Goal: Transaction & Acquisition: Purchase product/service

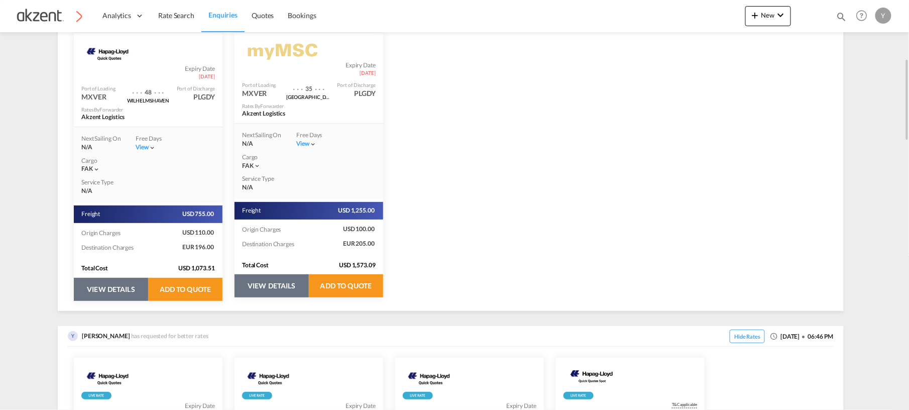
scroll to position [242, 0]
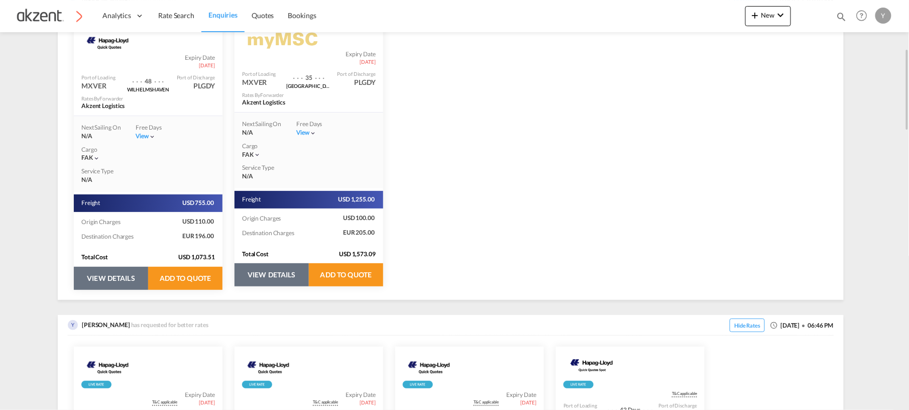
click at [111, 282] on button "VIEW DETAILS" at bounding box center [111, 278] width 74 height 23
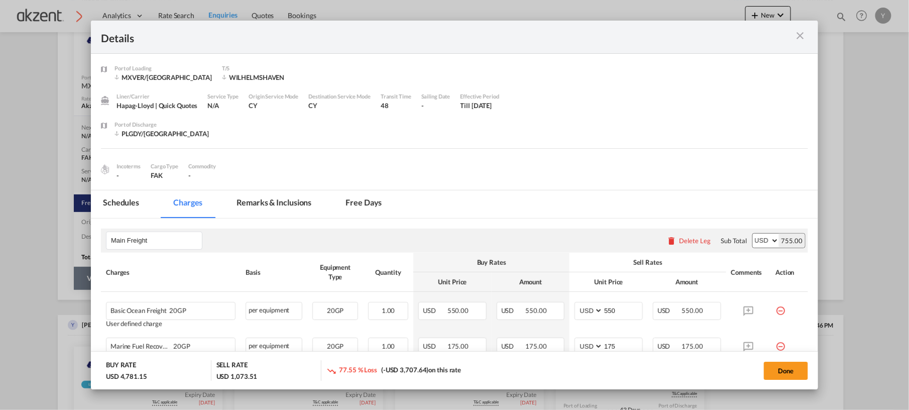
select select "per equipment"
select select "per_hbl"
select select "per B/L"
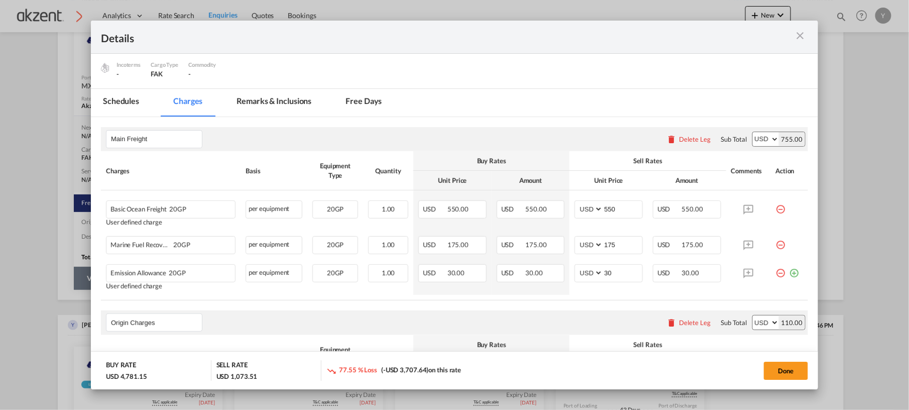
scroll to position [0, 0]
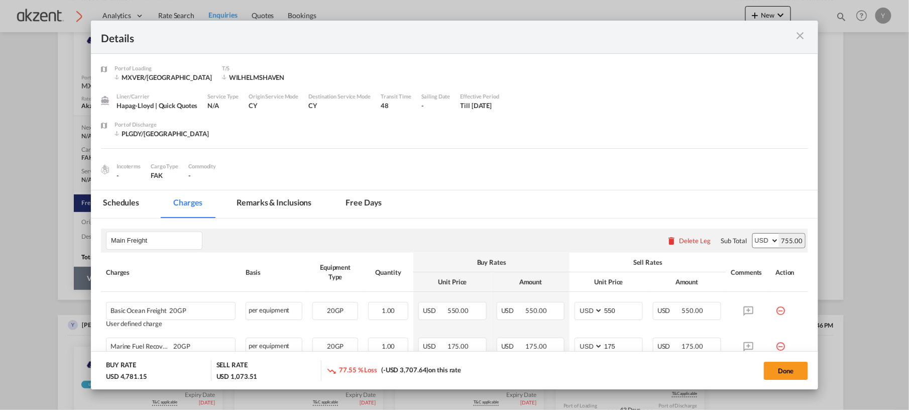
click at [797, 31] on md-icon "icon-close m-3 fg-AAA8AD cursor" at bounding box center [800, 36] width 12 height 12
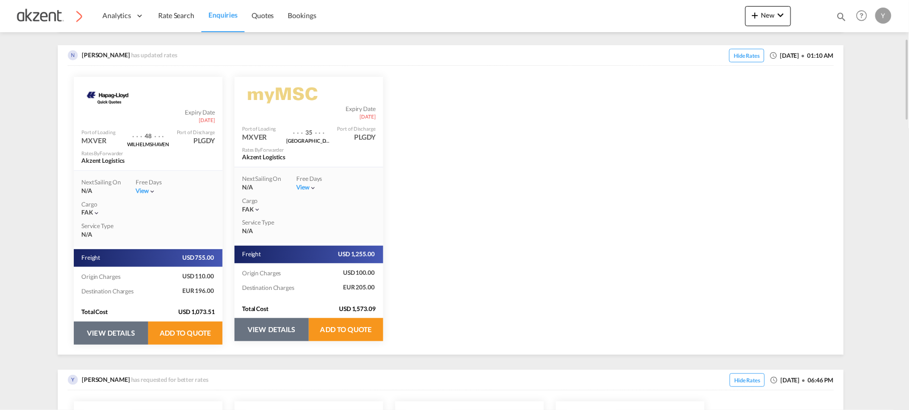
scroll to position [188, 0]
click at [276, 321] on button "VIEW DETAILS" at bounding box center [271, 328] width 74 height 23
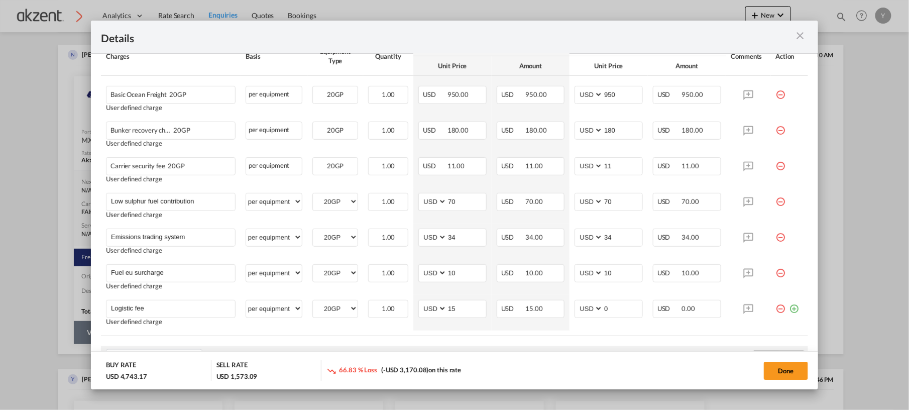
scroll to position [215, 0]
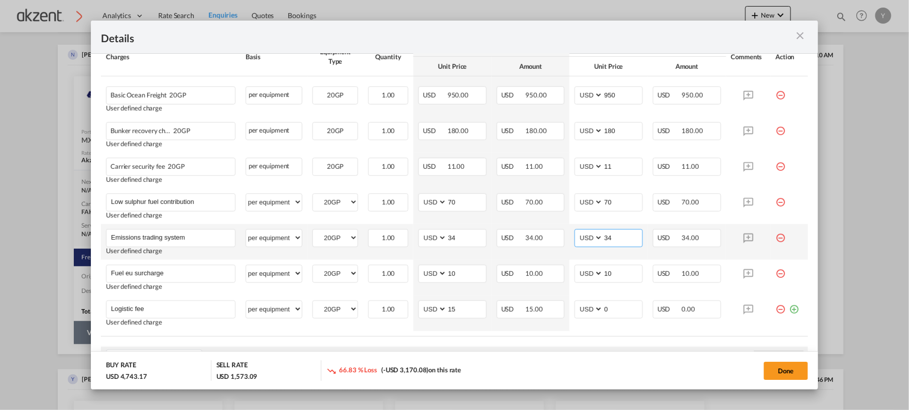
click at [625, 234] on input "34" at bounding box center [622, 236] width 39 height 15
type input "3"
type input "4"
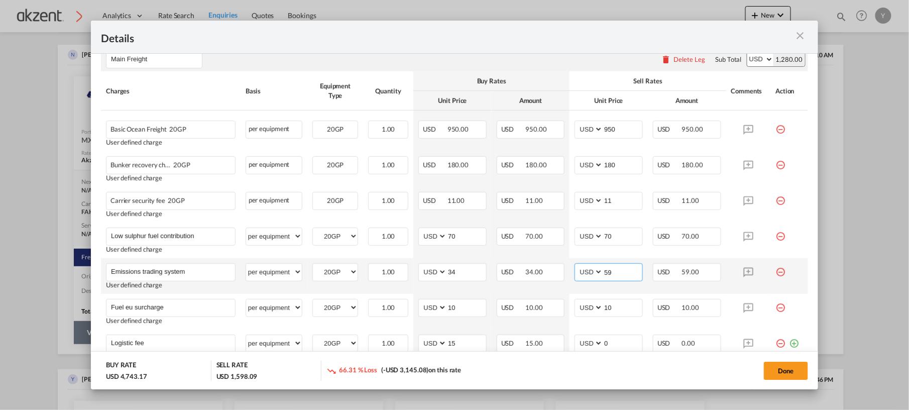
scroll to position [180, 0]
click at [624, 235] on input "70" at bounding box center [622, 236] width 39 height 15
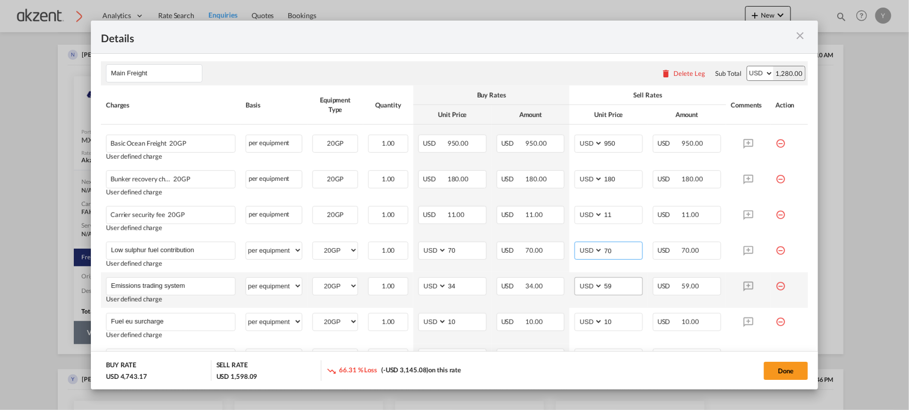
scroll to position [167, 0]
click at [611, 288] on input "59" at bounding box center [622, 285] width 39 height 15
type input "5"
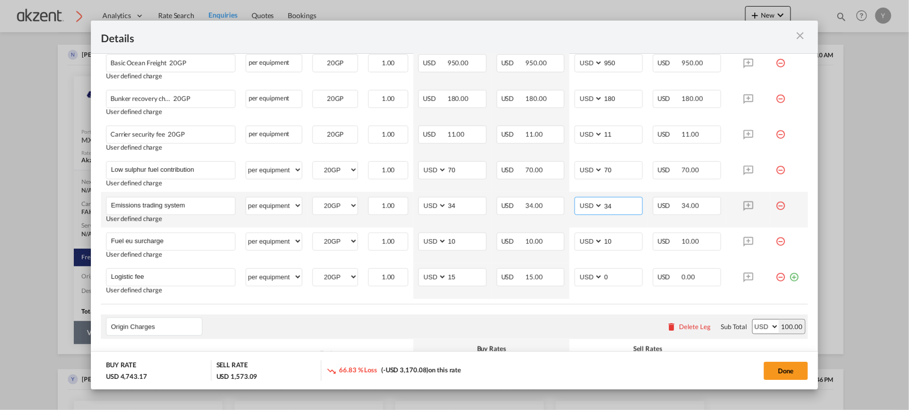
scroll to position [248, 0]
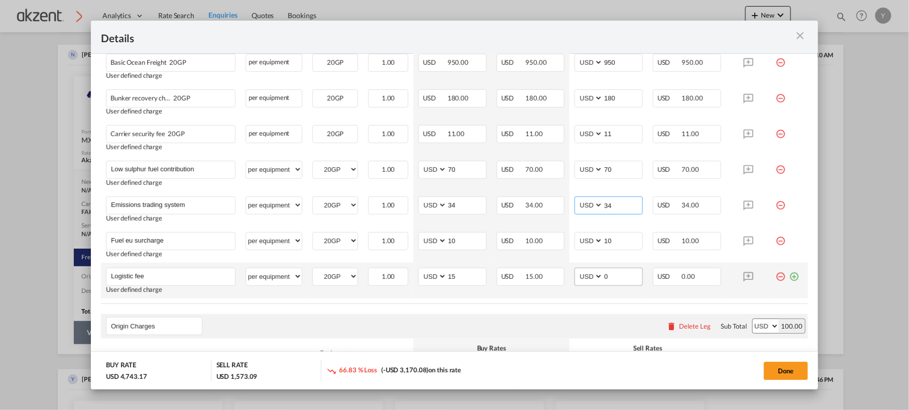
type input "3"
type input "34"
click at [611, 274] on input "0" at bounding box center [622, 275] width 39 height 15
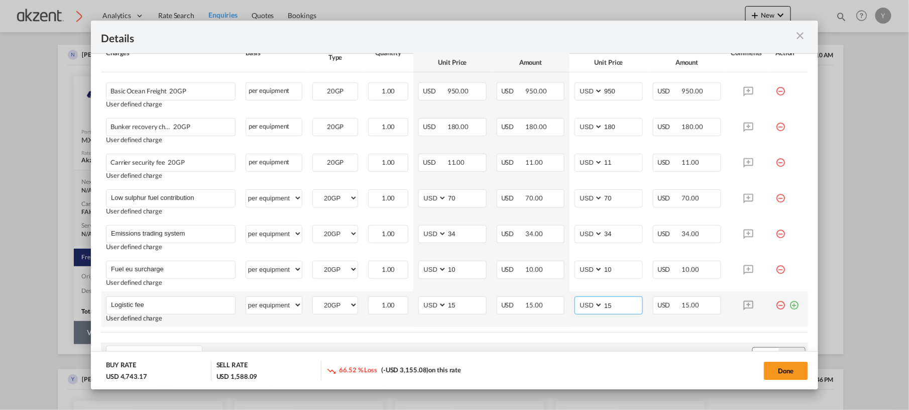
scroll to position [207, 0]
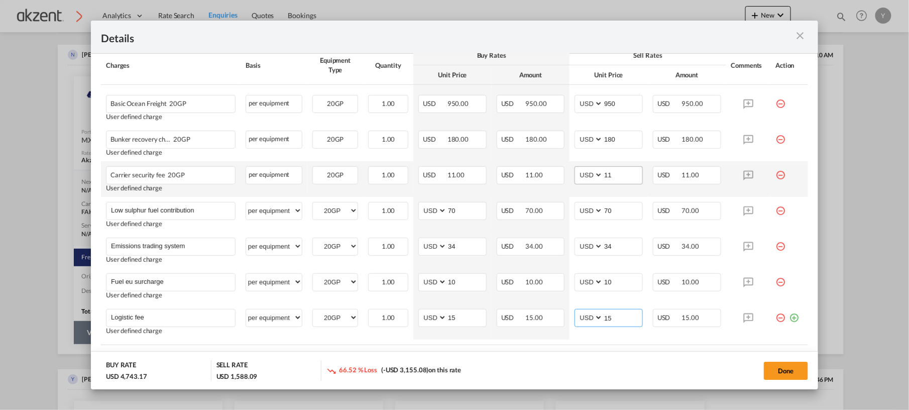
type input "15"
click at [621, 173] on input "11" at bounding box center [622, 174] width 39 height 15
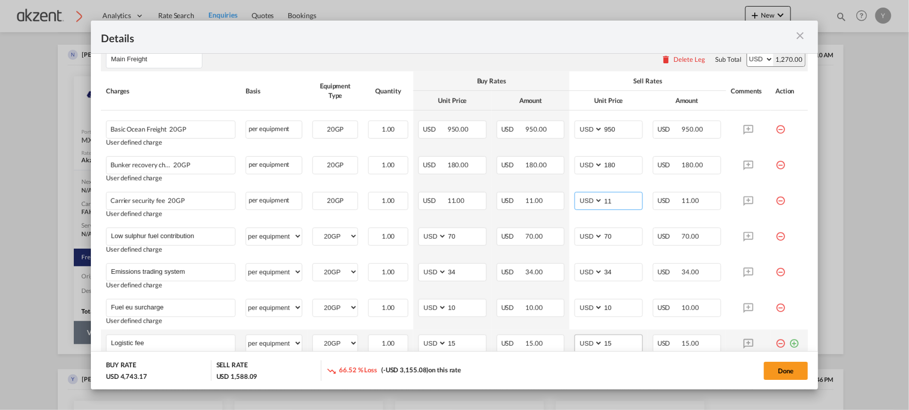
scroll to position [180, 0]
click at [592, 79] on div "Sell Rates" at bounding box center [647, 82] width 146 height 9
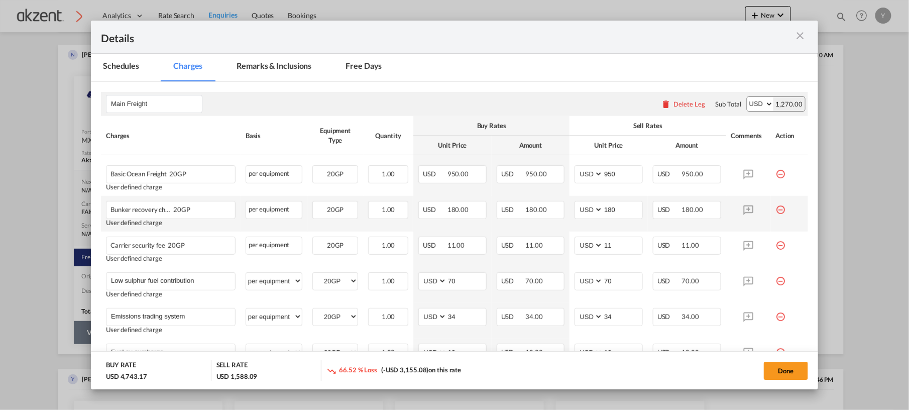
scroll to position [137, 0]
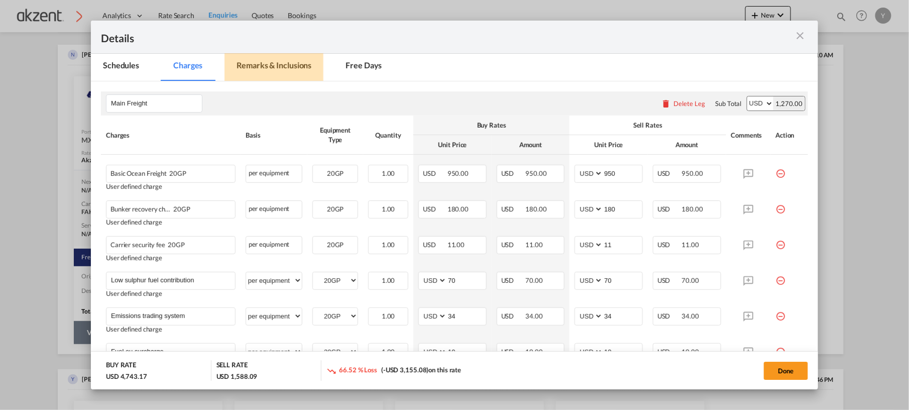
click at [294, 72] on md-tab-item "Remarks & Inclusions" at bounding box center [273, 67] width 99 height 28
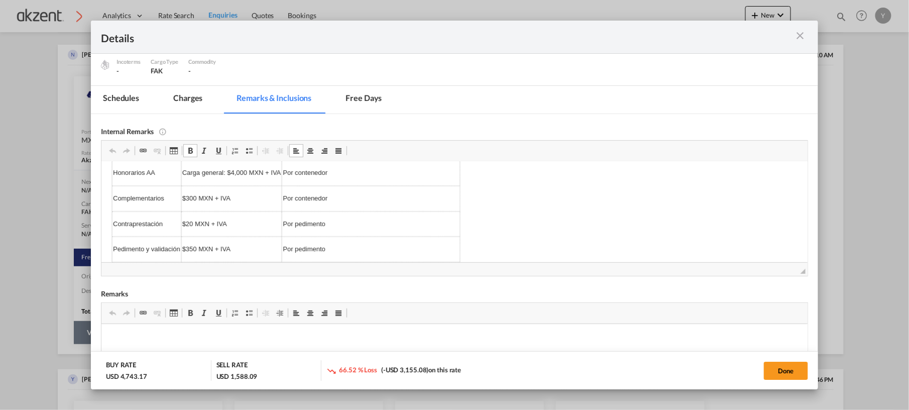
scroll to position [280, 0]
drag, startPoint x: 191, startPoint y: 106, endPoint x: 412, endPoint y: 23, distance: 236.6
click at [191, 106] on md-tab-item "Charges" at bounding box center [187, 100] width 53 height 28
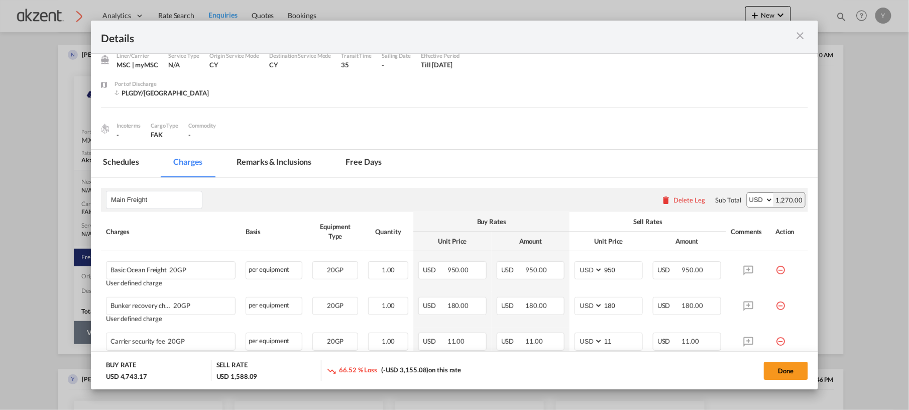
scroll to position [5, 0]
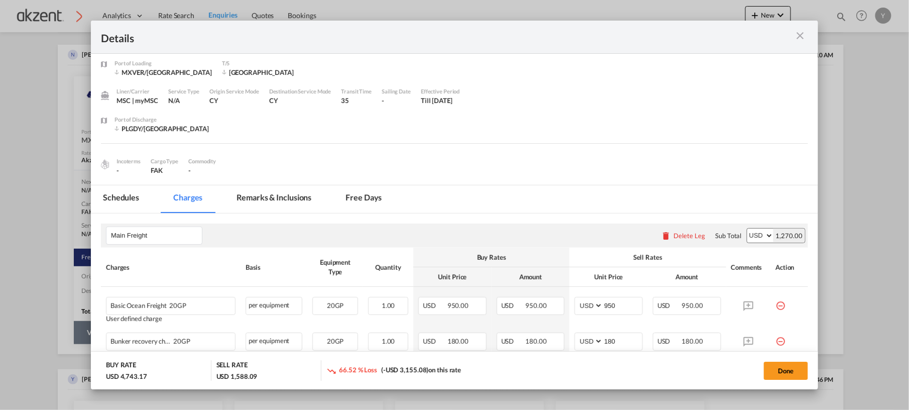
click at [794, 35] on md-icon "icon-close m-3 fg-AAA8AD cursor" at bounding box center [800, 36] width 12 height 12
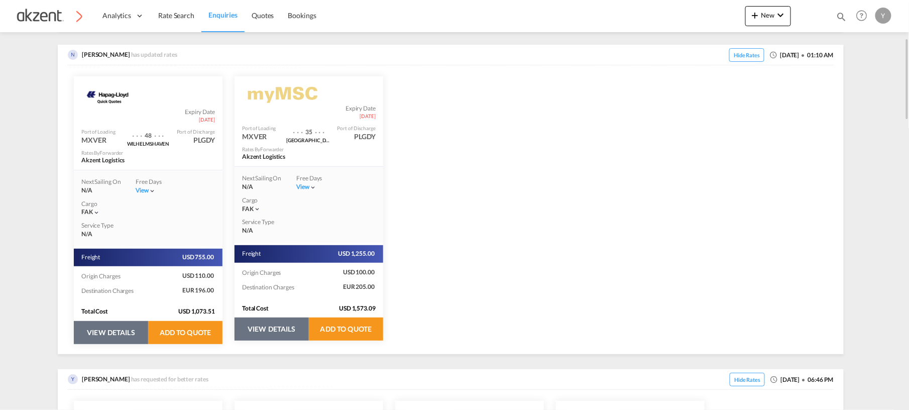
click at [102, 341] on button "VIEW DETAILS" at bounding box center [111, 332] width 74 height 23
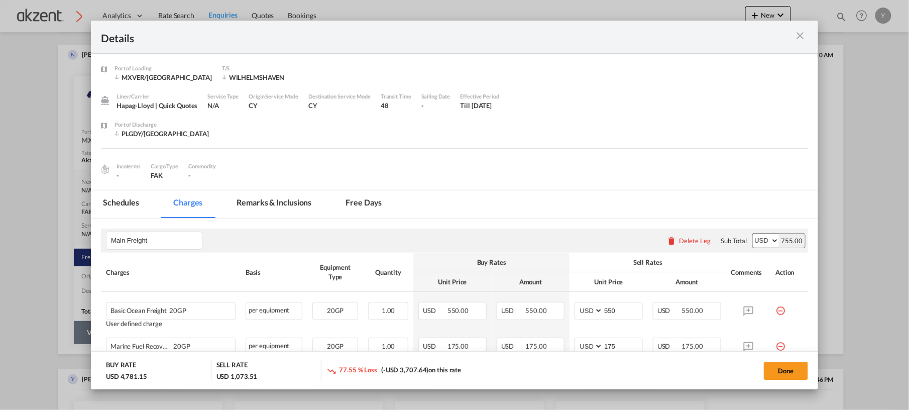
click at [861, 232] on div "Details Port of [GEOGRAPHIC_DATA] MXVER/[GEOGRAPHIC_DATA] T/S [GEOGRAPHIC_DATA]…" at bounding box center [454, 205] width 909 height 410
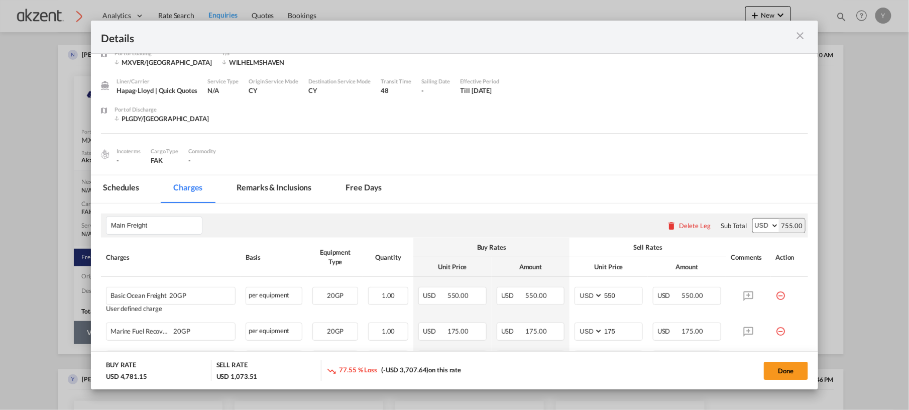
scroll to position [9, 0]
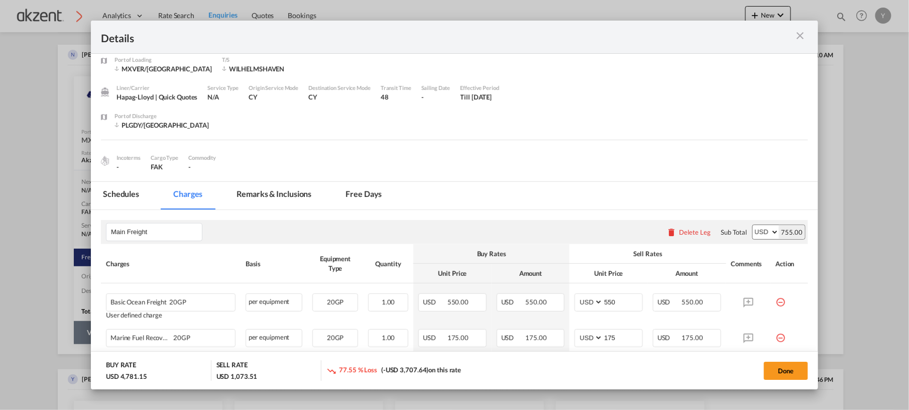
click at [801, 33] on md-icon "icon-close m-3 fg-AAA8AD cursor" at bounding box center [800, 36] width 12 height 12
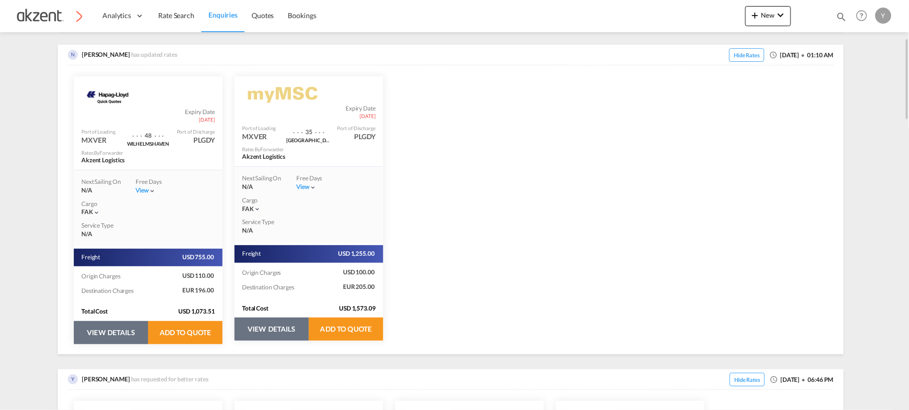
click at [105, 334] on button "VIEW DETAILS" at bounding box center [111, 332] width 74 height 23
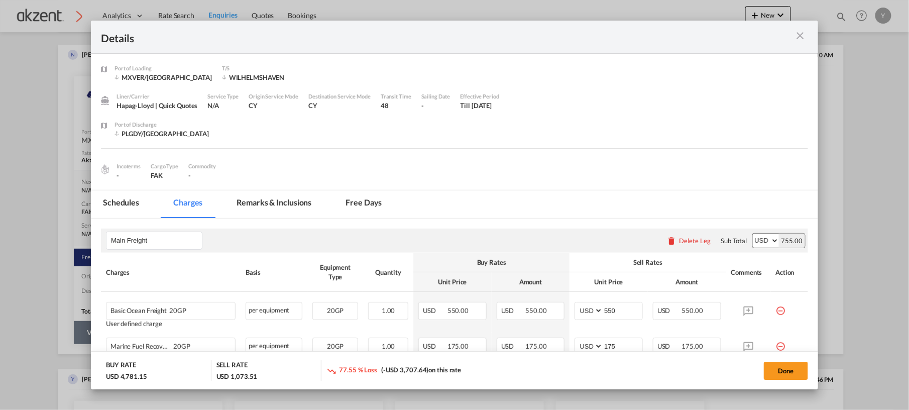
click at [798, 39] on md-icon "icon-close m-3 fg-AAA8AD cursor" at bounding box center [800, 36] width 12 height 12
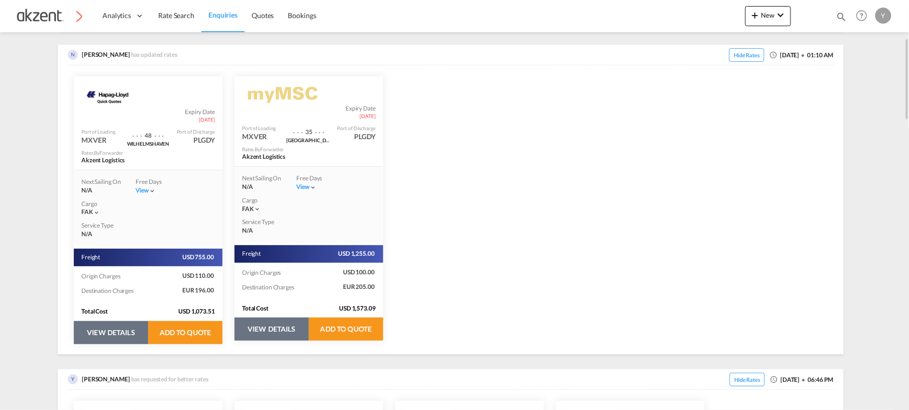
click at [265, 332] on button "VIEW DETAILS" at bounding box center [271, 328] width 74 height 23
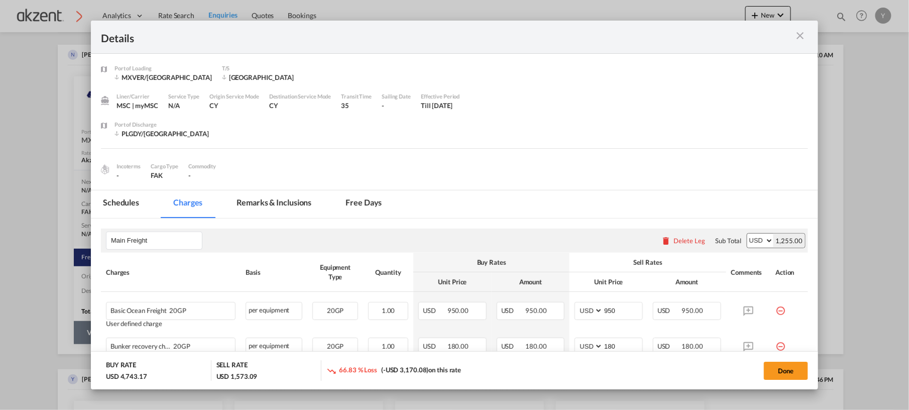
click at [804, 33] on md-icon "icon-close m-3 fg-AAA8AD cursor" at bounding box center [800, 36] width 12 height 12
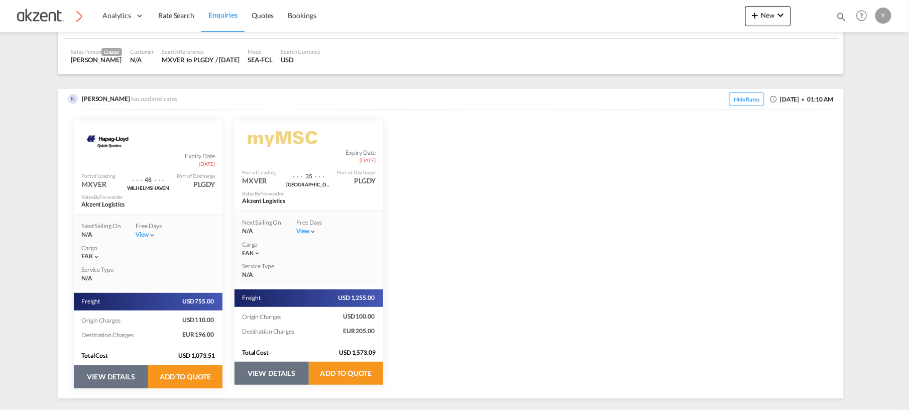
scroll to position [145, 0]
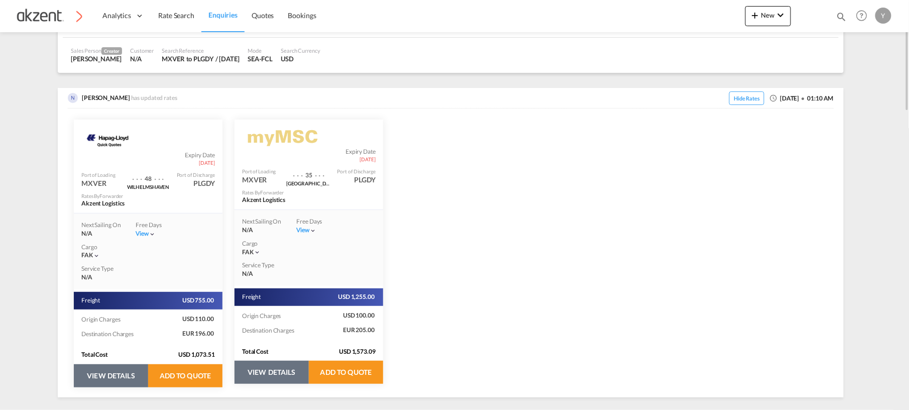
click at [107, 382] on button "VIEW DETAILS" at bounding box center [111, 375] width 74 height 23
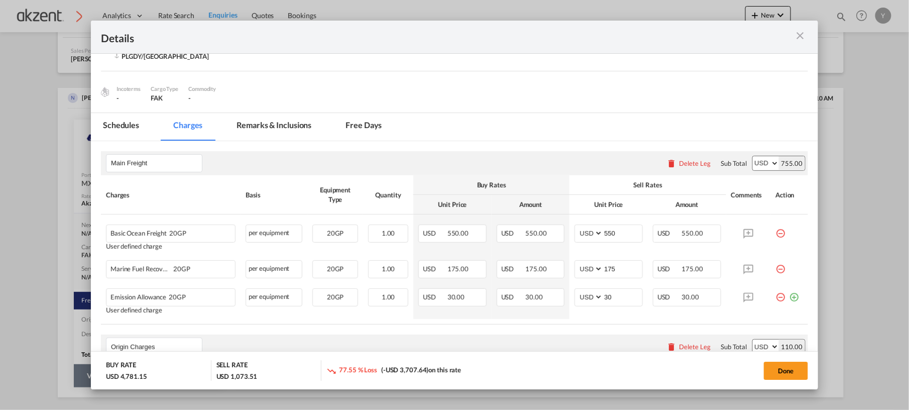
scroll to position [268, 0]
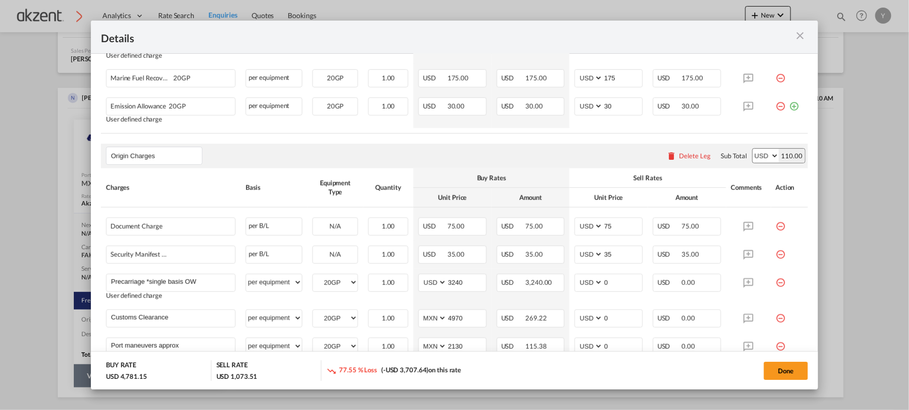
click at [800, 33] on md-icon "icon-close m-3 fg-AAA8AD cursor" at bounding box center [800, 36] width 12 height 12
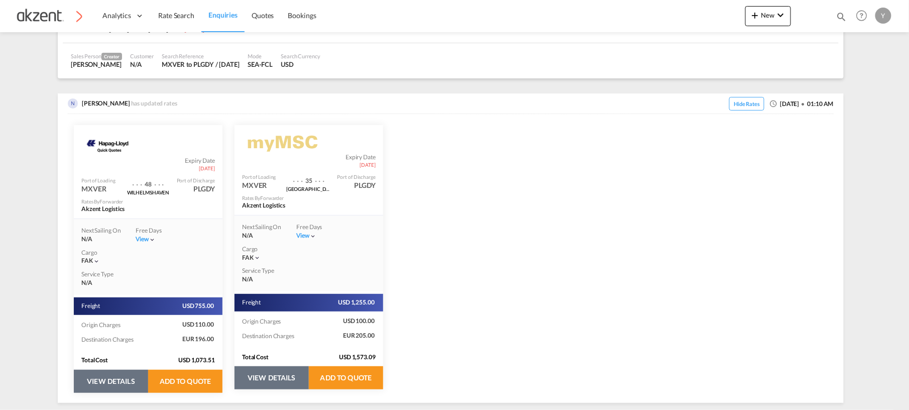
scroll to position [143, 0]
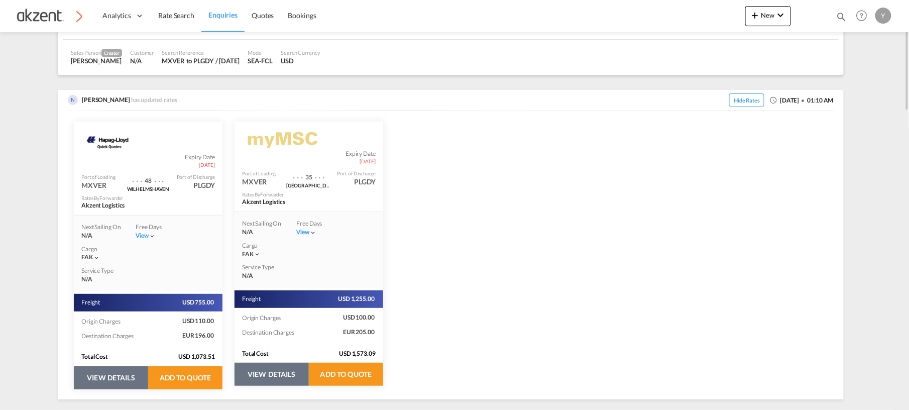
click at [121, 372] on button "VIEW DETAILS" at bounding box center [111, 377] width 74 height 23
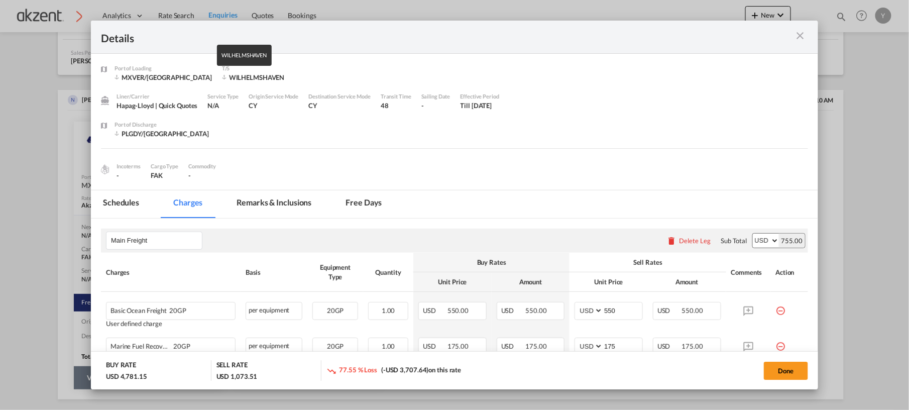
click at [235, 76] on div "WILHELMSHAVEN" at bounding box center [262, 77] width 80 height 9
copy div "WILHELMSHAVEN"
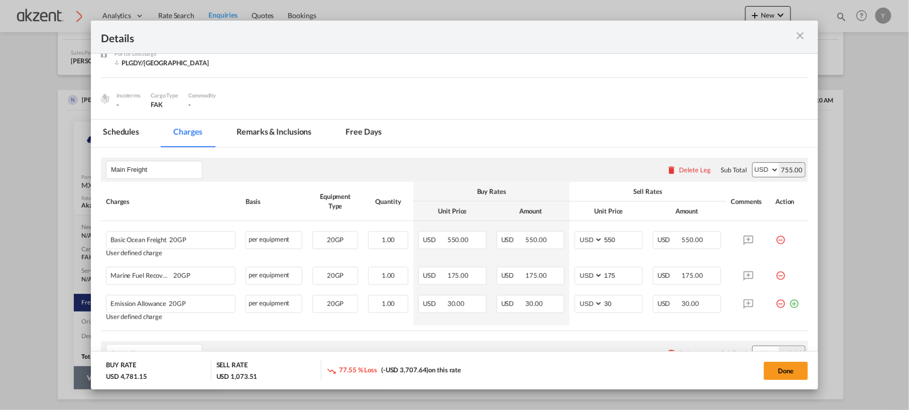
scroll to position [71, 0]
click at [803, 42] on div "Port of ..." at bounding box center [772, 37] width 71 height 13
click at [801, 38] on md-icon "icon-close m-3 fg-AAA8AD cursor" at bounding box center [800, 36] width 12 height 12
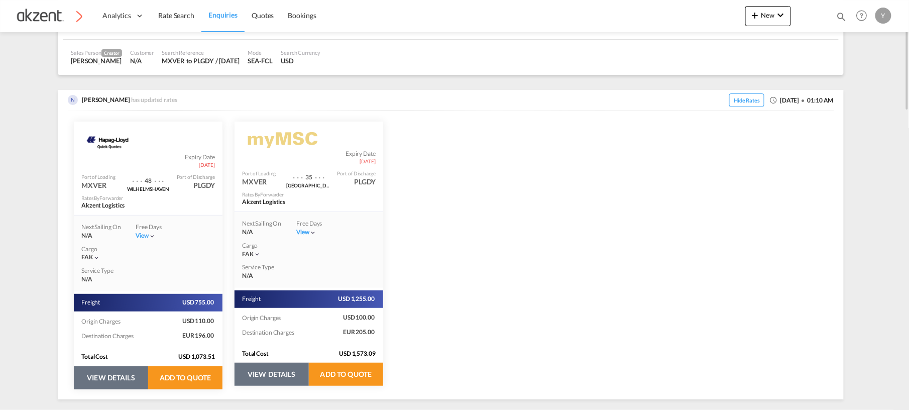
scroll to position [0, 0]
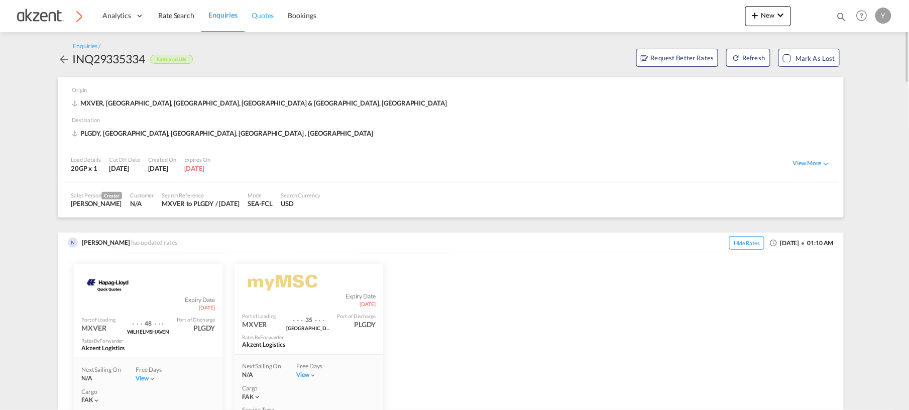
click at [267, 12] on span "Quotes" at bounding box center [263, 15] width 22 height 9
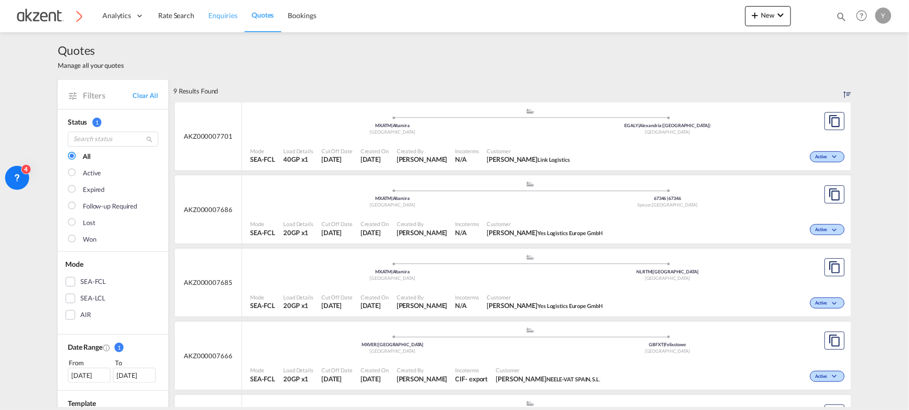
click at [237, 17] on link "Enquiries" at bounding box center [222, 15] width 43 height 33
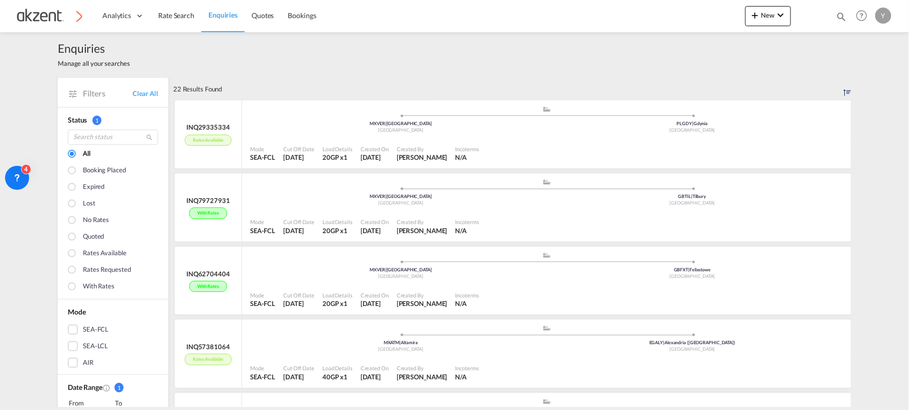
scroll to position [3, 0]
click at [427, 356] on div "Mode SEA-FCL Cut Off Date 1 Oct 2025 Load Details 40GP x1 Created On 24 Sep 202…" at bounding box center [546, 371] width 609 height 31
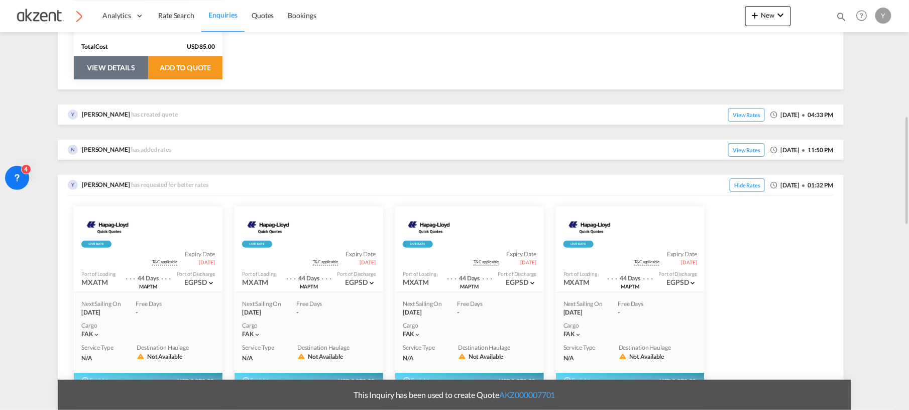
scroll to position [441, 0]
click at [738, 147] on span "View Rates" at bounding box center [746, 150] width 37 height 14
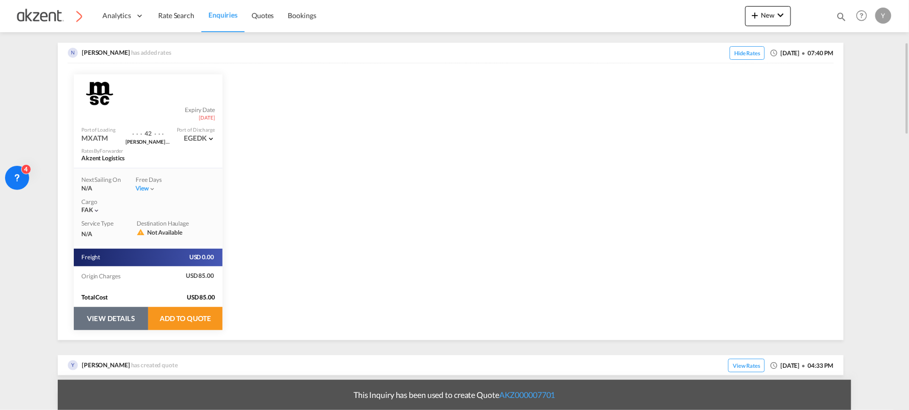
scroll to position [189, 0]
click at [125, 322] on button "VIEW DETAILS" at bounding box center [111, 318] width 74 height 23
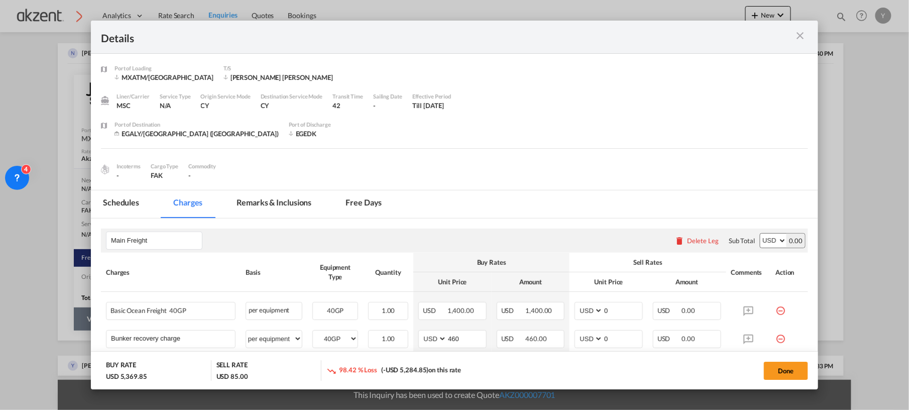
select select "per equipment"
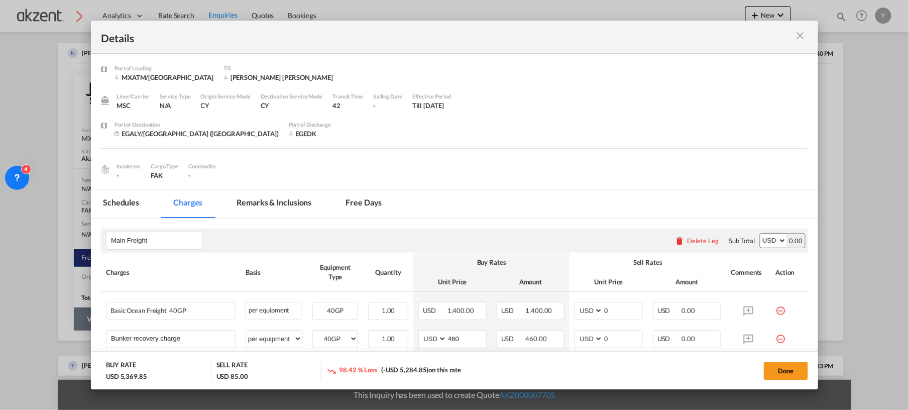
select select "per equipment"
select select "per_hbl"
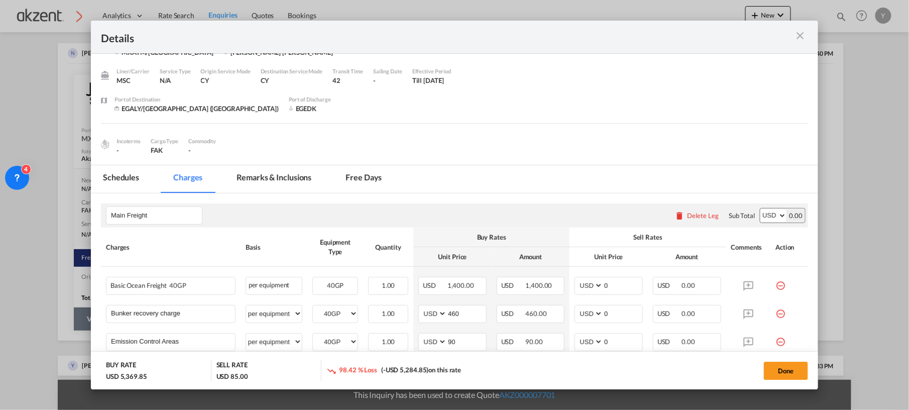
scroll to position [0, 0]
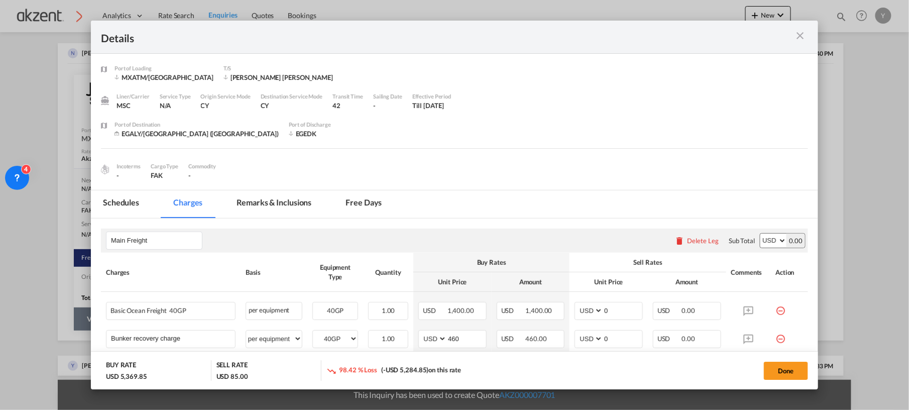
click at [799, 33] on md-icon "icon-close m-3 fg-AAA8AD cursor" at bounding box center [800, 36] width 12 height 12
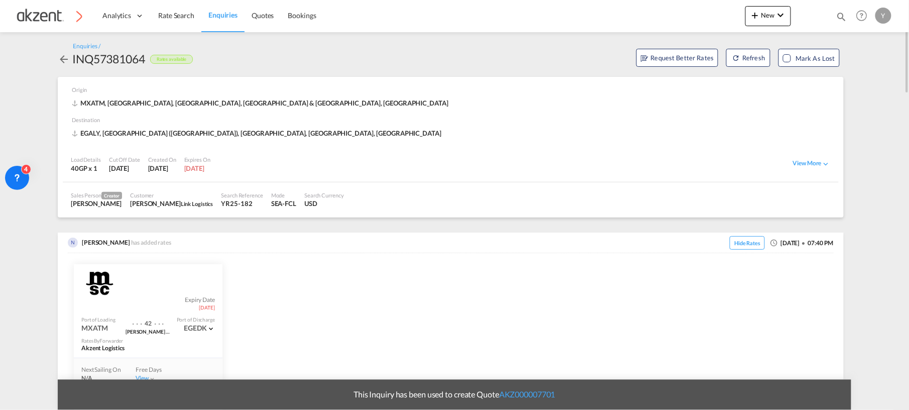
click at [115, 54] on div "INQ57381064" at bounding box center [108, 59] width 73 height 16
copy div "INQ57381064"
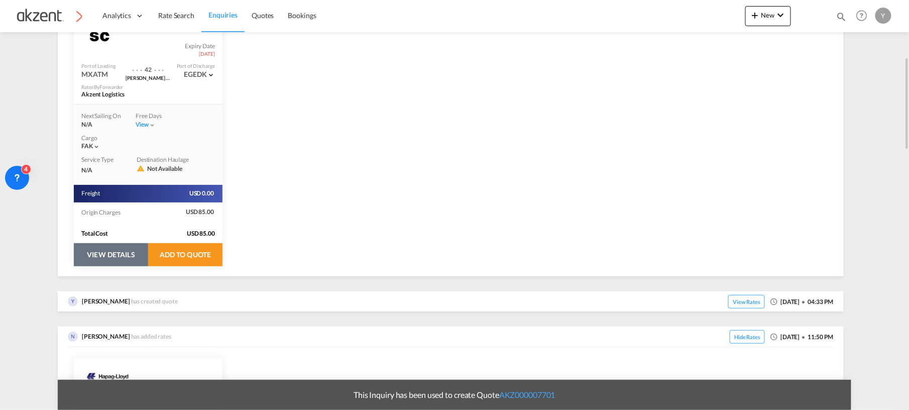
scroll to position [254, 0]
click at [123, 252] on button "VIEW DETAILS" at bounding box center [111, 254] width 74 height 23
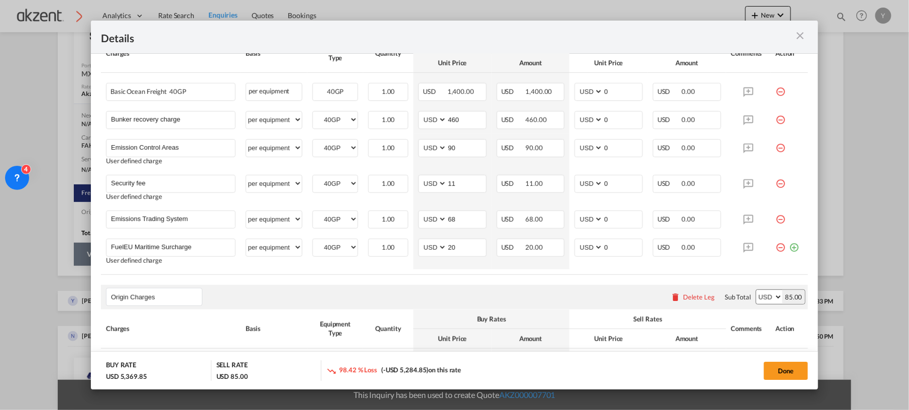
scroll to position [0, 0]
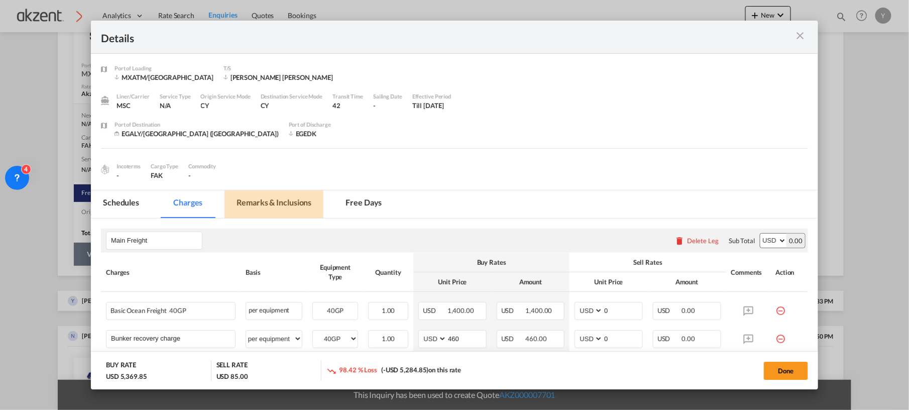
click at [264, 200] on md-tab-item "Remarks & Inclusions" at bounding box center [273, 204] width 99 height 28
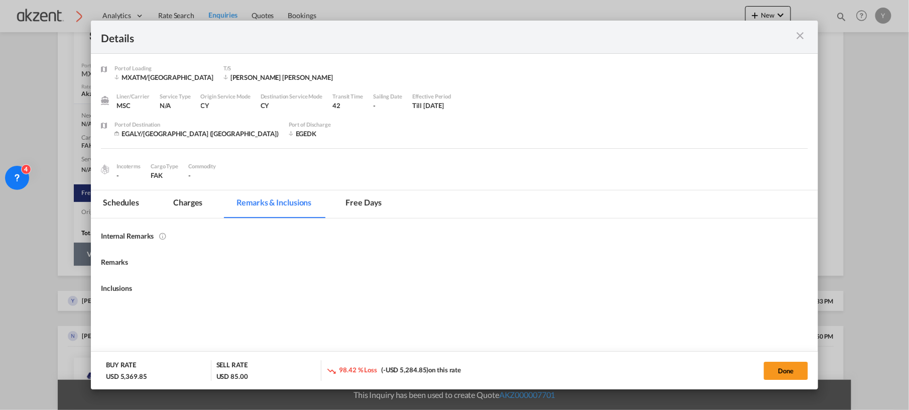
click at [395, 187] on div "Port of Loading MXATM/Altamira T/S Gioia Tauro Liner/Carrier MSC Service Type N…" at bounding box center [454, 122] width 727 height 136
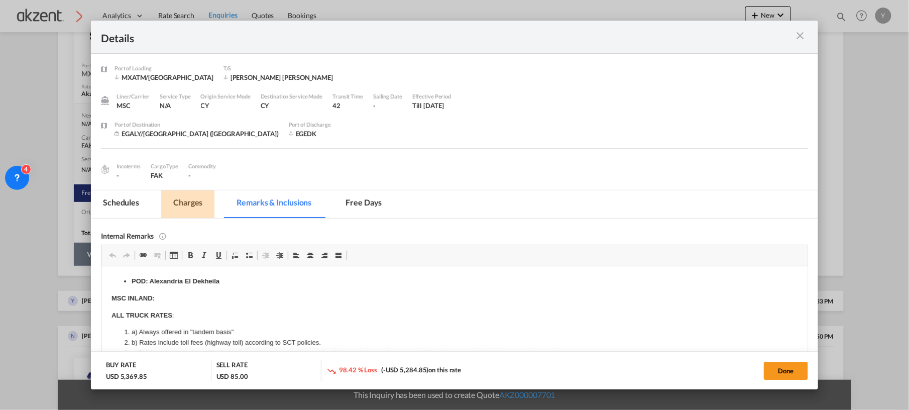
click at [195, 202] on md-tab-item "Charges" at bounding box center [187, 204] width 53 height 28
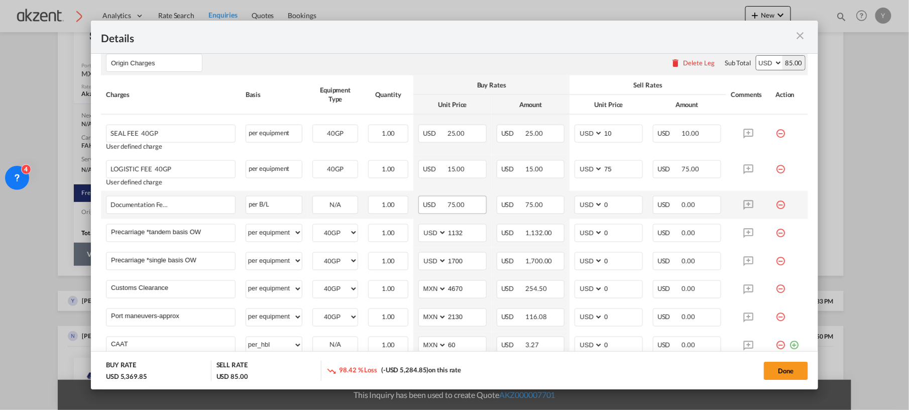
scroll to position [452, 0]
click at [622, 199] on input "0" at bounding box center [622, 204] width 39 height 15
type input "75"
click at [624, 166] on input "75" at bounding box center [622, 168] width 39 height 15
type input "7"
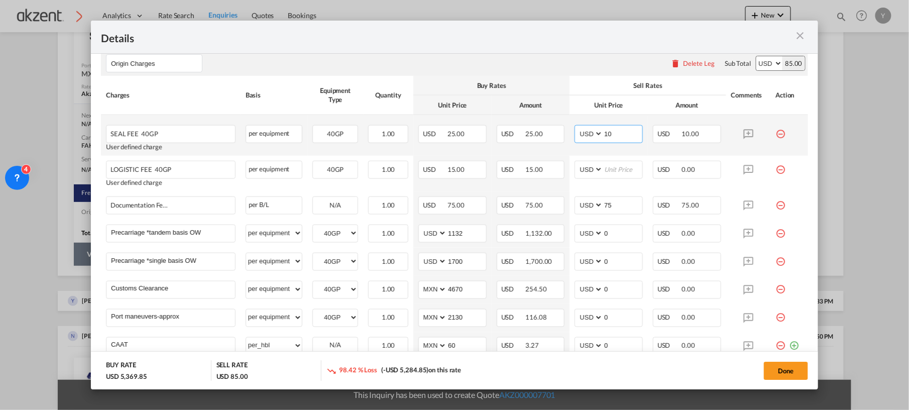
click at [615, 129] on input "10" at bounding box center [622, 133] width 39 height 15
type input "1"
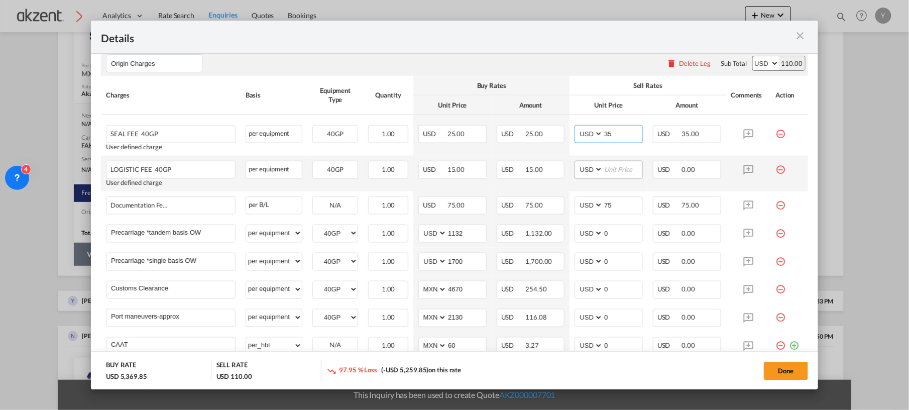
type input "3"
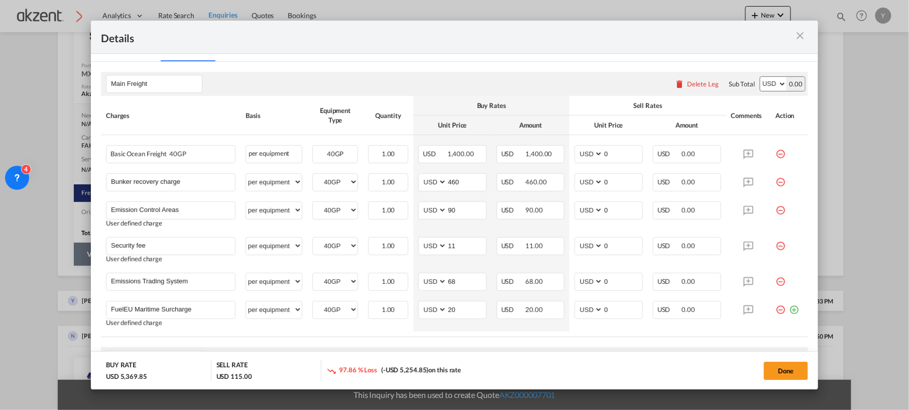
scroll to position [156, 0]
type input "40"
click at [613, 151] on input "0" at bounding box center [622, 154] width 39 height 15
type input "1400"
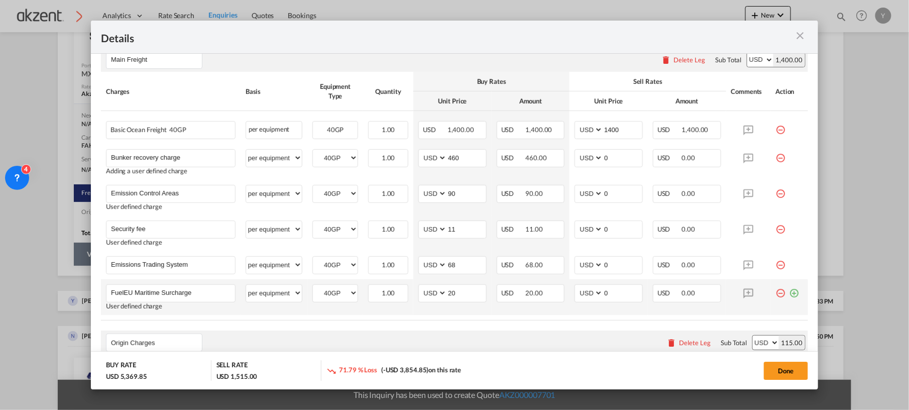
scroll to position [181, 0]
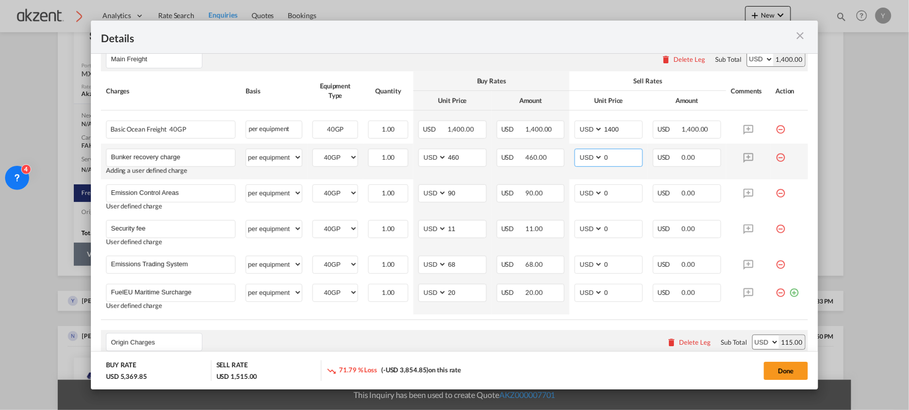
click at [620, 159] on input "0" at bounding box center [622, 156] width 39 height 15
type input "460"
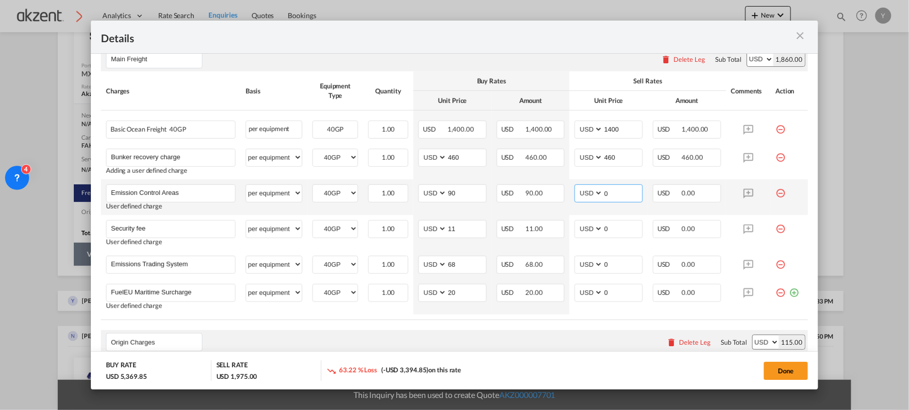
click at [619, 191] on input "0" at bounding box center [622, 192] width 39 height 15
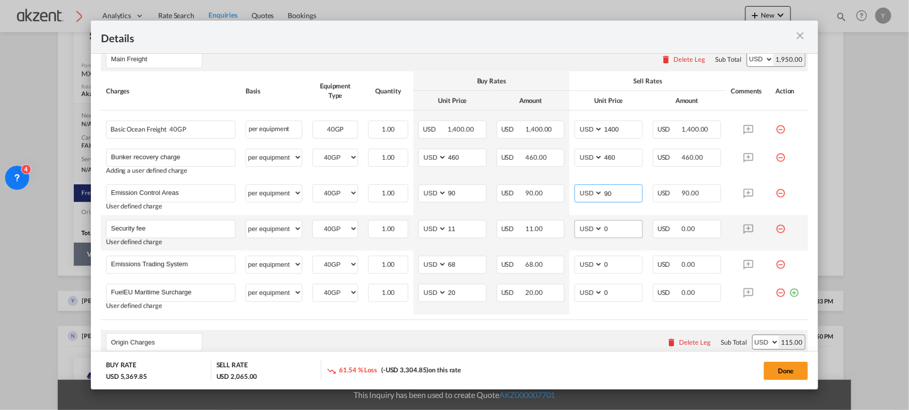
type input "90"
click at [618, 225] on input "0" at bounding box center [622, 227] width 39 height 15
type input "11"
click at [616, 264] on input "0" at bounding box center [622, 263] width 39 height 15
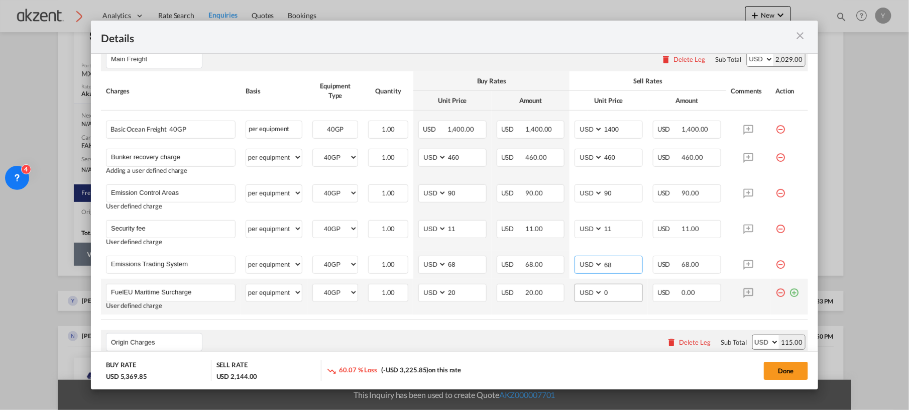
type input "68"
click at [617, 286] on input "0" at bounding box center [622, 291] width 39 height 15
type input "20"
click at [595, 74] on th "Sell Rates" at bounding box center [647, 81] width 156 height 20
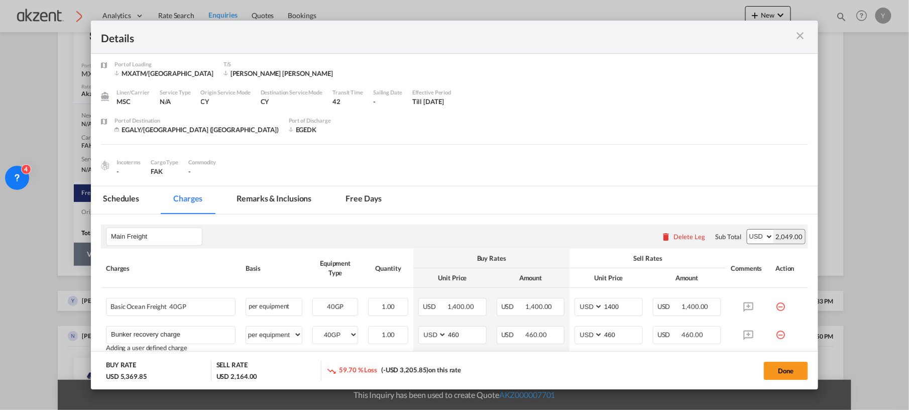
scroll to position [0, 0]
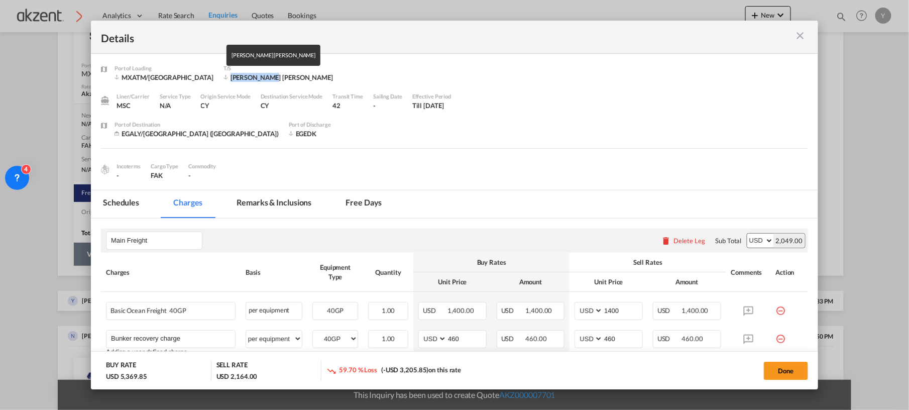
drag, startPoint x: 248, startPoint y: 77, endPoint x: 211, endPoint y: 79, distance: 36.7
click at [223, 79] on div "Gioia Tauro" at bounding box center [277, 77] width 109 height 9
copy div "Gioia Tauro"
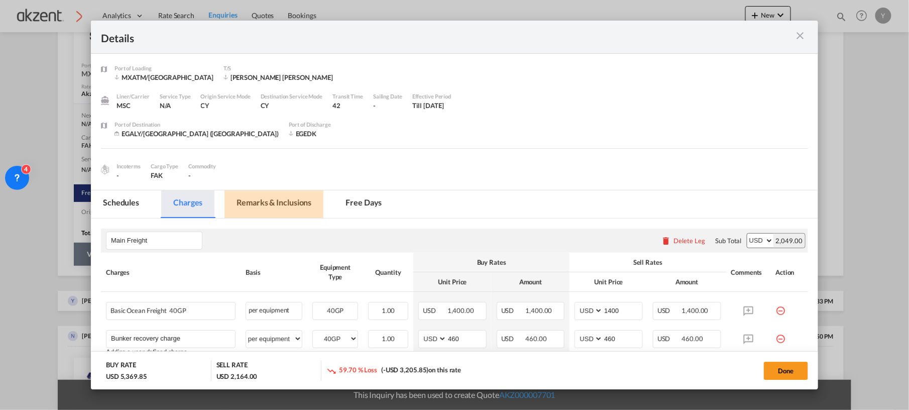
click at [281, 198] on md-tab-item "Remarks & Inclusions" at bounding box center [273, 204] width 99 height 28
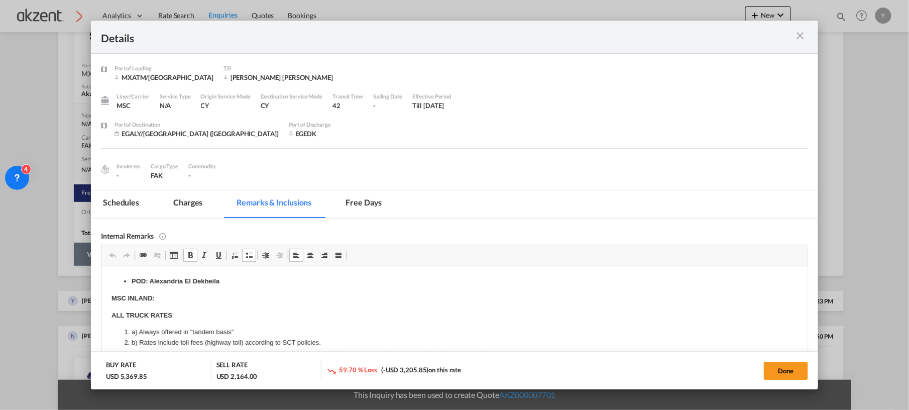
drag, startPoint x: 230, startPoint y: 281, endPoint x: 148, endPoint y: 279, distance: 81.9
drag, startPoint x: 148, startPoint y: 279, endPoint x: 222, endPoint y: 281, distance: 73.8
click at [222, 281] on li "POD: Alexandria El Dekheila" at bounding box center [454, 281] width 646 height 11
copy strong "Alexandria El Dekheila"
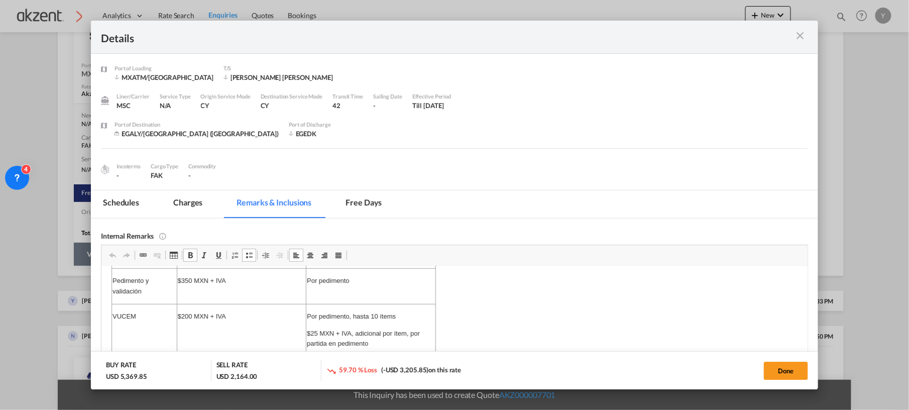
click at [798, 30] on md-icon "icon-close m-3 fg-AAA8AD cursor" at bounding box center [800, 36] width 12 height 12
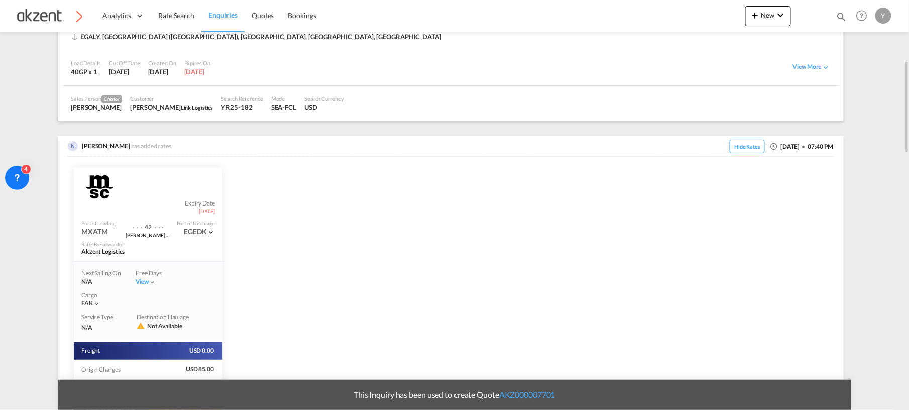
scroll to position [249, 0]
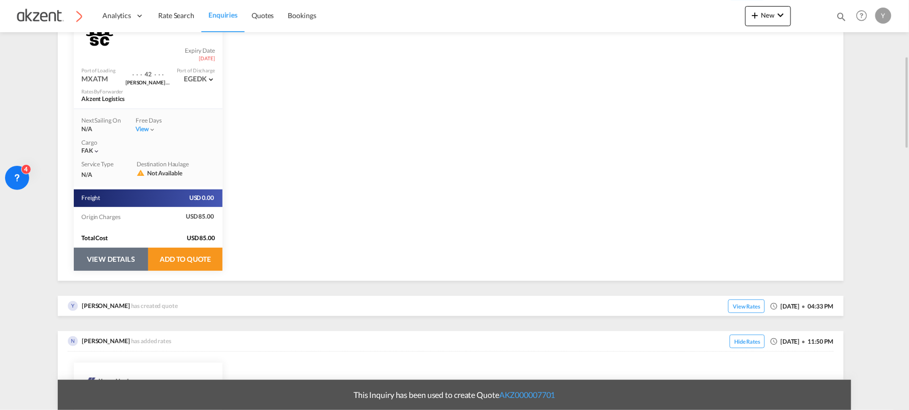
click at [103, 260] on button "VIEW DETAILS" at bounding box center [111, 259] width 74 height 23
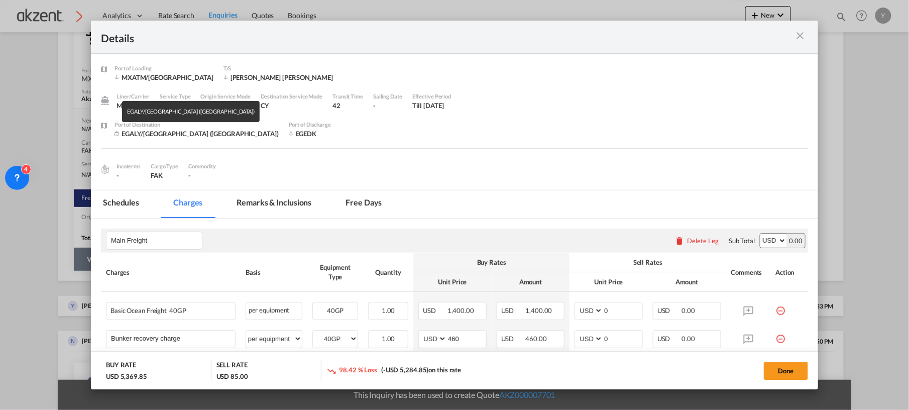
click at [210, 134] on div "EGALY/Alexandria (El Iskandariya)" at bounding box center [196, 133] width 164 height 9
drag, startPoint x: 210, startPoint y: 134, endPoint x: 255, endPoint y: 202, distance: 81.9
click at [255, 202] on md-tab-item "Remarks & Inclusions" at bounding box center [273, 204] width 99 height 28
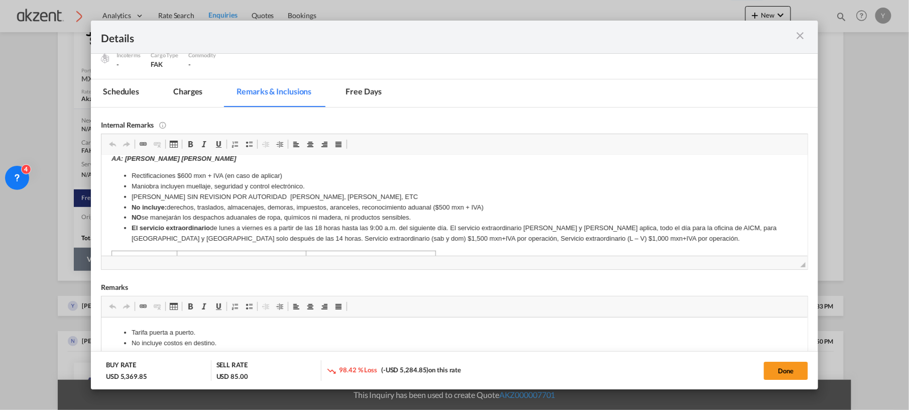
scroll to position [181, 0]
click at [188, 94] on md-tab-item "Charges" at bounding box center [187, 93] width 53 height 28
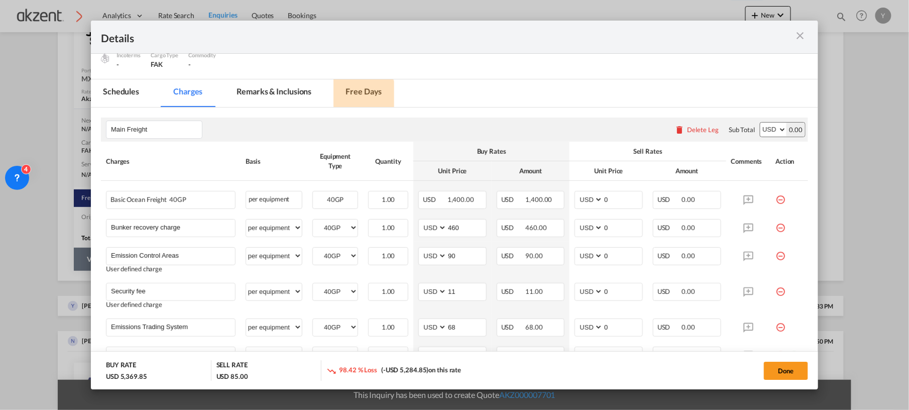
click at [364, 97] on md-tab-item "Free days" at bounding box center [363, 93] width 60 height 28
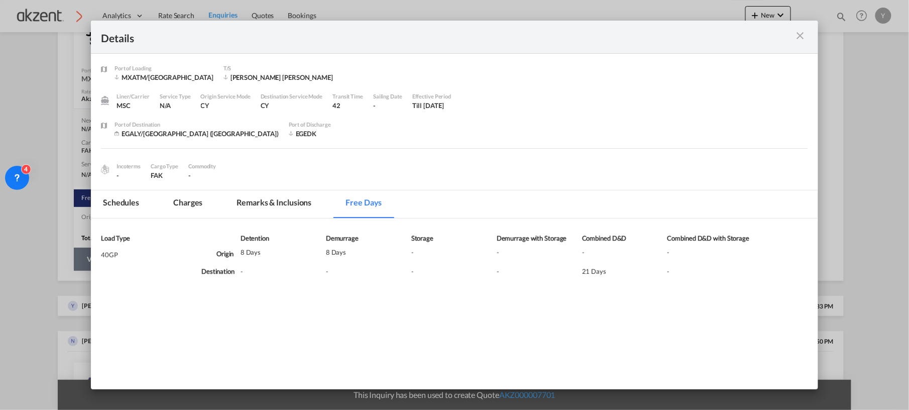
scroll to position [0, 0]
click at [201, 203] on md-tab-item "Charges" at bounding box center [187, 204] width 53 height 28
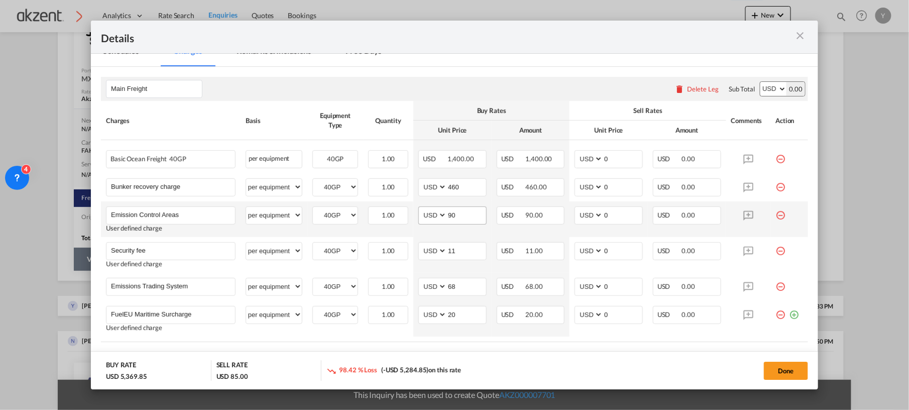
scroll to position [169, 0]
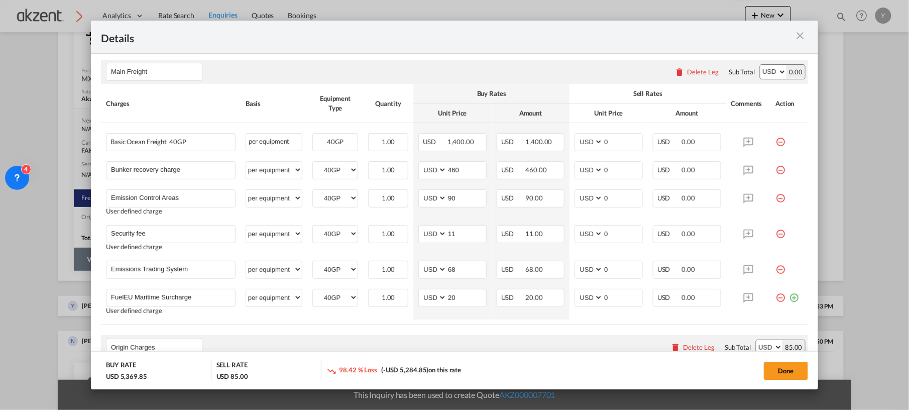
click at [802, 34] on md-icon "icon-close m-3 fg-AAA8AD cursor" at bounding box center [800, 36] width 12 height 12
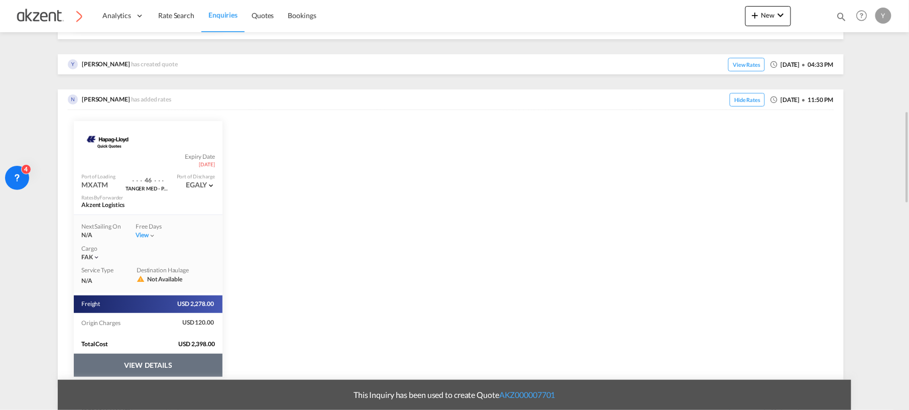
scroll to position [491, 0]
click at [135, 359] on button "VIEW DETAILS" at bounding box center [148, 364] width 149 height 23
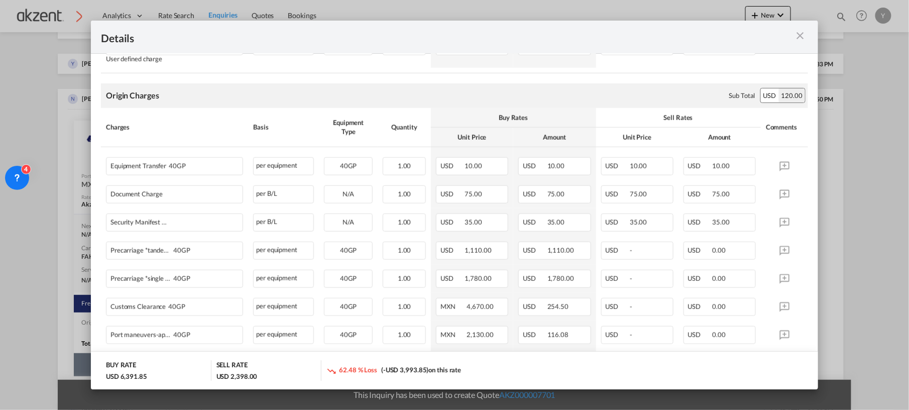
scroll to position [329, 0]
click at [798, 38] on md-icon "icon-close m-3 fg-AAA8AD cursor" at bounding box center [800, 36] width 12 height 12
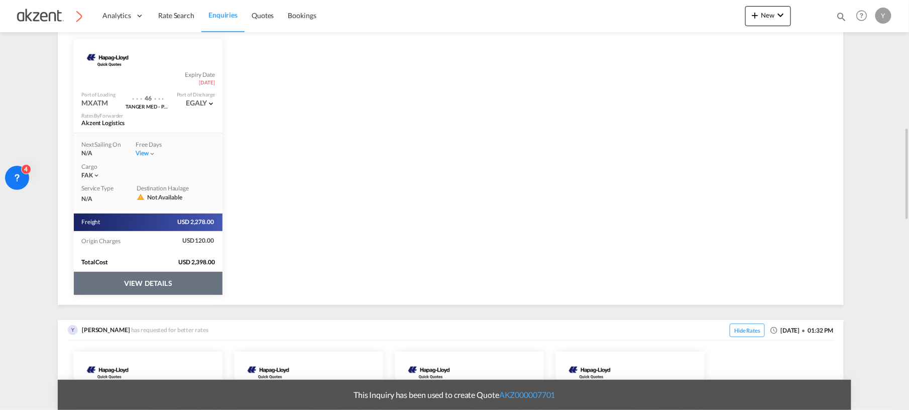
scroll to position [573, 0]
click at [134, 278] on button "VIEW DETAILS" at bounding box center [148, 282] width 149 height 23
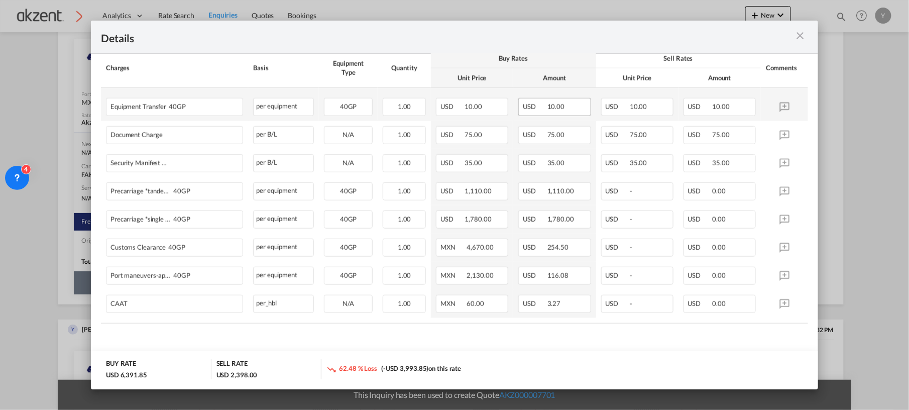
scroll to position [389, 0]
click at [804, 35] on md-icon "icon-close m-3 fg-AAA8AD cursor" at bounding box center [800, 36] width 12 height 12
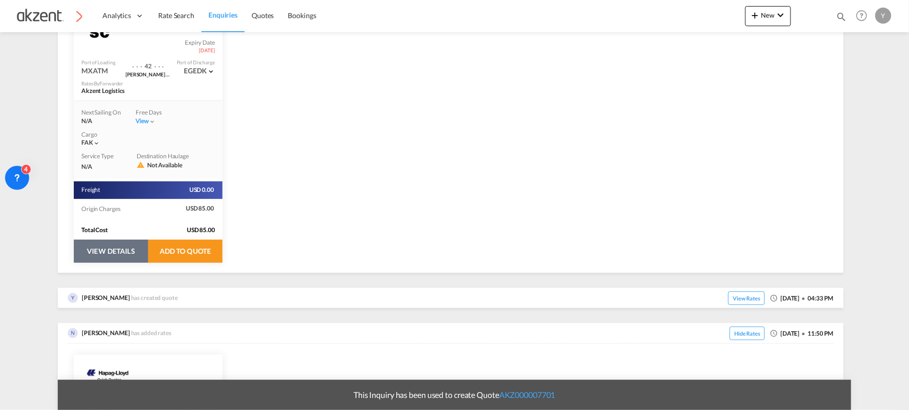
scroll to position [258, 0]
click at [104, 254] on button "VIEW DETAILS" at bounding box center [111, 250] width 74 height 23
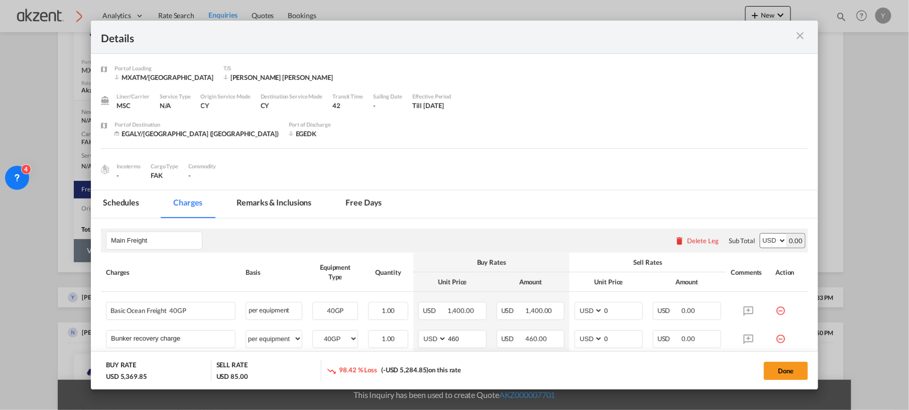
scroll to position [26, 0]
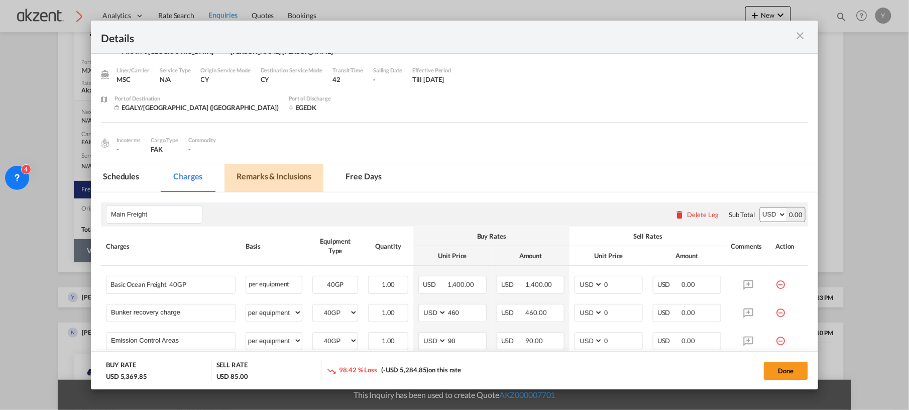
click at [289, 174] on md-tab-item "Remarks & Inclusions" at bounding box center [273, 178] width 99 height 28
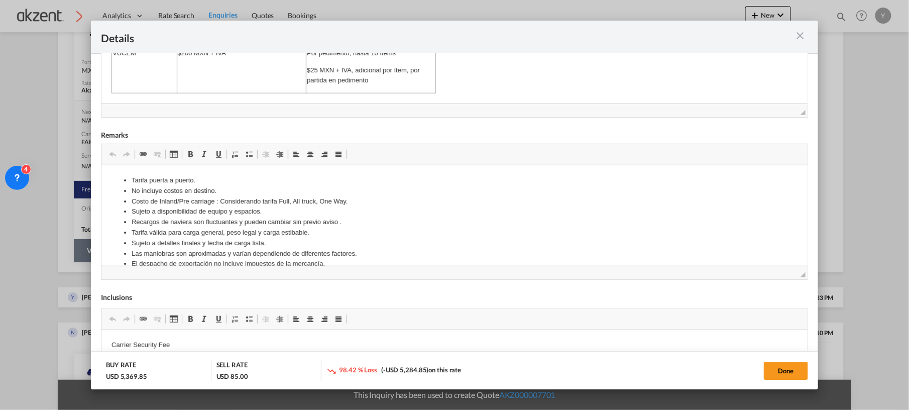
scroll to position [13, 0]
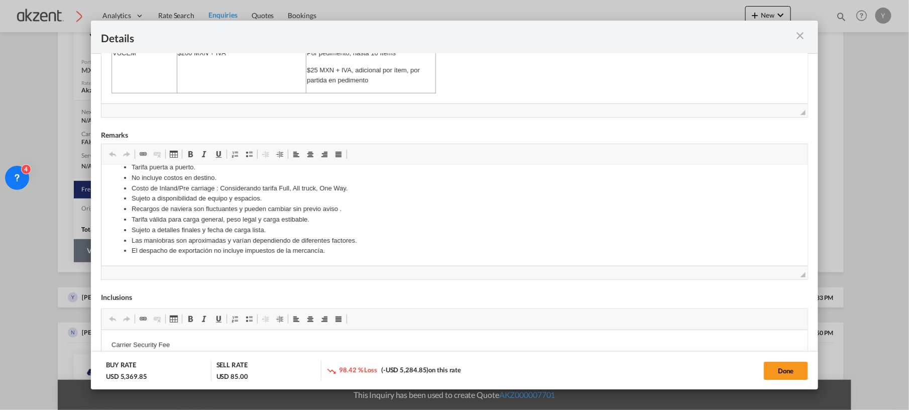
click at [800, 39] on md-icon "icon-close m-3 fg-AAA8AD cursor" at bounding box center [800, 36] width 12 height 12
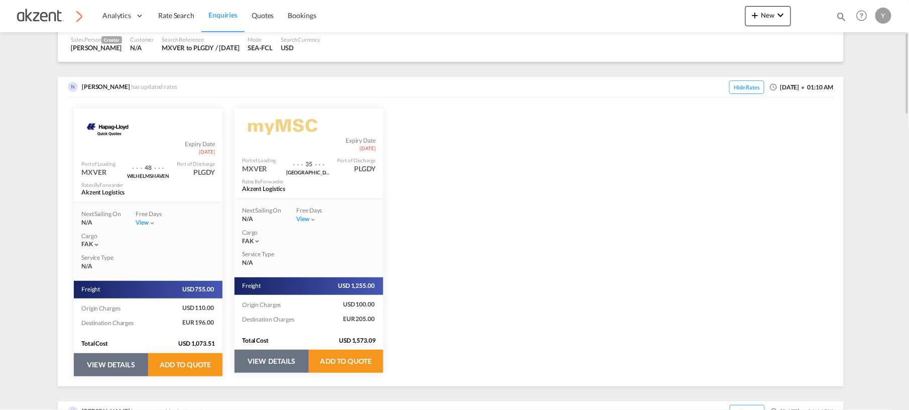
scroll to position [157, 0]
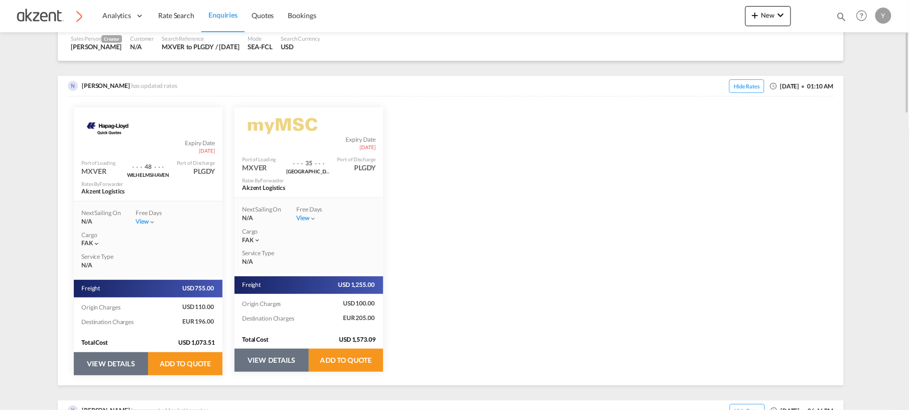
click at [121, 360] on button "VIEW DETAILS" at bounding box center [111, 363] width 74 height 23
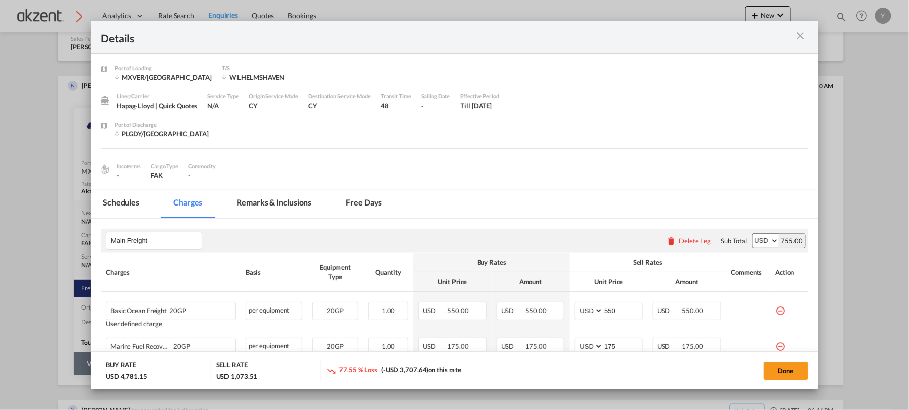
select select "per equipment"
select select "per_hbl"
select select "per B/L"
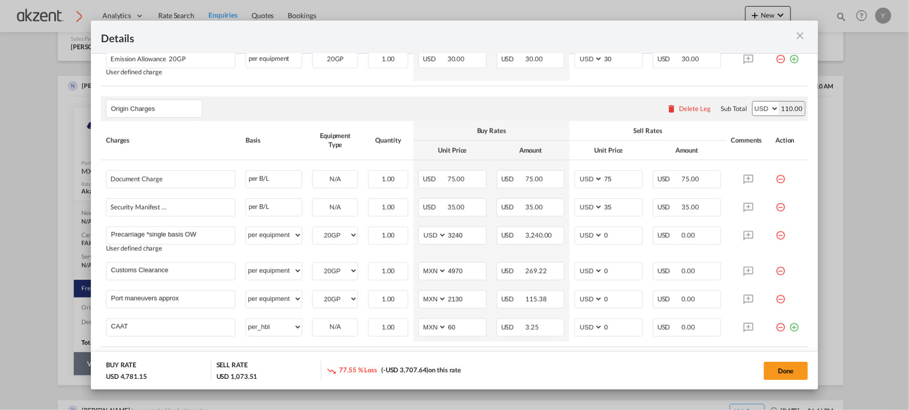
scroll to position [316, 0]
click at [603, 241] on input "0" at bounding box center [622, 233] width 39 height 15
type input "3550"
click at [615, 277] on input "0" at bounding box center [622, 269] width 39 height 15
type input "350"
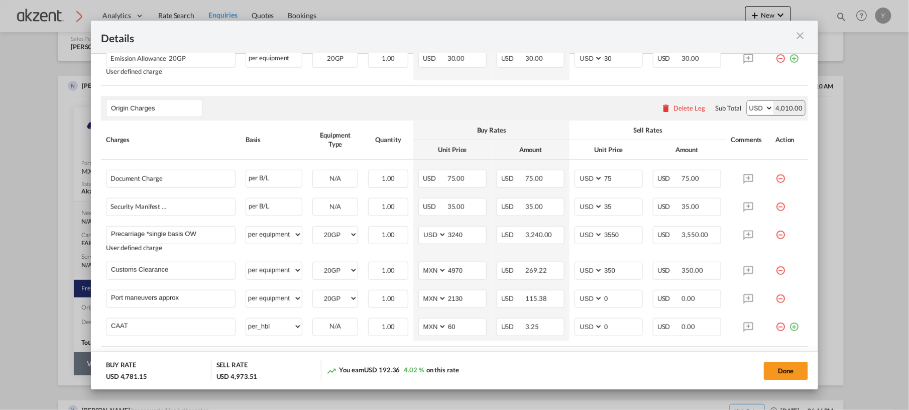
click at [575, 116] on div "Origin Charges Please enter leg name Leg Name Already Exists Delete Leg Sub Tot…" at bounding box center [454, 108] width 707 height 24
click at [629, 302] on input "0" at bounding box center [622, 297] width 39 height 15
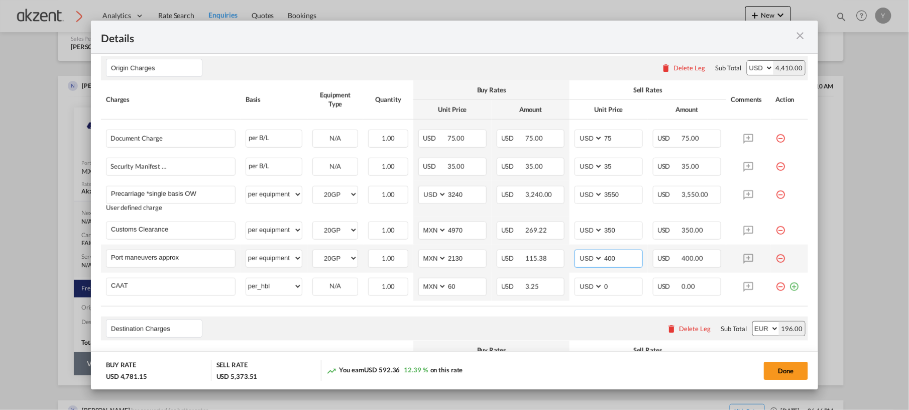
scroll to position [356, 0]
type input "400"
click at [624, 284] on input "0" at bounding box center [622, 285] width 39 height 15
type input "35"
click at [644, 304] on table "Charges Basis Equipment Type Quantity Buy Rates Sell Rates Comments Action Unit…" at bounding box center [454, 193] width 707 height 226
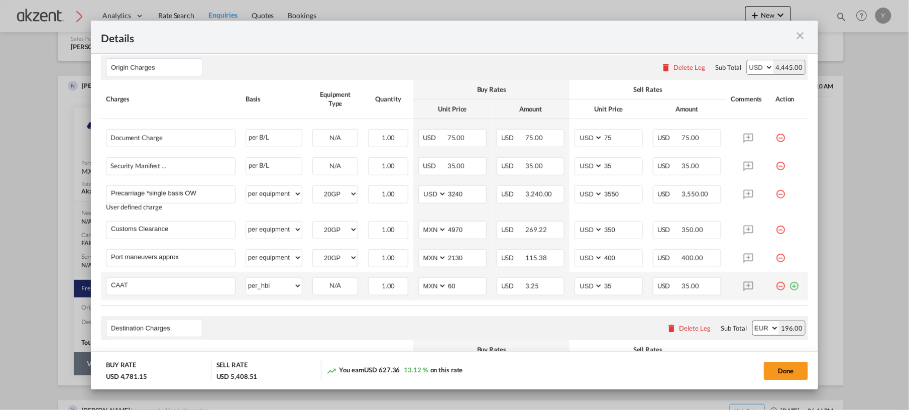
click at [789, 281] on md-icon "icon-plus-circle-outline green-400-fg" at bounding box center [794, 282] width 10 height 10
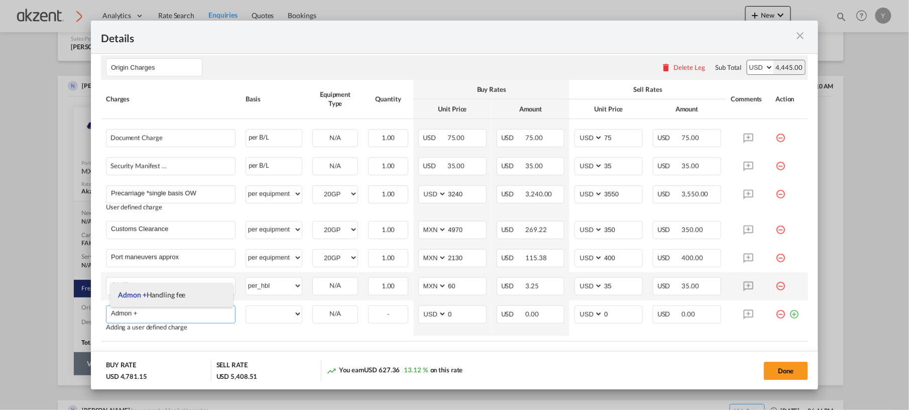
click at [161, 298] on span "Admon + Handling fee" at bounding box center [151, 294] width 67 height 9
type input "Admon + Handling fee"
select select "per equipment"
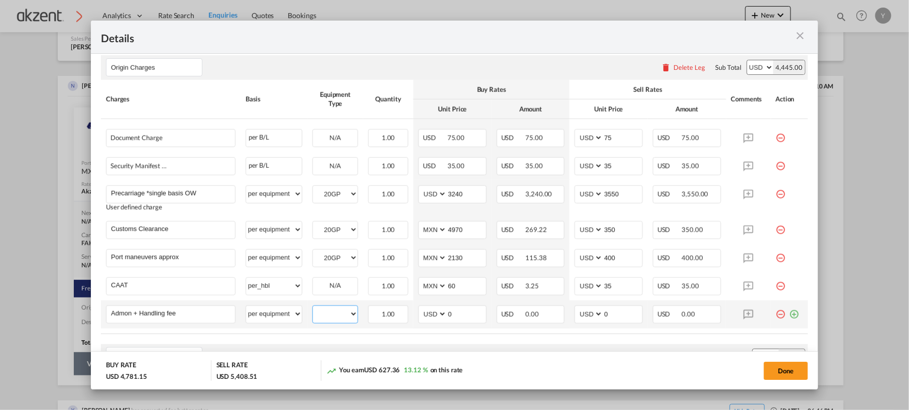
click at [330, 316] on select "20GP" at bounding box center [335, 314] width 45 height 14
select select "20GP"
click at [313, 308] on select "20GP" at bounding box center [335, 314] width 45 height 14
click at [619, 316] on input "0" at bounding box center [622, 313] width 39 height 15
type input "100"
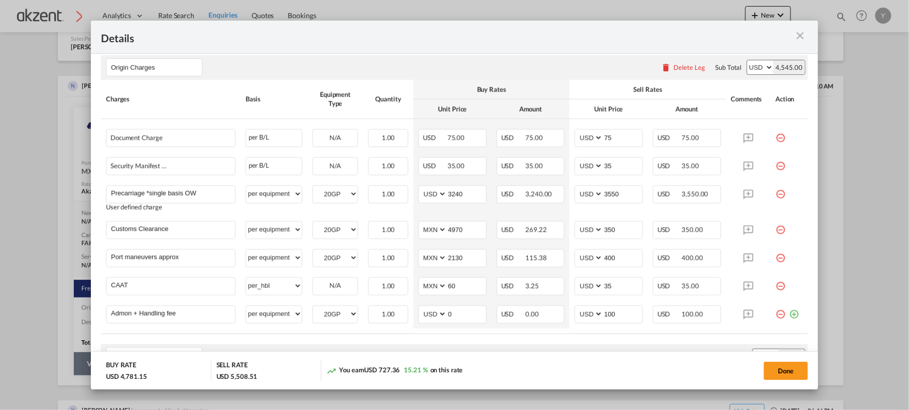
click at [599, 381] on md-dialog-actions "BUY RATE USD 4,781.15 SELL RATE USD 5,508.51 You earn USD 727.36 15.21 % on thi…" at bounding box center [454, 370] width 727 height 38
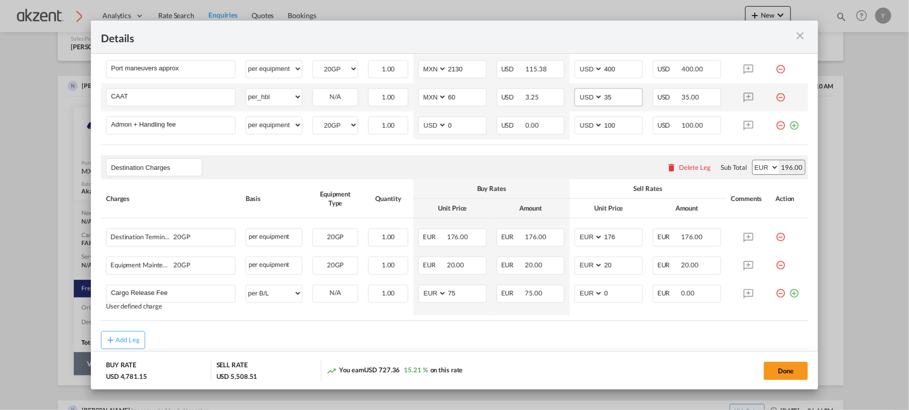
scroll to position [546, 0]
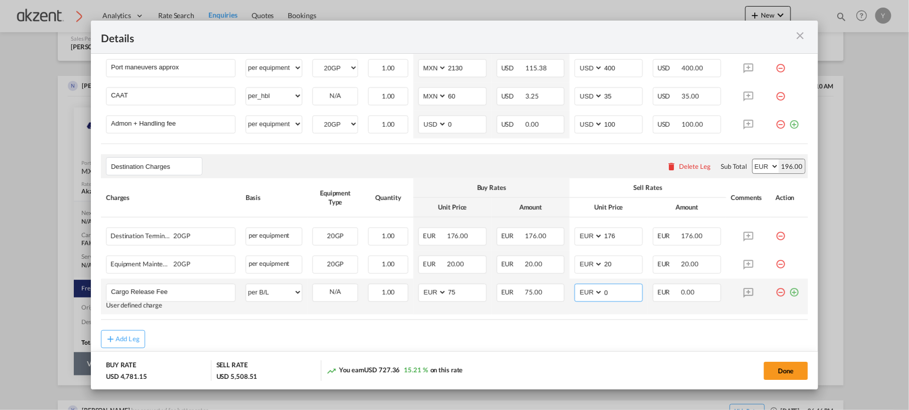
click at [612, 298] on input "0" at bounding box center [622, 291] width 39 height 15
type input "75"
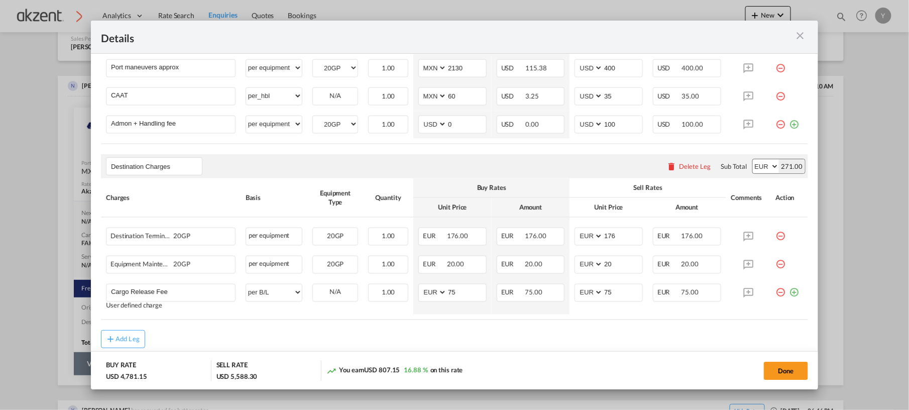
click at [567, 356] on md-dialog-actions "BUY RATE USD 4,781.15 SELL RATE USD 5,588.30 You earn USD 807.15 16.88 % on thi…" at bounding box center [454, 370] width 727 height 38
click at [543, 328] on rate-modification "Main Freight Please enter leg name Leg Name Already Exists Delete Leg Sub Total…" at bounding box center [454, 10] width 707 height 676
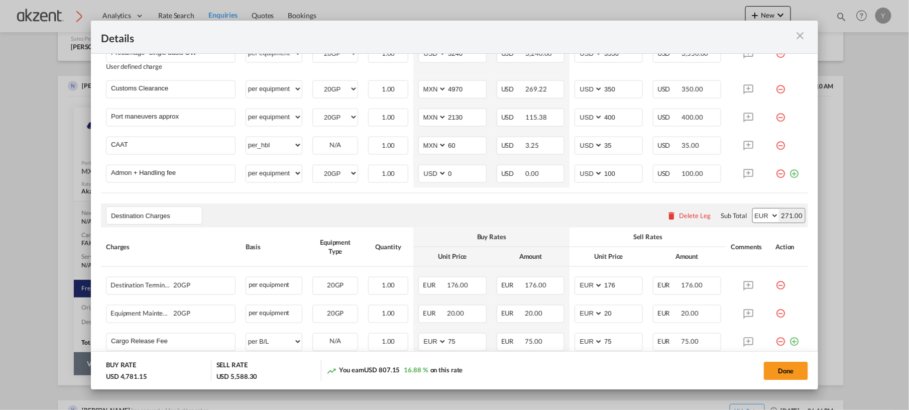
scroll to position [392, 0]
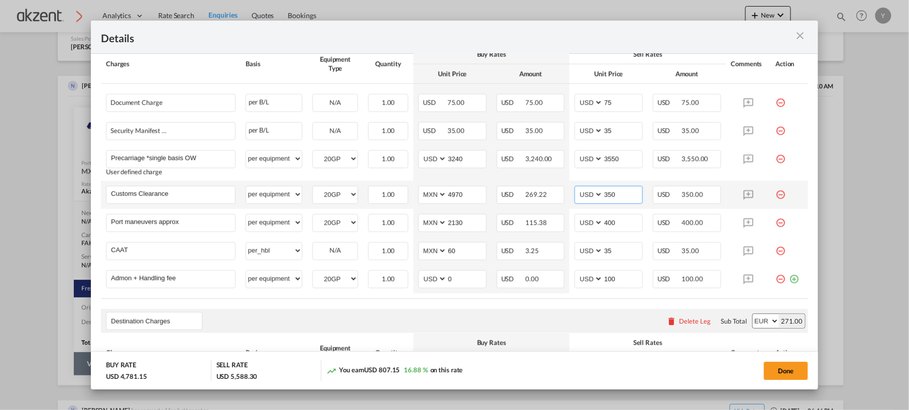
click at [620, 196] on input "350" at bounding box center [622, 193] width 39 height 15
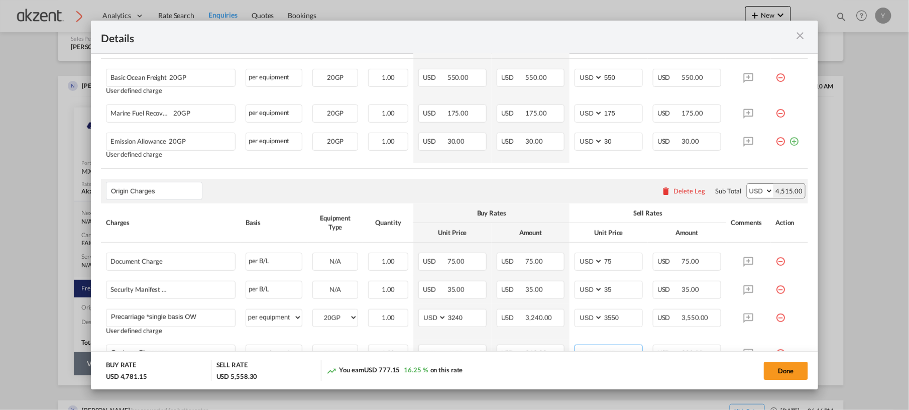
scroll to position [0, 0]
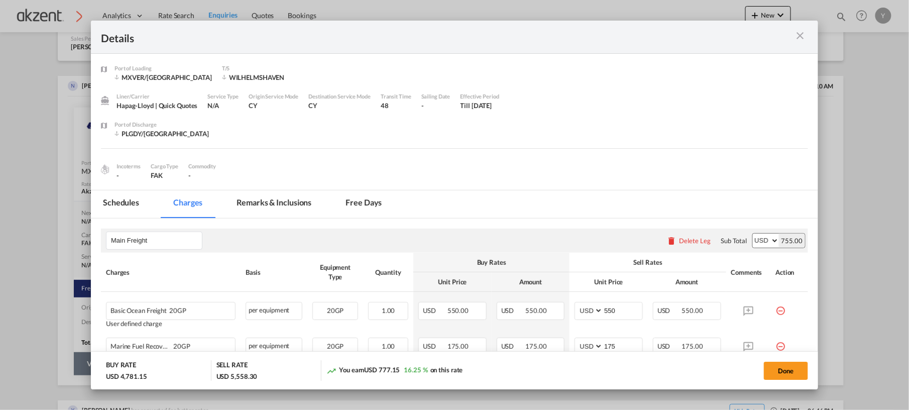
type input "320"
click at [281, 203] on md-tab-item "Remarks & Inclusions" at bounding box center [273, 204] width 99 height 28
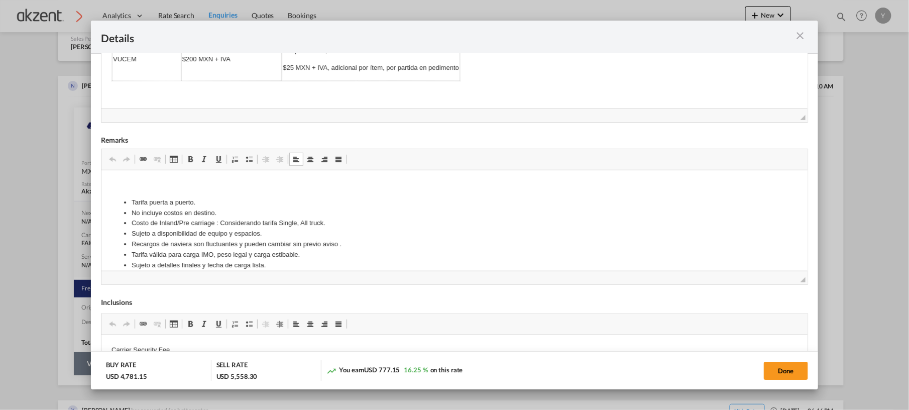
drag, startPoint x: 336, startPoint y: 248, endPoint x: 204, endPoint y: 229, distance: 132.9
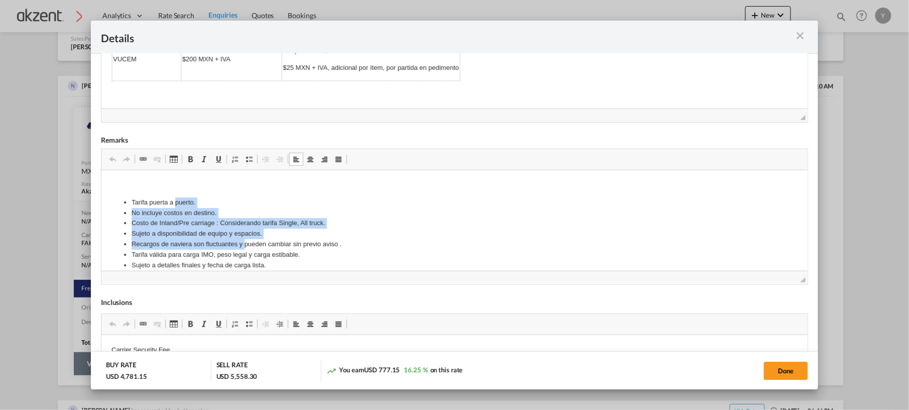
scroll to position [47, 0]
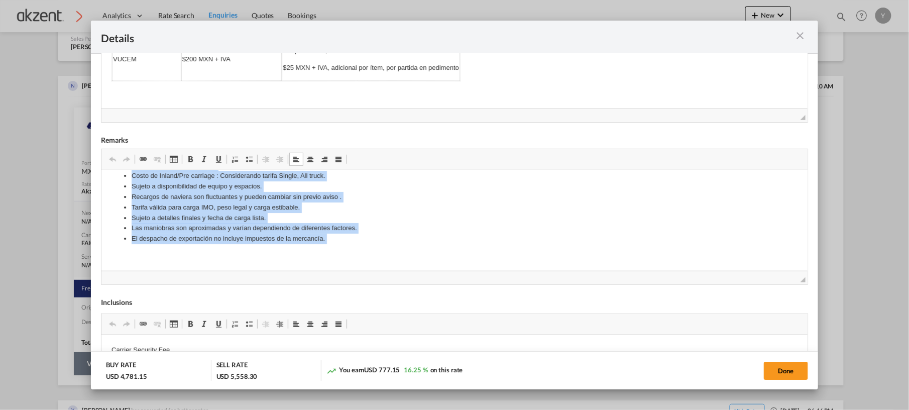
drag, startPoint x: 174, startPoint y: 191, endPoint x: 394, endPoint y: 474, distance: 358.8
click at [292, 271] on html "Tarifa puerta a puerto. No incluye costos en destino. Costo de Inland/Pre carri…" at bounding box center [454, 197] width 706 height 148
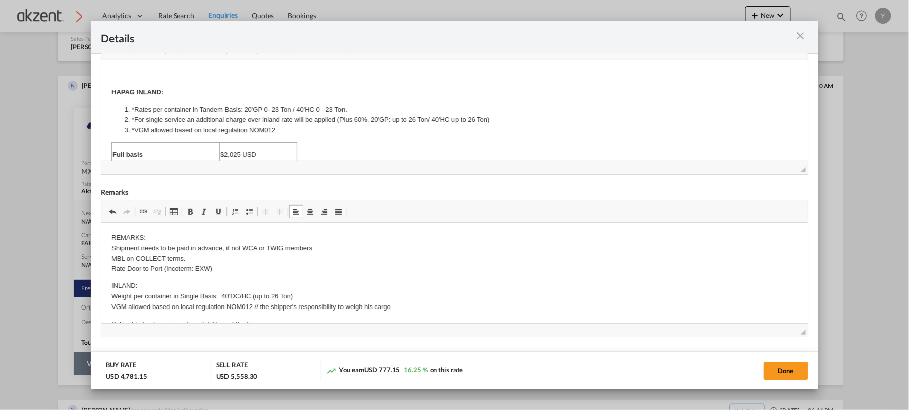
scroll to position [0, 0]
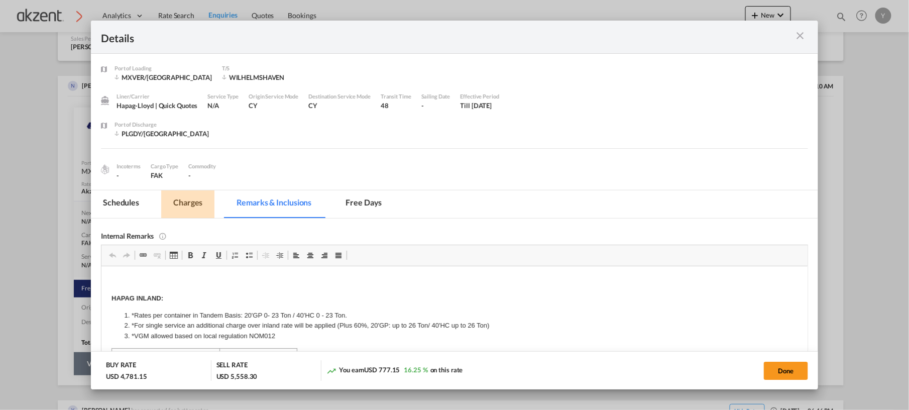
click at [190, 199] on md-tab-item "Charges" at bounding box center [187, 204] width 53 height 28
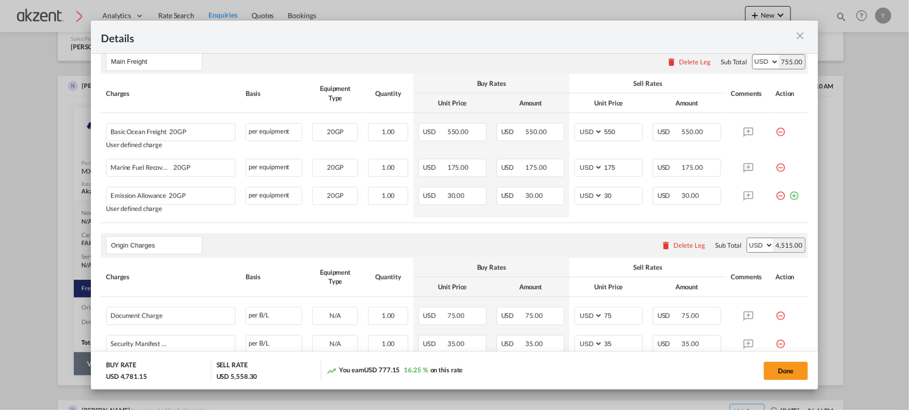
scroll to position [179, 0]
click at [183, 56] on input "Main Freight" at bounding box center [156, 61] width 91 height 15
type input "Main Freight COLLECT"
click at [112, 248] on input "Origin Charges" at bounding box center [156, 244] width 91 height 15
select select "per_hbl"
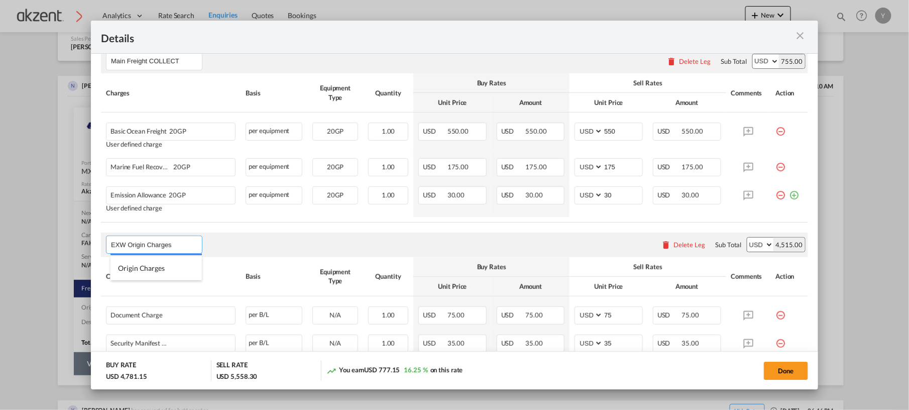
type input "EXW Origin Charges"
click at [264, 257] on th "Basis" at bounding box center [273, 276] width 67 height 39
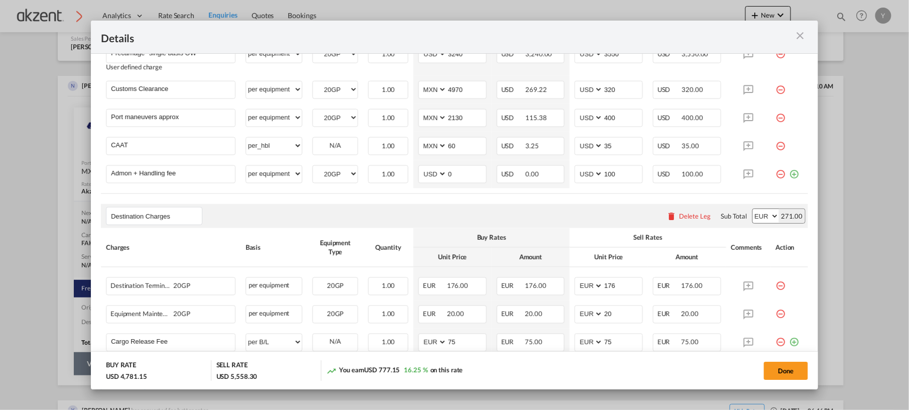
scroll to position [504, 0]
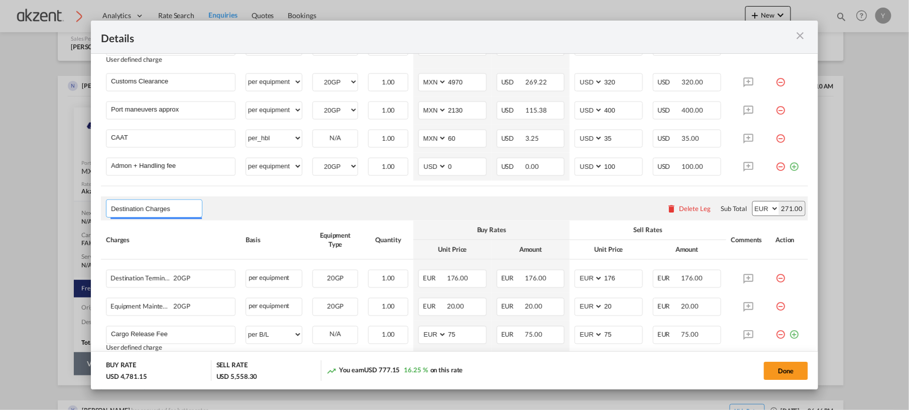
click at [184, 208] on input "Destination Charges" at bounding box center [156, 208] width 91 height 15
type input "Destination Charges"
select select "per B/L"
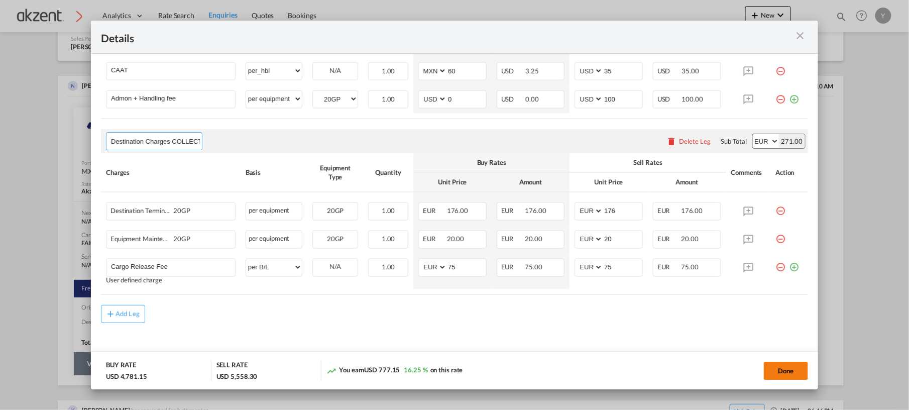
type input "Destination Charges COLLECT"
click at [764, 376] on button "Done" at bounding box center [786, 370] width 44 height 18
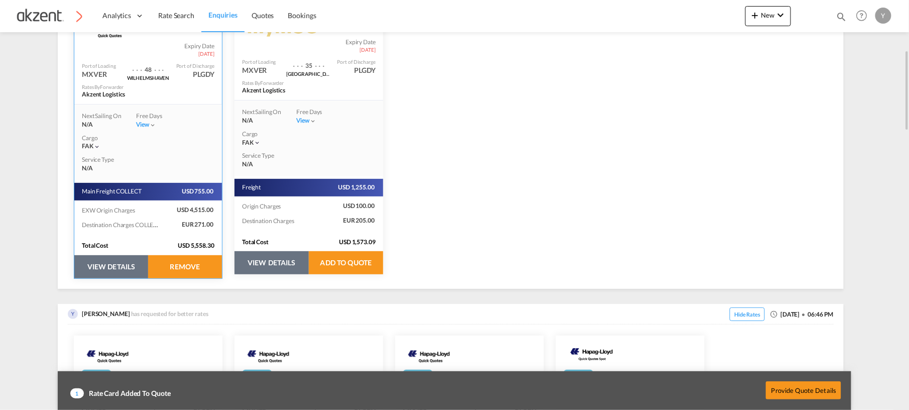
scroll to position [255, 0]
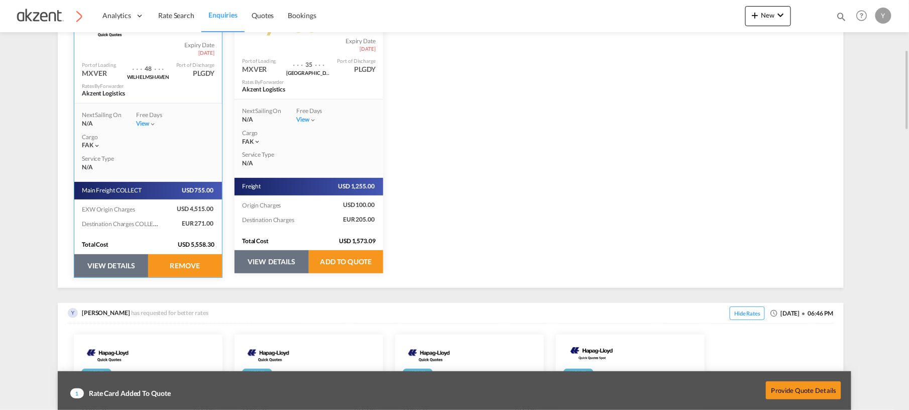
click at [283, 268] on button "VIEW DETAILS" at bounding box center [271, 261] width 74 height 23
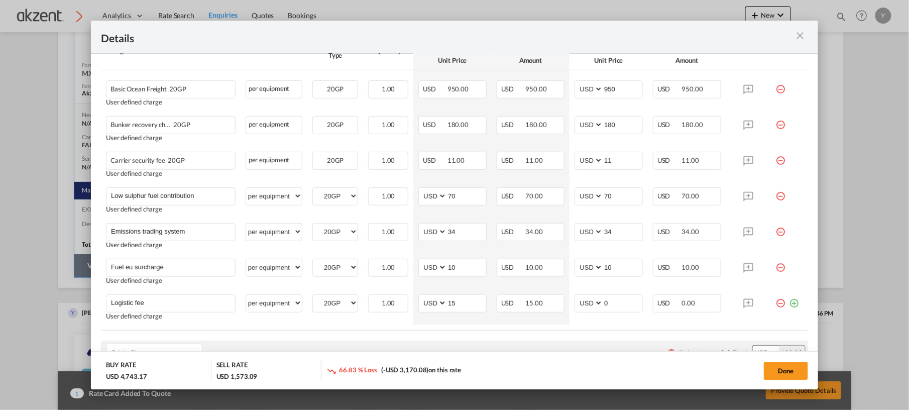
scroll to position [222, 0]
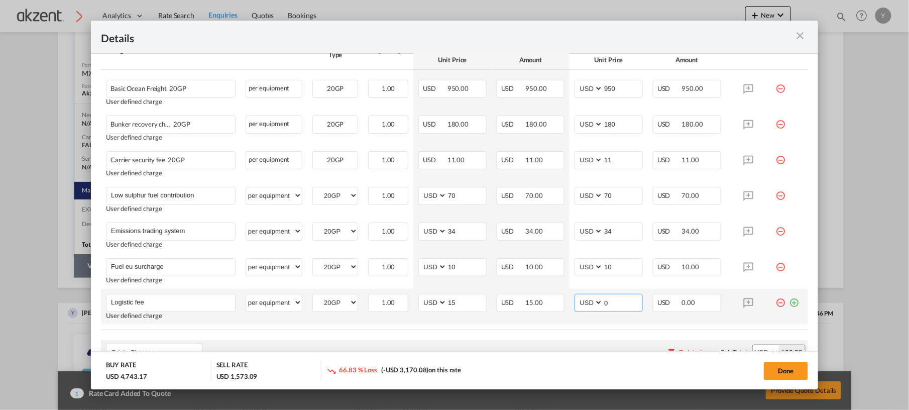
click at [629, 303] on input "0" at bounding box center [622, 301] width 39 height 15
type input "15"
click at [622, 318] on td "AED AFN ALL AMD ANG AOA ARS AUD AWG AZN BAM BBD BDT BGN BHD BIF BMD BND [PERSON…" at bounding box center [608, 307] width 78 height 36
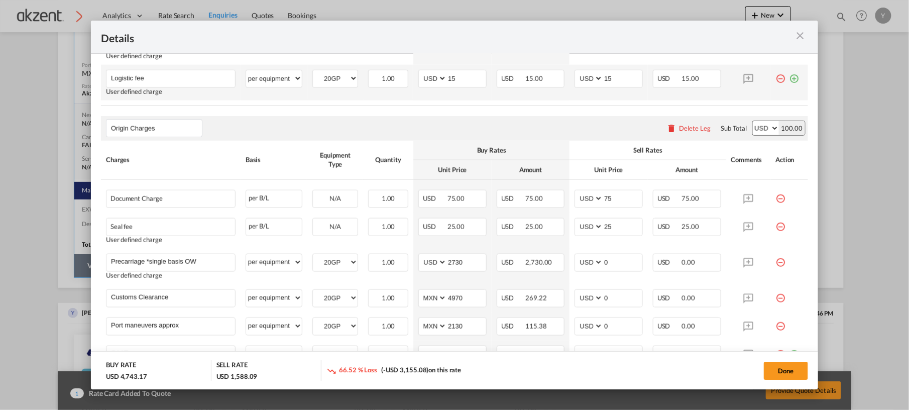
scroll to position [446, 0]
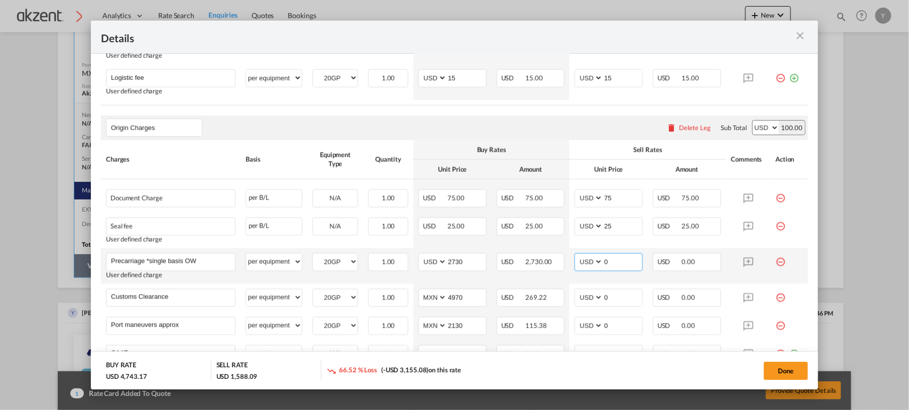
click at [616, 262] on input "0" at bounding box center [622, 261] width 39 height 15
type input "3030"
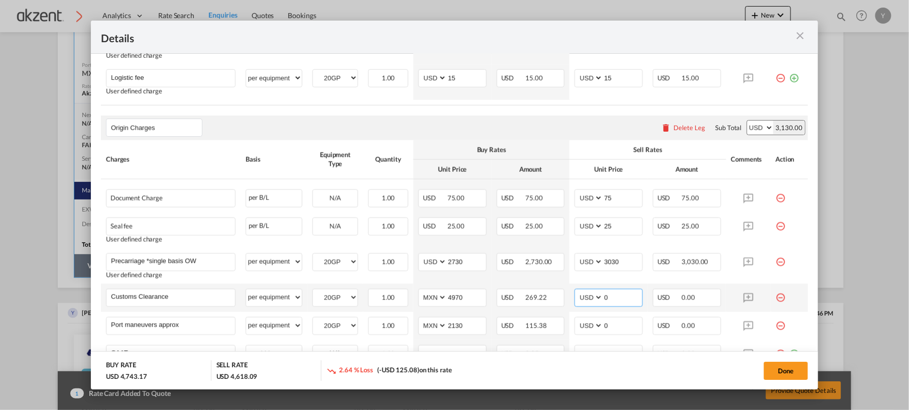
click at [619, 298] on input "0" at bounding box center [622, 296] width 39 height 15
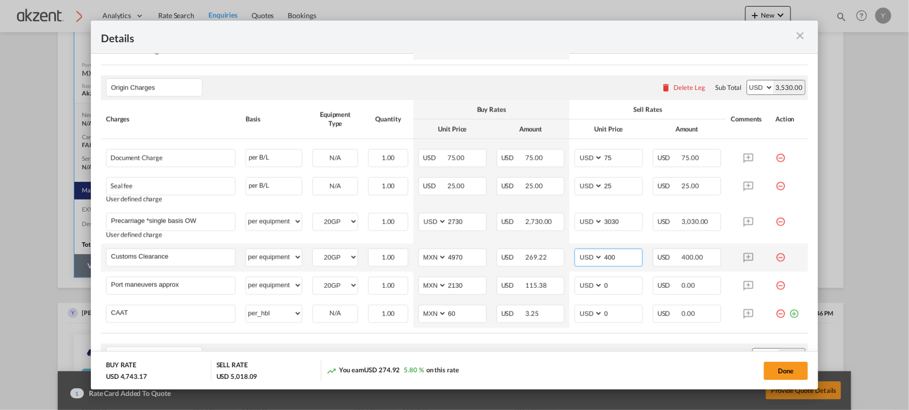
scroll to position [487, 0]
type input "4"
type input "320"
click at [617, 285] on input "0" at bounding box center [622, 284] width 39 height 15
type input "400"
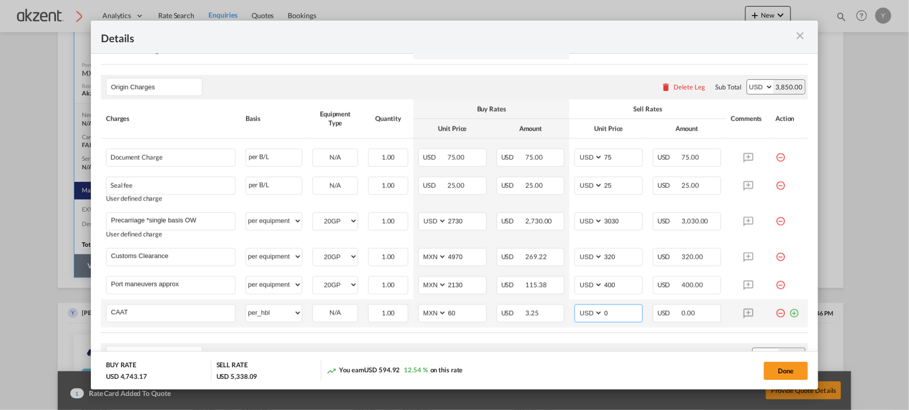
click at [619, 308] on input "0" at bounding box center [622, 312] width 39 height 15
type input "35"
click at [619, 333] on table "Charges Basis Equipment Type Quantity Buy Rates Sell Rates Comments Action Unit…" at bounding box center [454, 215] width 707 height 233
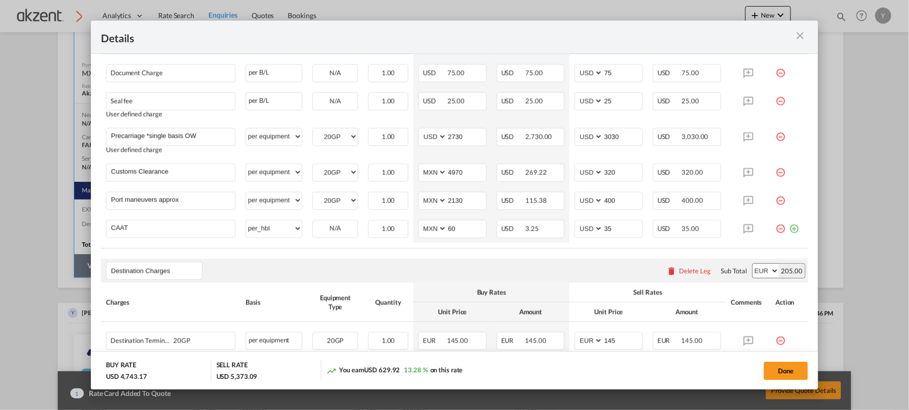
scroll to position [573, 0]
click at [789, 227] on md-icon "icon-plus-circle-outline green-400-fg" at bounding box center [794, 223] width 10 height 10
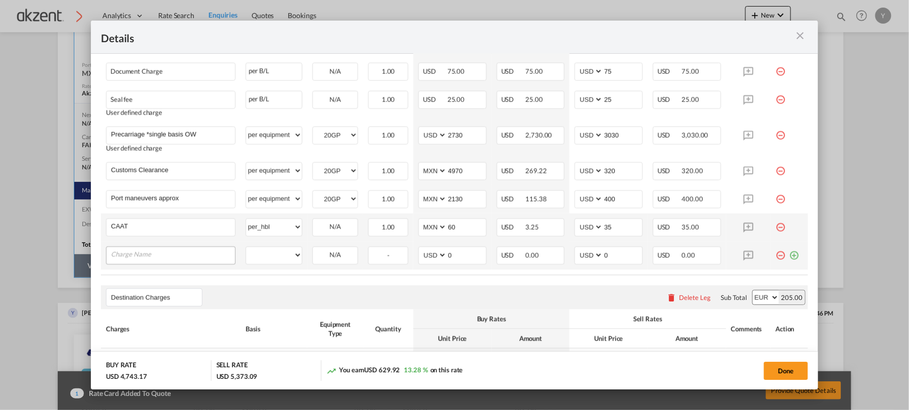
type input "a"
type input "A"
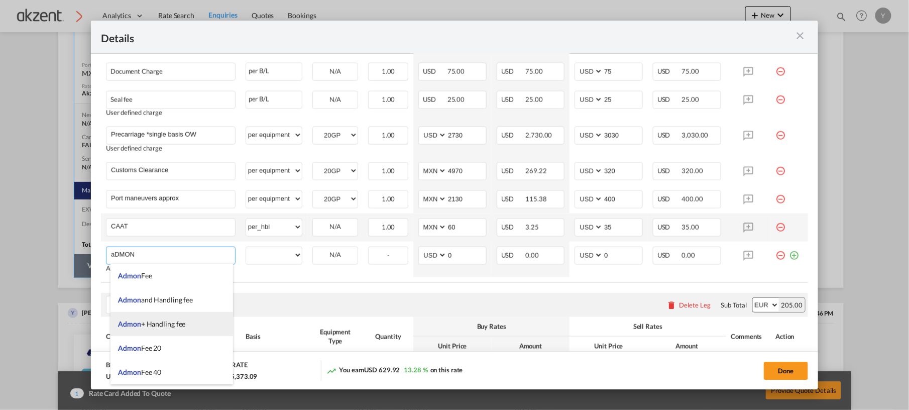
click at [171, 318] on li "Admon + Handling fee" at bounding box center [171, 324] width 122 height 24
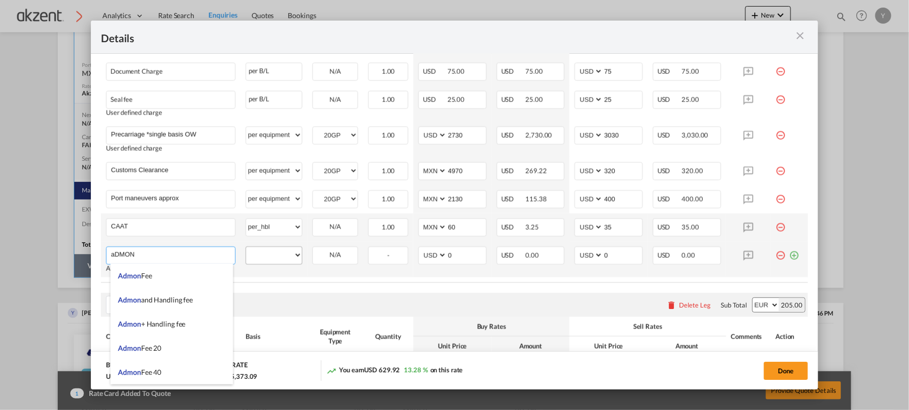
type input "Admon + Handling fee"
select select "per equipment"
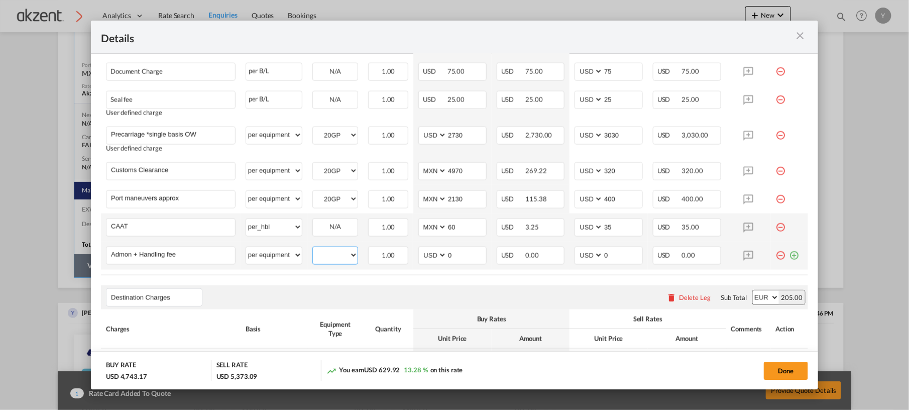
click at [332, 254] on select "20GP" at bounding box center [335, 256] width 45 height 14
select select "20GP"
click at [313, 250] on select "20GP" at bounding box center [335, 256] width 45 height 14
click at [617, 252] on input "0" at bounding box center [622, 254] width 39 height 15
type input "100"
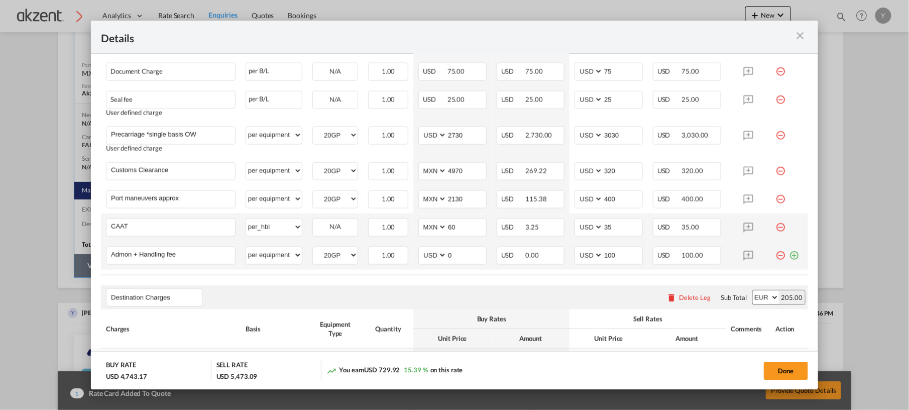
click at [611, 270] on td "AED AFN ALL AMD ANG AOA ARS AUD AWG AZN BAM BBD BDT BGN BHD BIF BMD BND [PERSON…" at bounding box center [608, 255] width 78 height 28
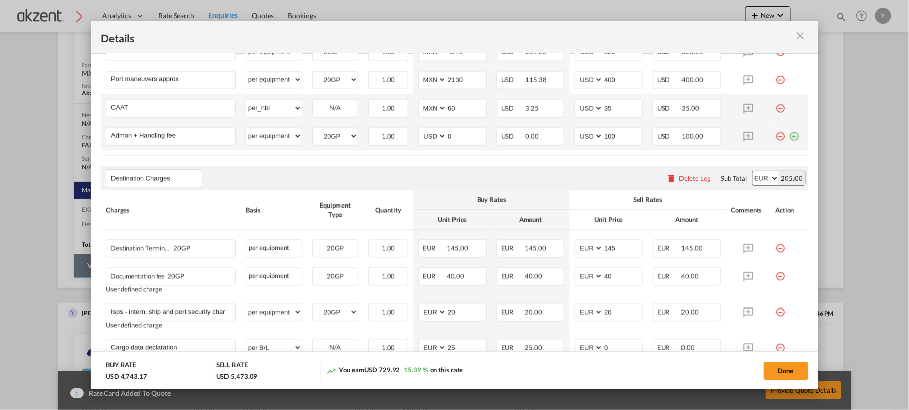
scroll to position [693, 0]
click at [177, 177] on input "Destination Charges" at bounding box center [156, 177] width 91 height 15
type input "Destination Charges"
select select "per B/L"
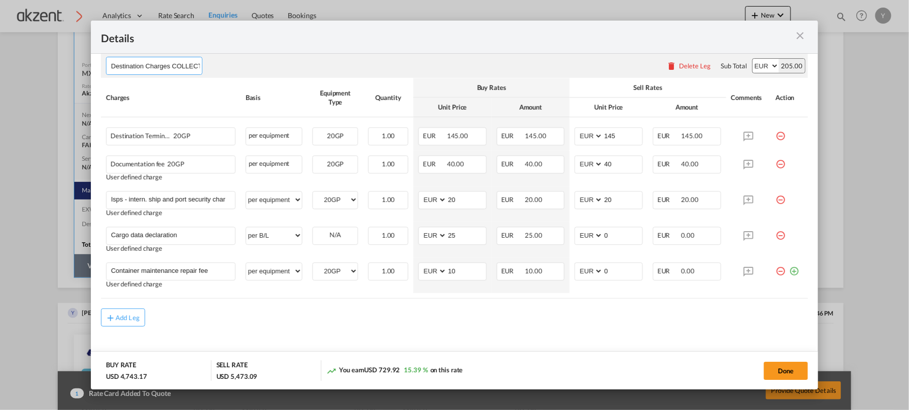
scroll to position [805, 0]
type input "Destination Charges COLLECT"
click at [622, 235] on input "0" at bounding box center [622, 233] width 39 height 15
type input "25"
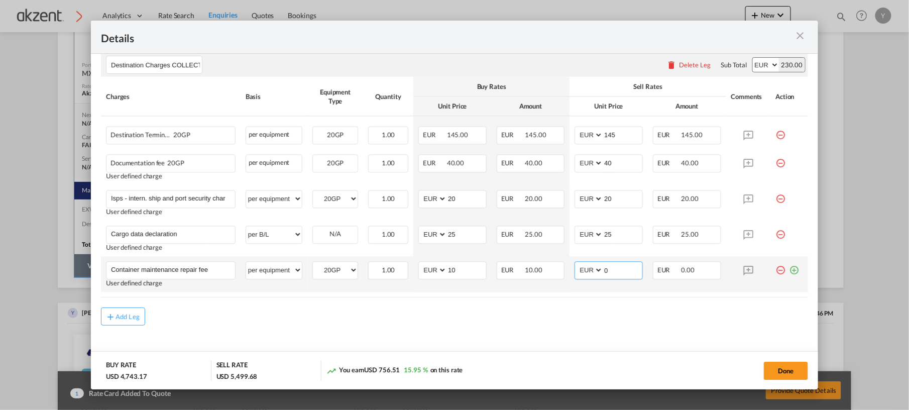
click at [611, 274] on input "0" at bounding box center [622, 269] width 39 height 15
type input "10"
click at [584, 313] on div "Add Leg" at bounding box center [454, 316] width 707 height 18
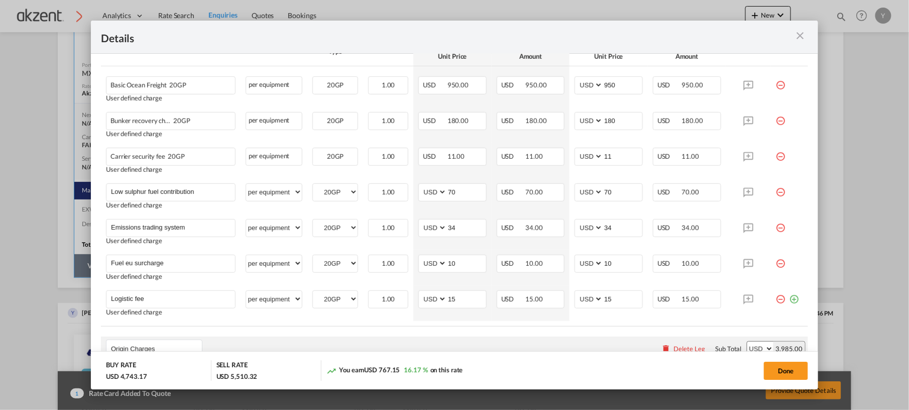
scroll to position [225, 0]
click at [171, 158] on span "20GP" at bounding box center [175, 157] width 20 height 8
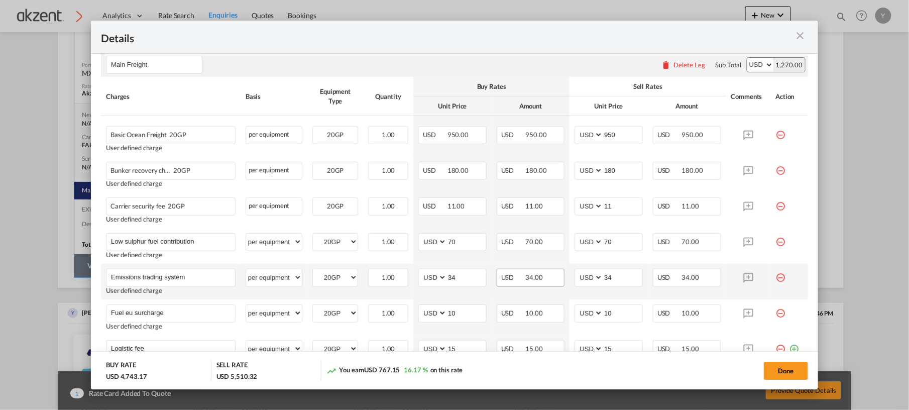
scroll to position [175, 0]
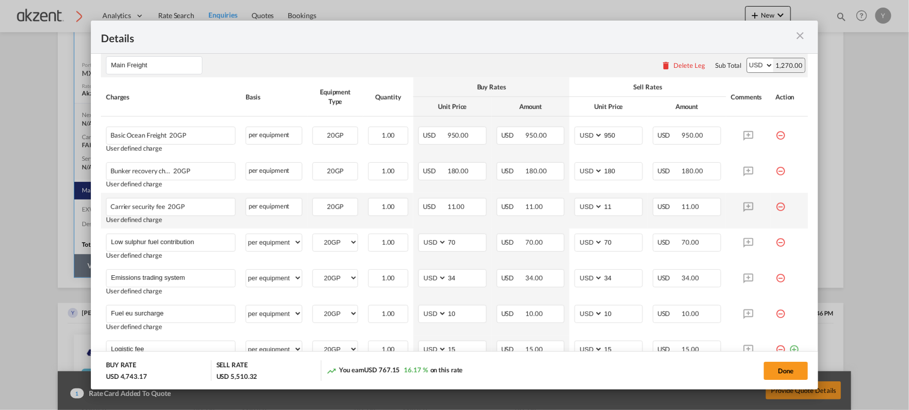
click at [776, 209] on td "Port of ..." at bounding box center [790, 211] width 38 height 36
click at [776, 208] on md-icon "icon-minus-circle-outline red-400-fg" at bounding box center [781, 203] width 10 height 10
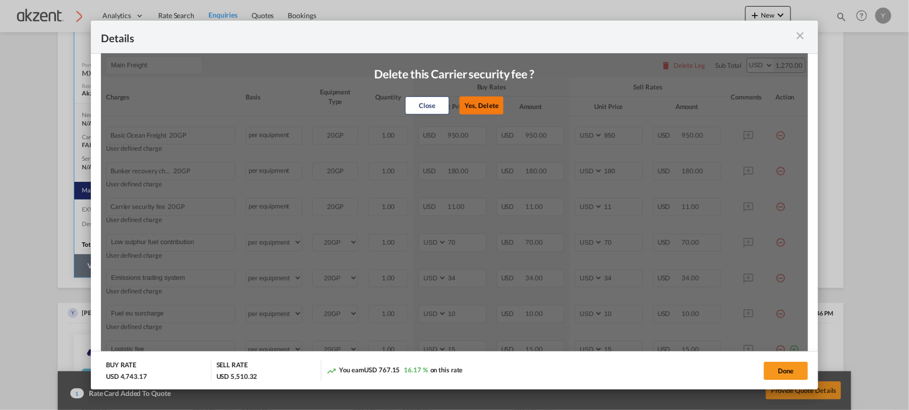
click at [478, 105] on button "Yes, Delete" at bounding box center [481, 105] width 44 height 18
type input "70"
type input "Emissions trading system"
type input "34"
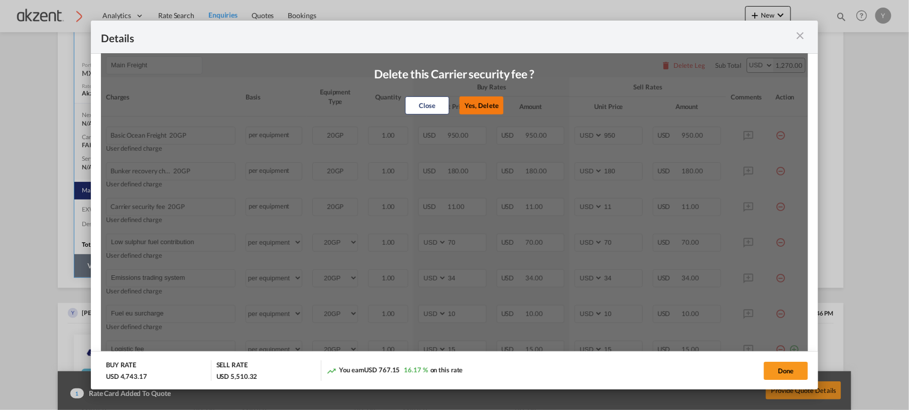
type input "Fuel eu surcharge"
type input "10"
type input "Logistic fee"
type input "15"
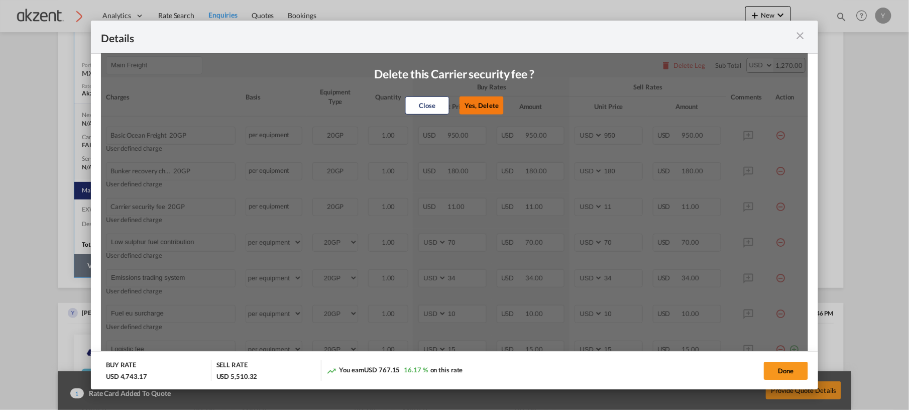
type input "15"
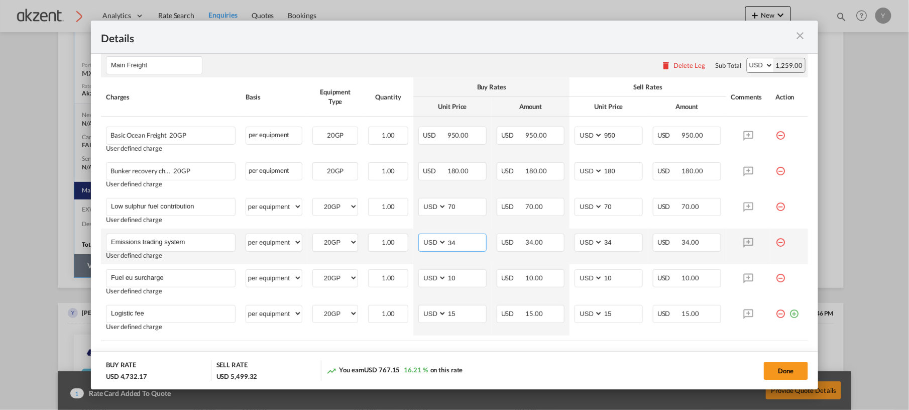
click at [458, 243] on input "34" at bounding box center [466, 241] width 39 height 15
click at [776, 244] on md-icon "icon-minus-circle-outline red-400-fg" at bounding box center [781, 238] width 10 height 10
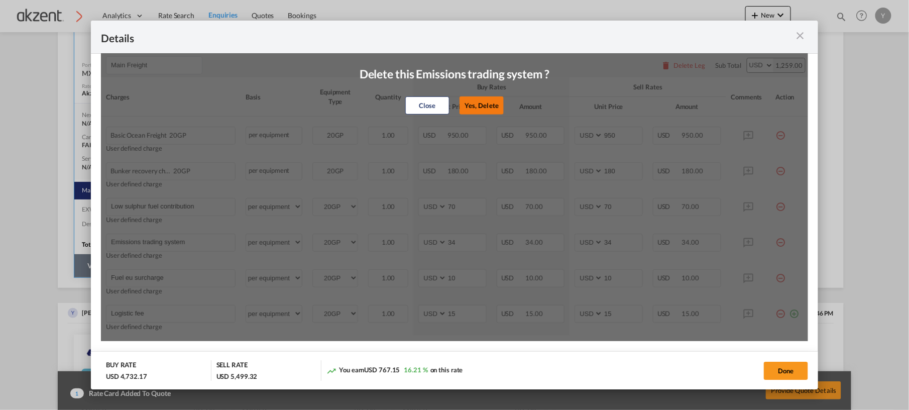
click at [481, 107] on button "Yes, Delete" at bounding box center [481, 105] width 44 height 18
type input "Fuel eu surcharge"
type input "10"
type input "Logistic fee"
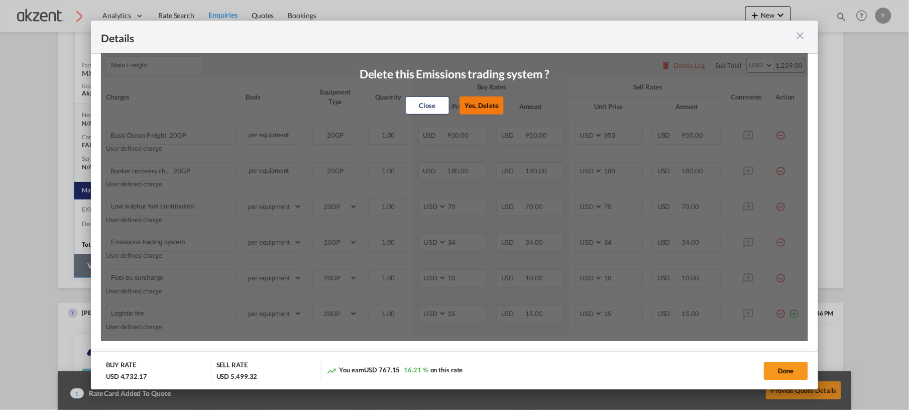
type input "15"
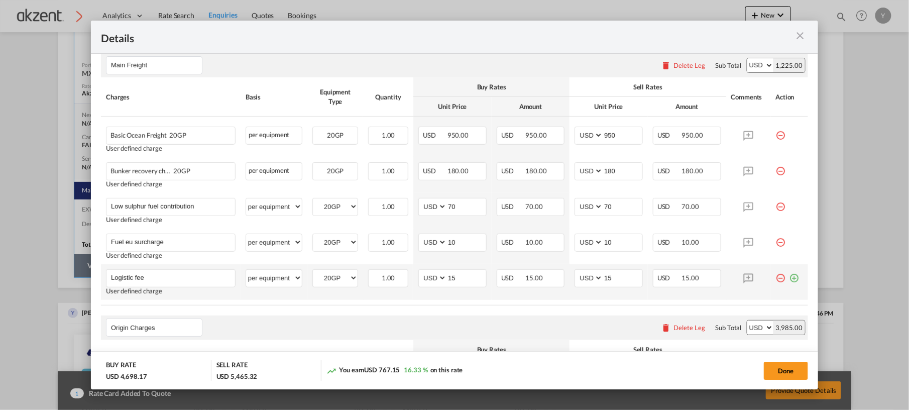
click at [776, 279] on md-icon "icon-minus-circle-outline red-400-fg" at bounding box center [781, 274] width 10 height 10
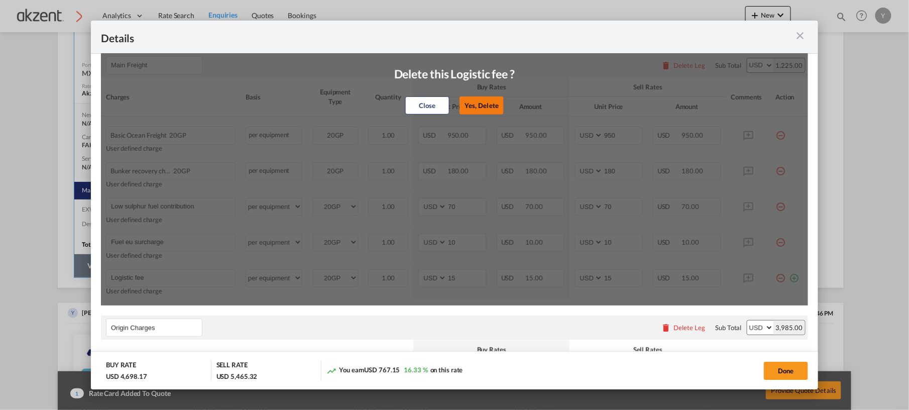
click at [468, 111] on button "Yes, Delete" at bounding box center [481, 105] width 44 height 18
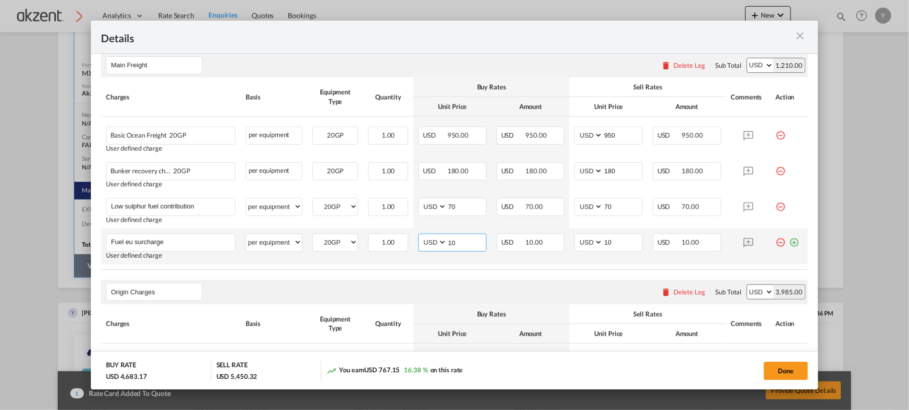
click at [458, 241] on input "10" at bounding box center [466, 241] width 39 height 15
type input "1"
type input "70"
click at [613, 244] on input "10" at bounding box center [622, 241] width 39 height 15
type input "1"
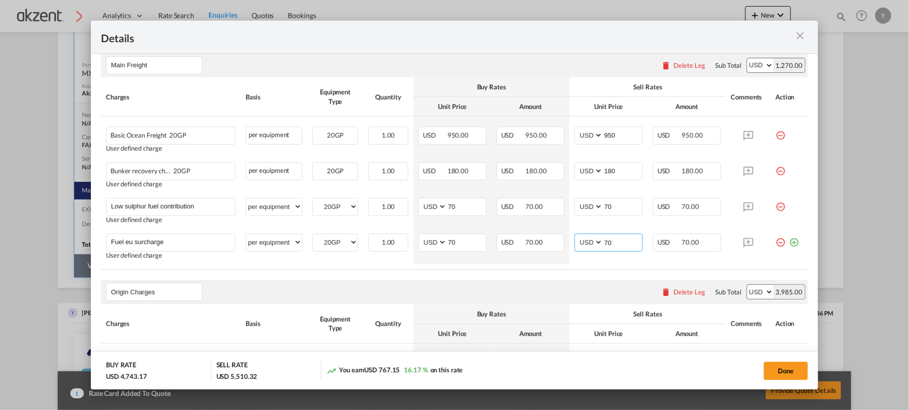
type input "70"
click at [585, 268] on table "Charges Basis Equipment Type Quantity Buy Rates Sell Rates Comments Action Unit…" at bounding box center [454, 173] width 707 height 192
click at [569, 268] on table "Charges Basis Equipment Type Quantity Buy Rates Sell Rates Comments Action Unit…" at bounding box center [454, 173] width 707 height 192
click at [351, 268] on table "Charges Basis Equipment Type Quantity Buy Rates Sell Rates Comments Action Unit…" at bounding box center [454, 173] width 707 height 192
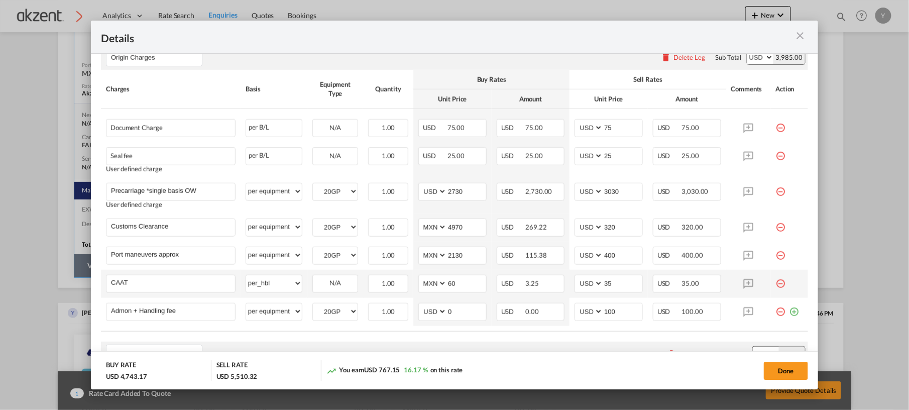
scroll to position [410, 0]
click at [774, 374] on button "Done" at bounding box center [786, 370] width 44 height 18
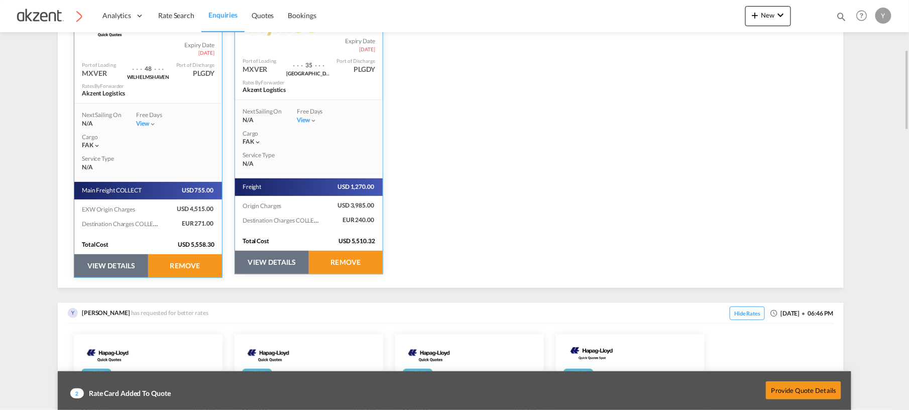
click at [103, 260] on button "VIEW DETAILS" at bounding box center [111, 265] width 74 height 23
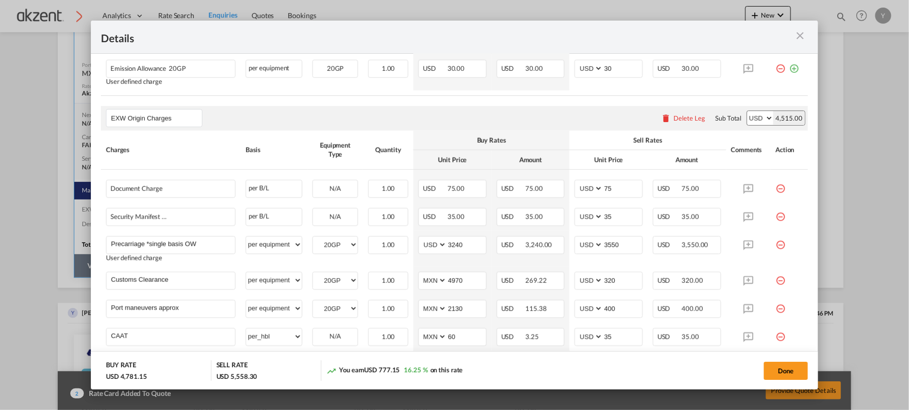
scroll to position [0, 0]
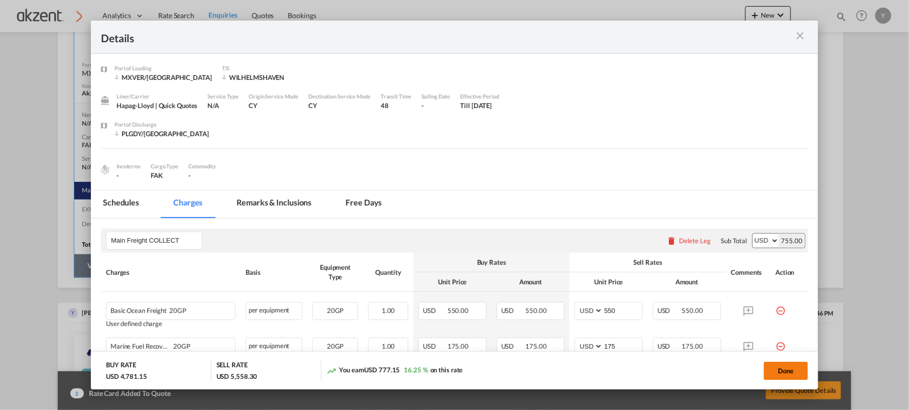
click at [770, 370] on button "Done" at bounding box center [786, 370] width 44 height 18
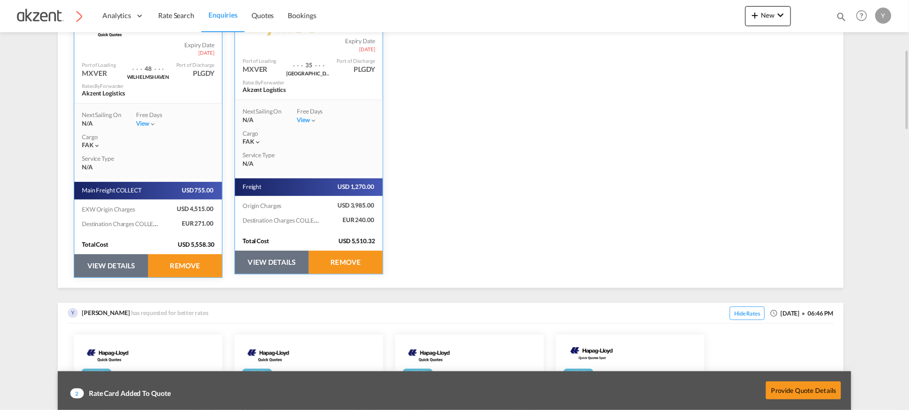
click at [252, 269] on button "VIEW DETAILS" at bounding box center [272, 262] width 74 height 23
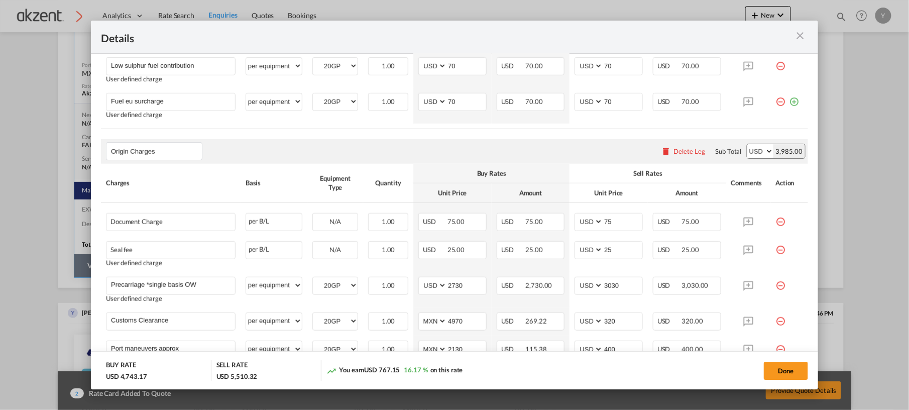
scroll to position [315, 0]
click at [112, 150] on input "Origin Charges" at bounding box center [156, 151] width 91 height 15
type input "EXOrigin Charges"
select select "per_hbl"
type input "EXW Origin Charges"
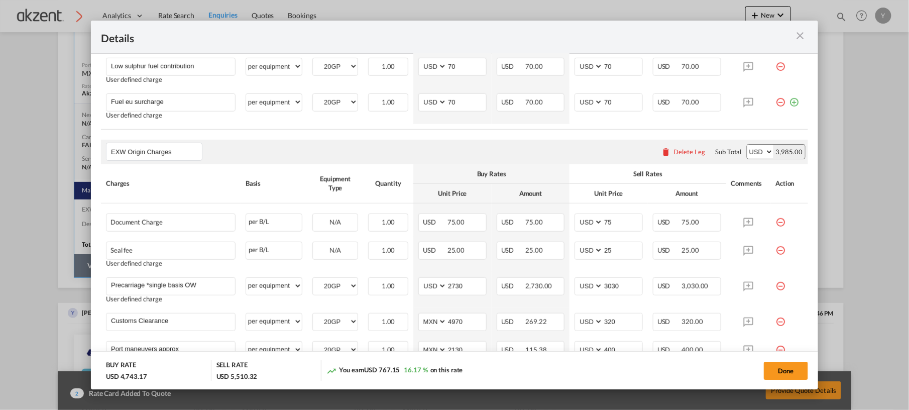
click at [253, 145] on div "EXW Origin Charges Please enter leg name Leg Name Already Exists Delete Leg Sub…" at bounding box center [454, 152] width 707 height 24
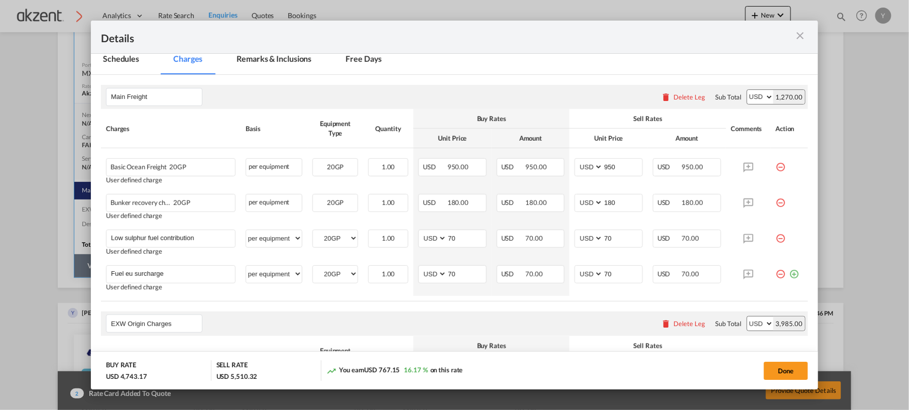
scroll to position [143, 0]
click at [169, 100] on input "Main Freight" at bounding box center [156, 97] width 91 height 15
type input "Main Freight COLLECT"
click at [234, 101] on div "Main Freight COLLECT Please enter leg name Leg Name Already Exists Delete Leg S…" at bounding box center [454, 97] width 707 height 24
click at [263, 69] on md-tab-item "Remarks & Inclusions" at bounding box center [273, 61] width 99 height 28
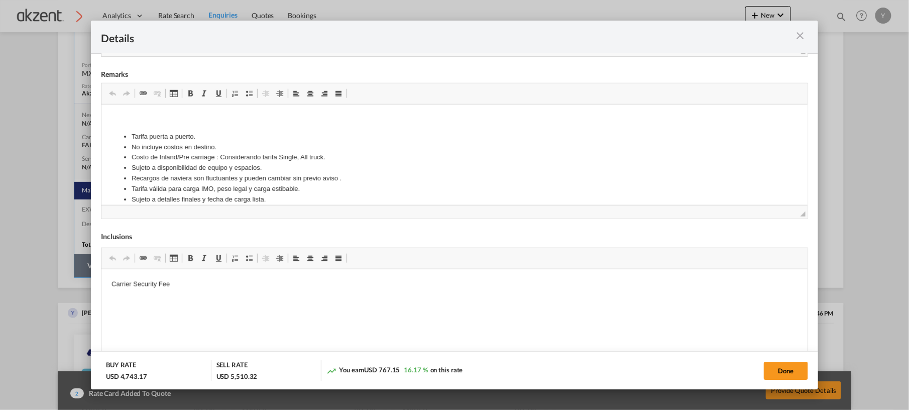
scroll to position [326, 0]
drag, startPoint x: 204, startPoint y: 113, endPoint x: 286, endPoint y: 255, distance: 164.0
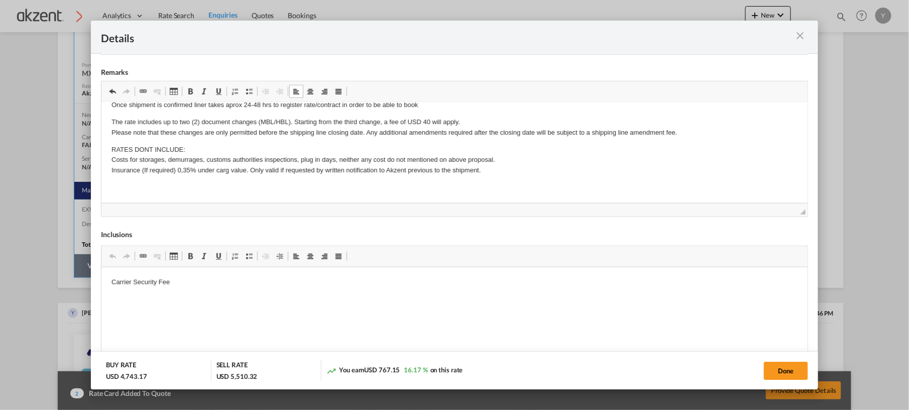
scroll to position [0, 0]
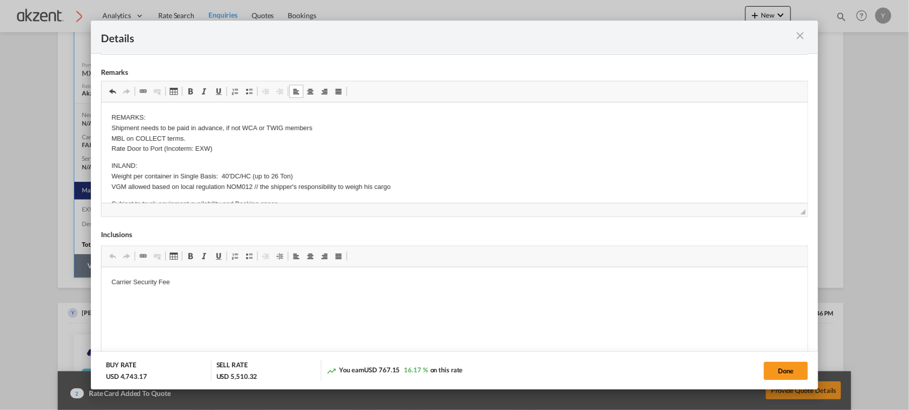
click at [220, 173] on p "INLAND: Weight per container in Single Basis: 40'DC/HC (up to 26 Ton) VGM allow…" at bounding box center [454, 175] width 686 height 31
click at [764, 367] on button "Done" at bounding box center [786, 370] width 44 height 18
type input "Destination Charges COLLECT"
select select "string:EUR"
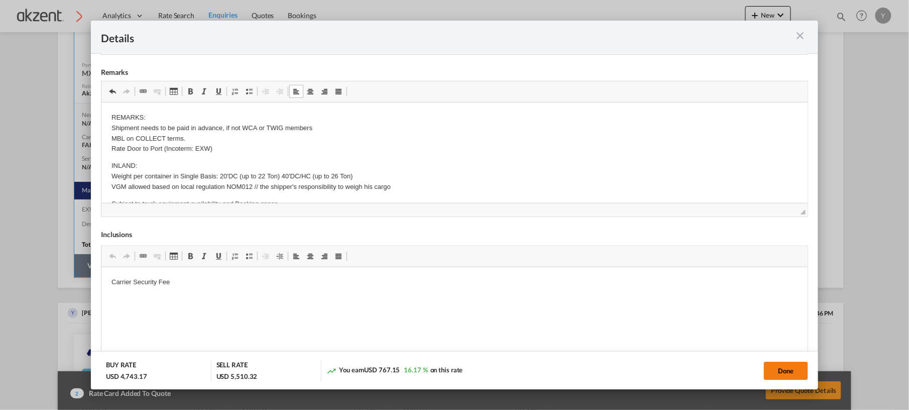
type input "145"
select select "string:EUR"
type input "40"
type input "Isps - intern. ship and port security charge"
select select "string:EUR"
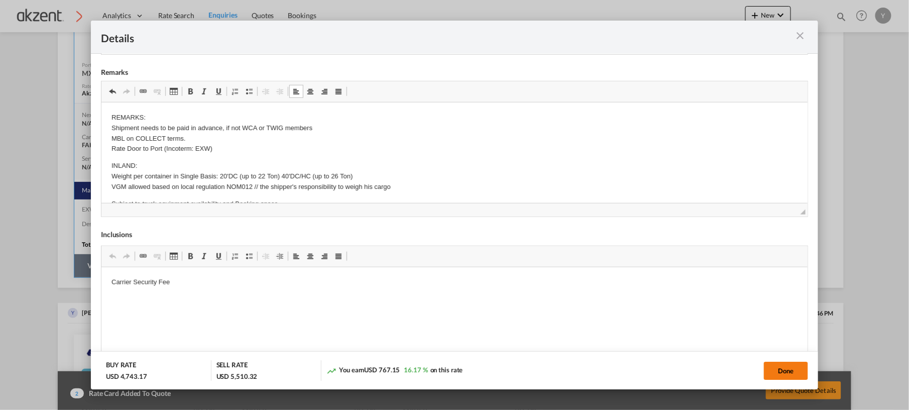
type input "20"
select select "string:EUR"
type input "20"
type input "Cargo data declaration"
select select "per B/L"
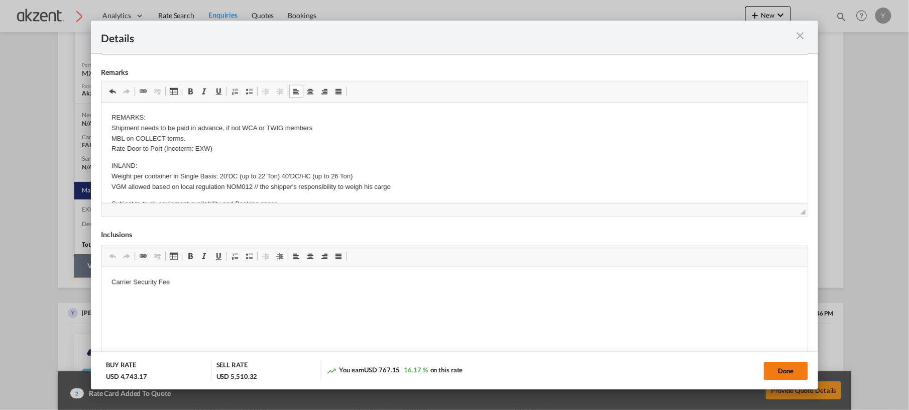
select select "string:EUR"
type input "25"
select select "string:EUR"
type input "25"
type input "Container maintenance repair fee"
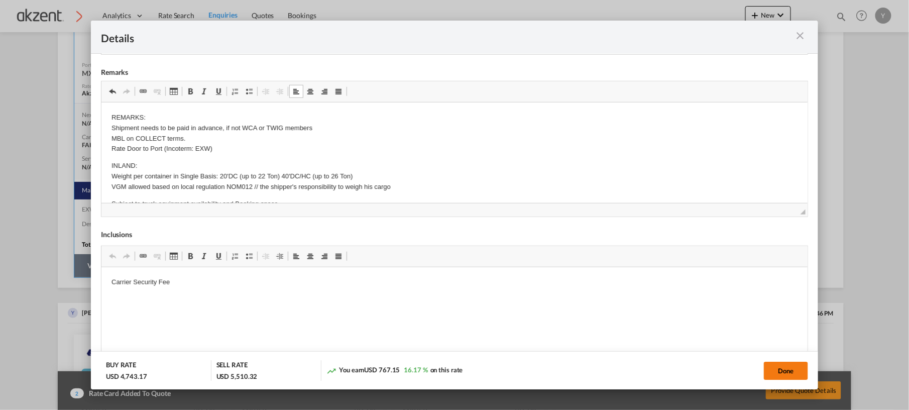
select select "string:EUR"
type input "10"
select select "string:EUR"
type input "10"
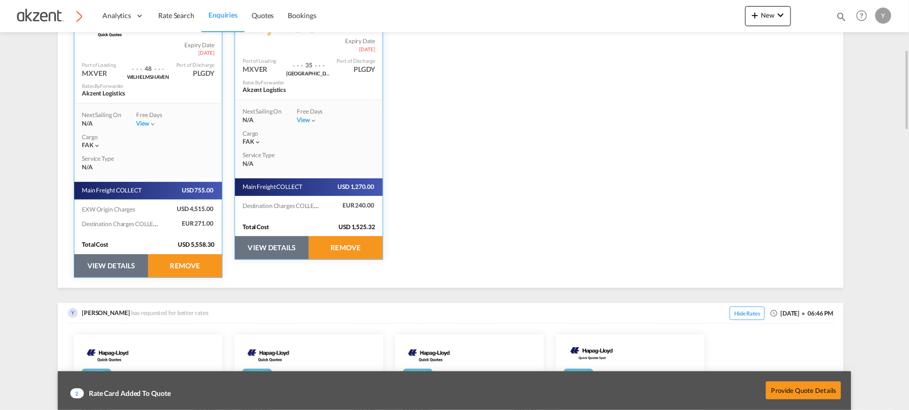
click at [92, 258] on button "VIEW DETAILS" at bounding box center [111, 265] width 74 height 23
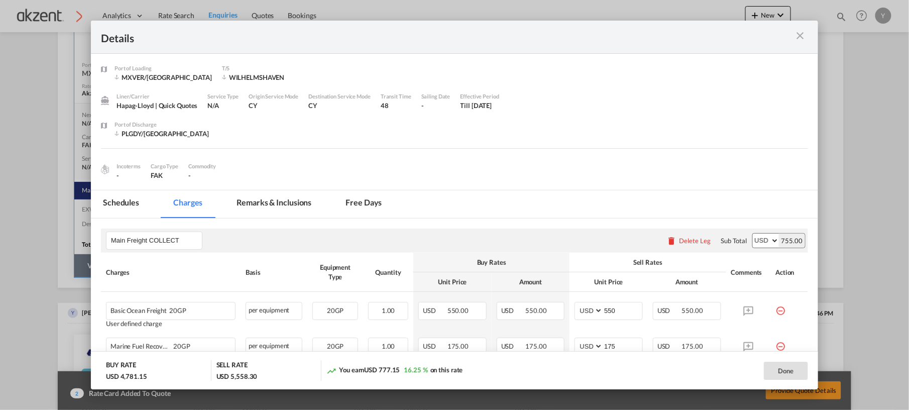
click at [287, 207] on md-tab-item "Remarks & Inclusions" at bounding box center [273, 204] width 99 height 28
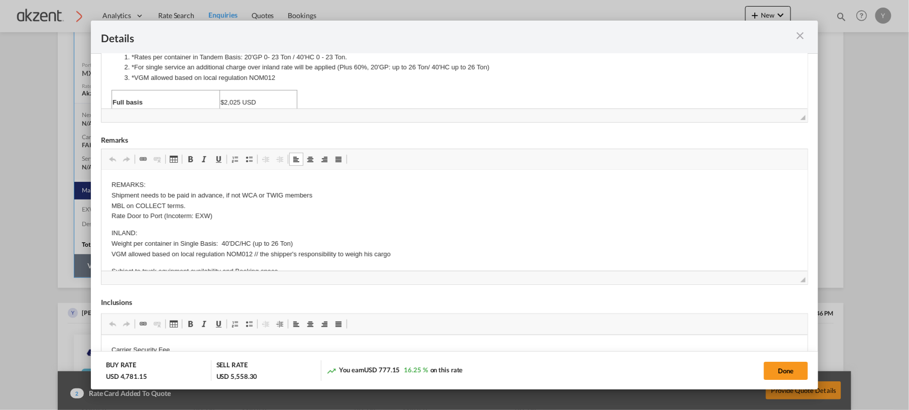
scroll to position [1, 0]
click at [216, 243] on p "INLAND: Weight per container in Single Basis: 40'DC/HC (up to 26 Ton) VGM allow…" at bounding box center [454, 242] width 686 height 31
click at [770, 365] on button "Done" at bounding box center [786, 370] width 44 height 18
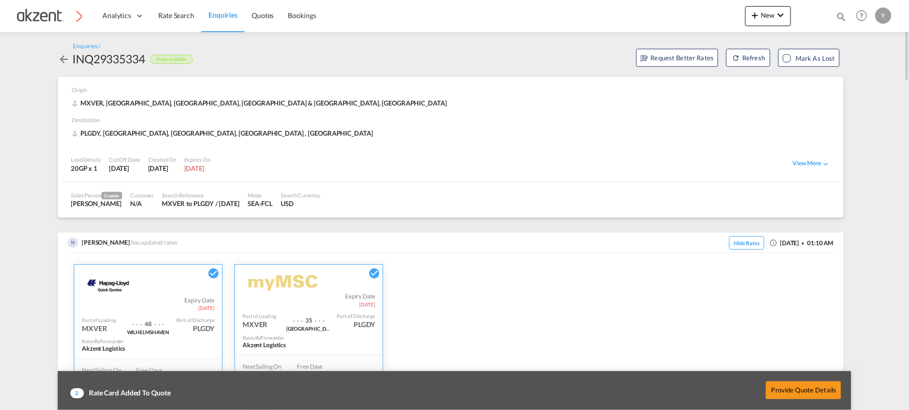
scroll to position [317, 0]
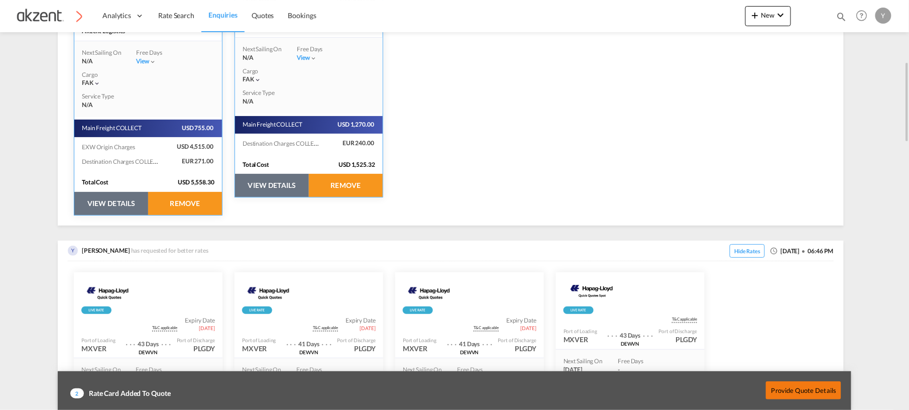
click at [792, 386] on button "Provide Quote Details" at bounding box center [803, 390] width 75 height 18
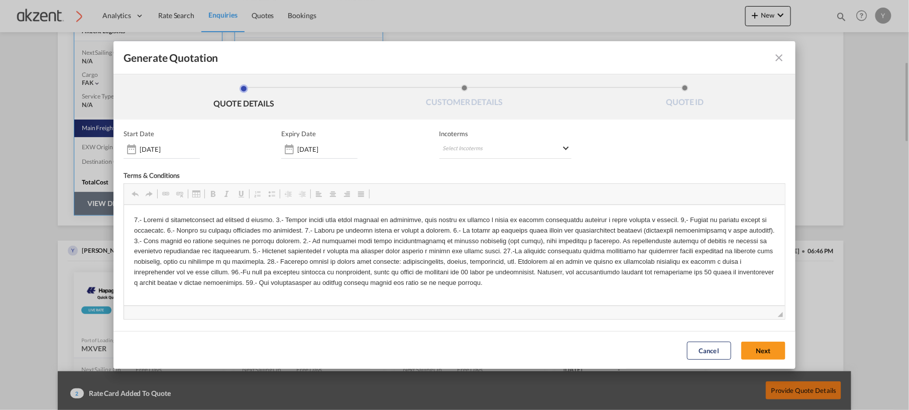
scroll to position [0, 0]
drag, startPoint x: 524, startPoint y: 286, endPoint x: 127, endPoint y: 218, distance: 403.4
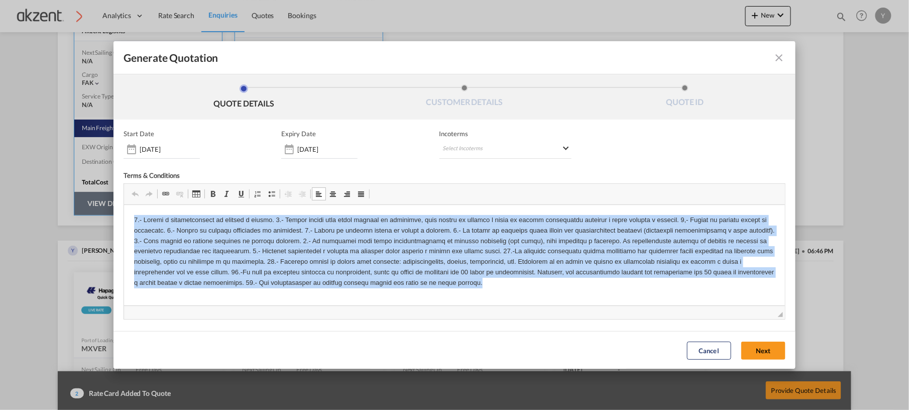
drag, startPoint x: 127, startPoint y: 218, endPoint x: 564, endPoint y: 298, distance: 444.6
click at [564, 298] on html at bounding box center [454, 250] width 661 height 93
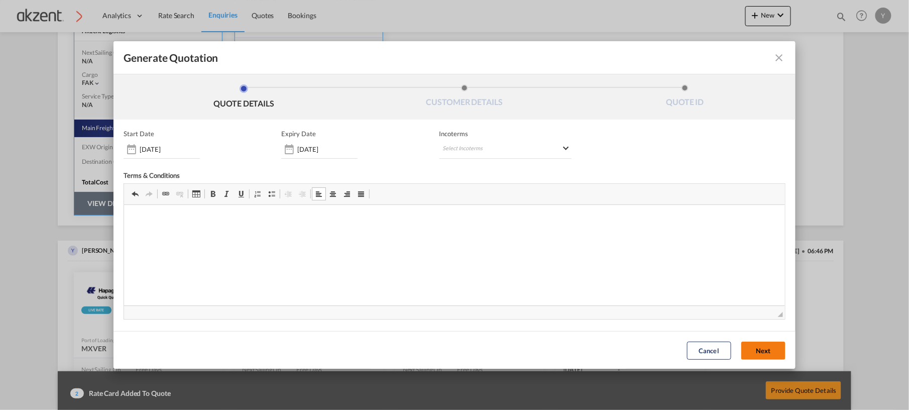
click at [749, 349] on button "Next" at bounding box center [763, 350] width 44 height 18
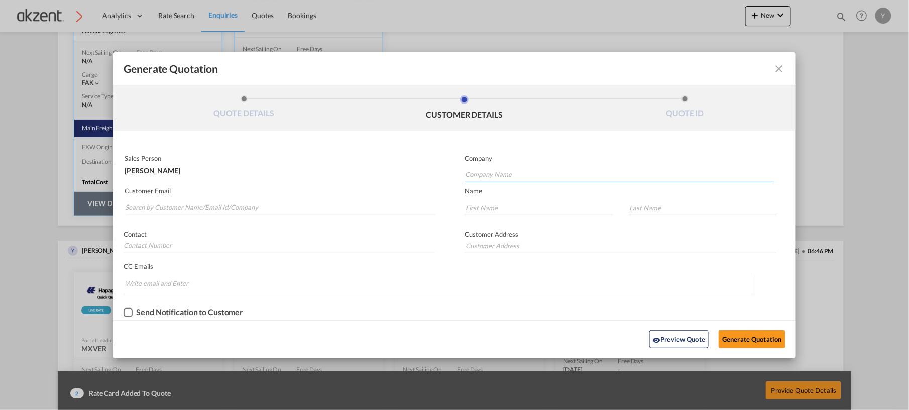
click at [535, 172] on input "Company Name" at bounding box center [619, 174] width 309 height 15
paste input "New Wave International Cargo Sp. z o. o. Sp. k."
type input "New Wave International Cargo Sp. z o. o. Sp. k."
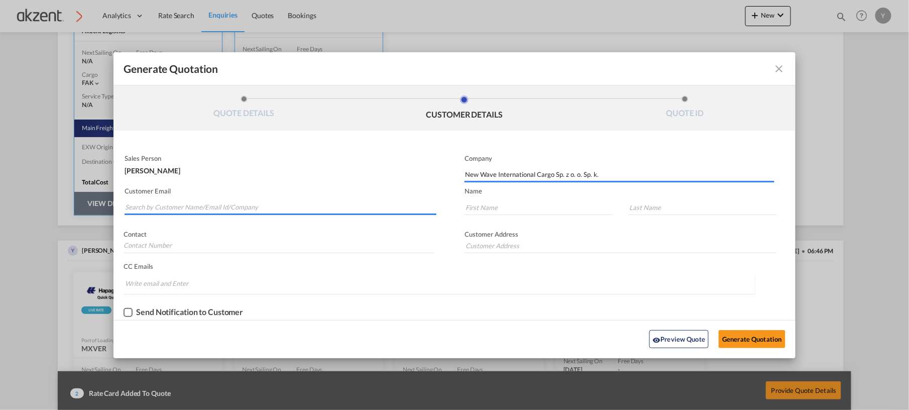
click at [208, 202] on input "Search by Customer Name/Email Id/Company" at bounding box center [280, 207] width 311 height 15
paste input "[PERSON_NAME][EMAIL_ADDRESS][PERSON_NAME][DOMAIN_NAME]"
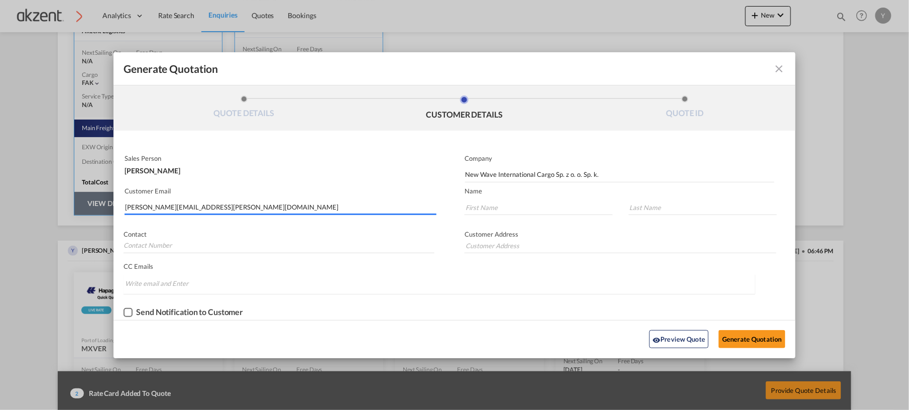
click at [136, 210] on input "[PERSON_NAME][EMAIL_ADDRESS][PERSON_NAME][DOMAIN_NAME]" at bounding box center [280, 207] width 311 height 15
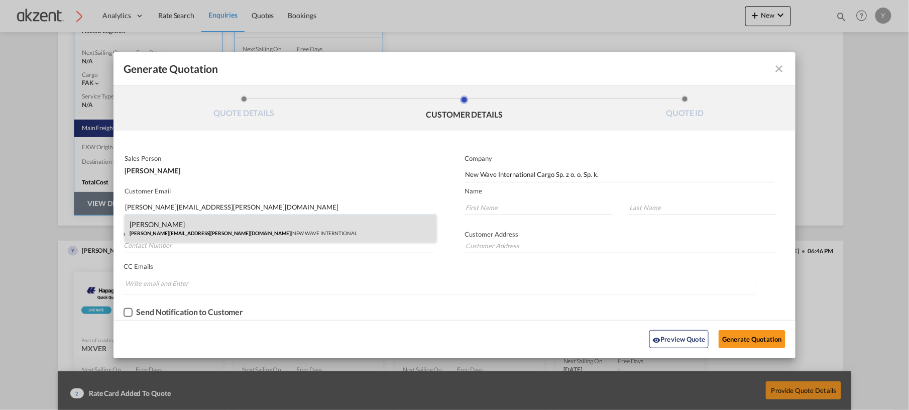
type input "[PERSON_NAME][EMAIL_ADDRESS][PERSON_NAME][DOMAIN_NAME]"
click at [145, 230] on div "[PERSON_NAME] [PERSON_NAME][EMAIL_ADDRESS][PERSON_NAME][DOMAIN_NAME] | NEW WAVE…" at bounding box center [281, 227] width 312 height 27
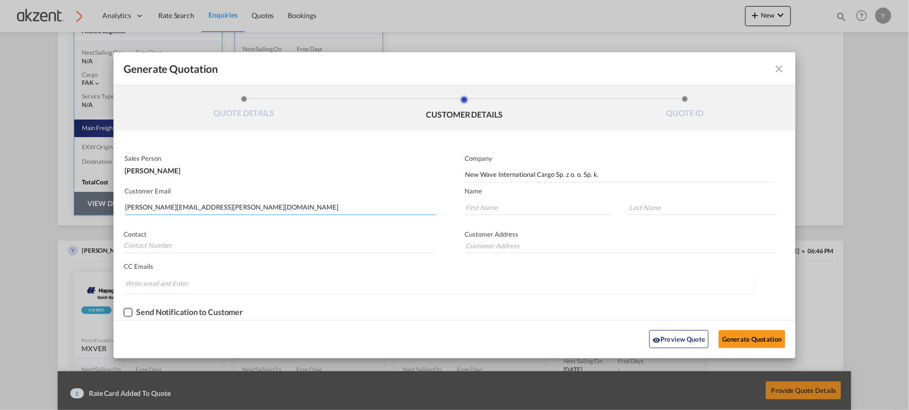
type input "NEW WAVE INTERNTIONAL"
type input "[PERSON_NAME]"
type input "[PHONE_NUMBER]"
type input "[STREET_ADDRESS][PERSON_NAME]"
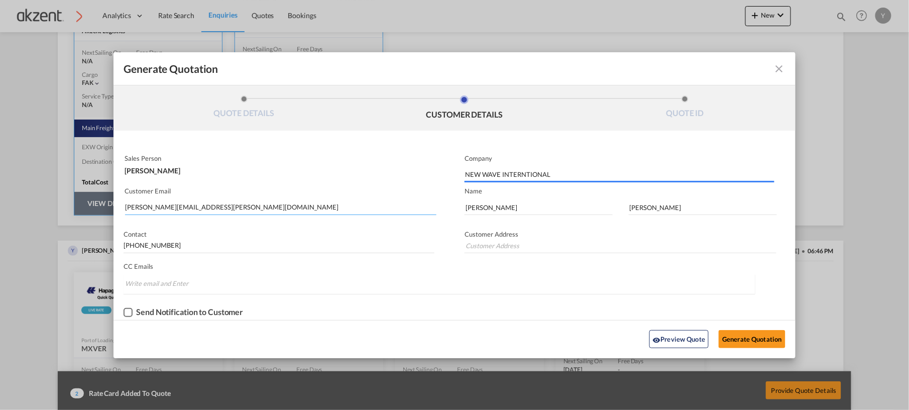
type input "[STREET_ADDRESS][PERSON_NAME]"
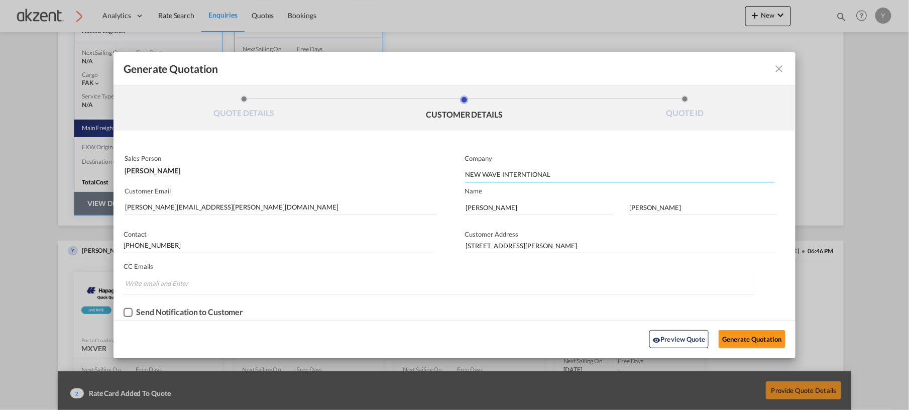
click at [519, 181] on input "NEW WAVE INTERNTIONAL" at bounding box center [619, 174] width 309 height 15
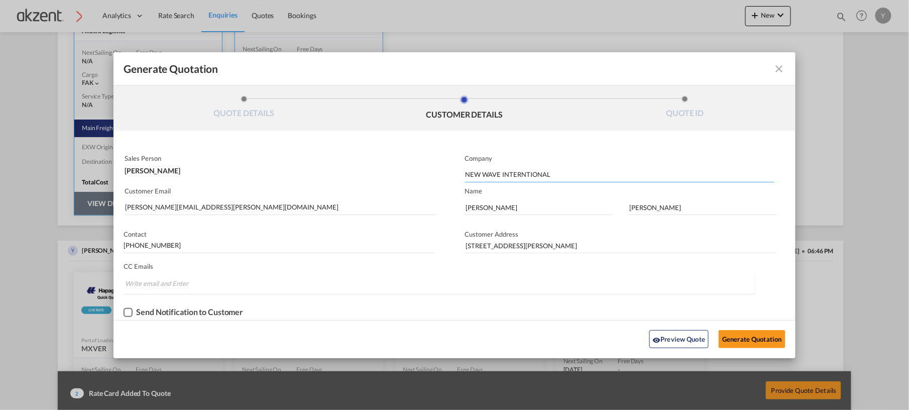
paste input "New Wave International Cargo Sp. z o. o. Sp. k."
type input "New Wave International Cargo Sp. z o. o. Sp. k."
paste input "[GEOGRAPHIC_DATA], [GEOGRAPHIC_DATA]"
type input "[GEOGRAPHIC_DATA], [GEOGRAPHIC_DATA]"
click at [265, 242] on input "[PHONE_NUMBER]" at bounding box center [279, 245] width 310 height 15
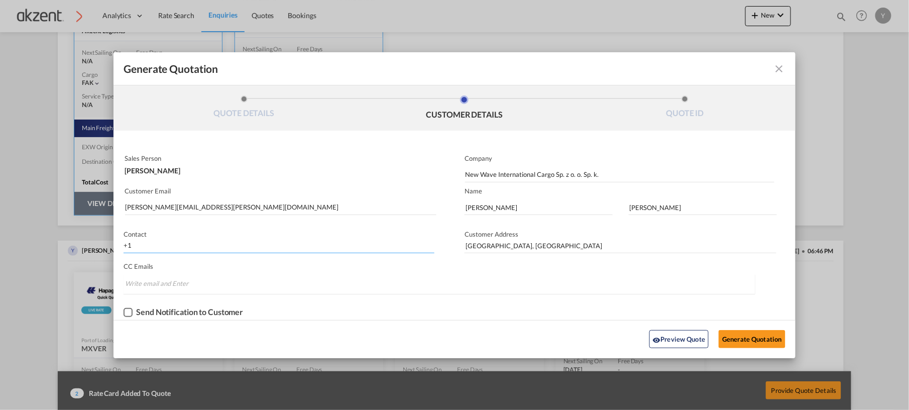
type input "+"
click at [282, 272] on md-input-container "CC Emails Invalid email address!! We removed it. Duplicate email address!! We r…" at bounding box center [438, 278] width 651 height 34
click at [730, 334] on button "Generate Quotation" at bounding box center [751, 339] width 66 height 18
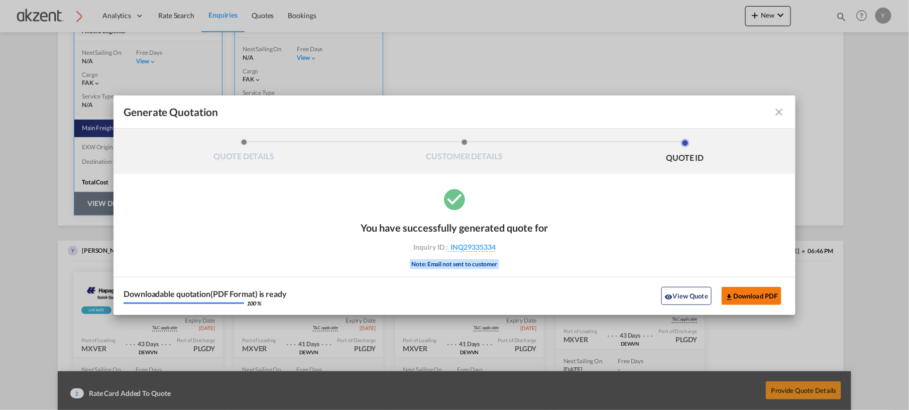
click at [763, 303] on button "Download PDF" at bounding box center [751, 296] width 60 height 18
click at [703, 295] on button "View Quote" at bounding box center [686, 296] width 50 height 18
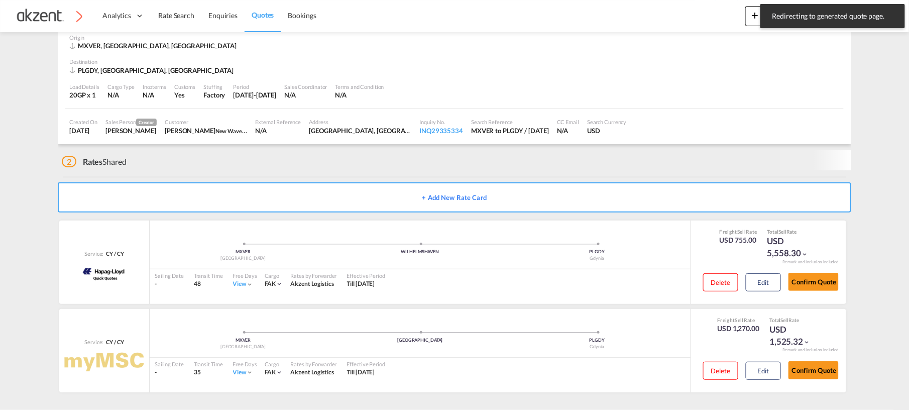
scroll to position [44, 0]
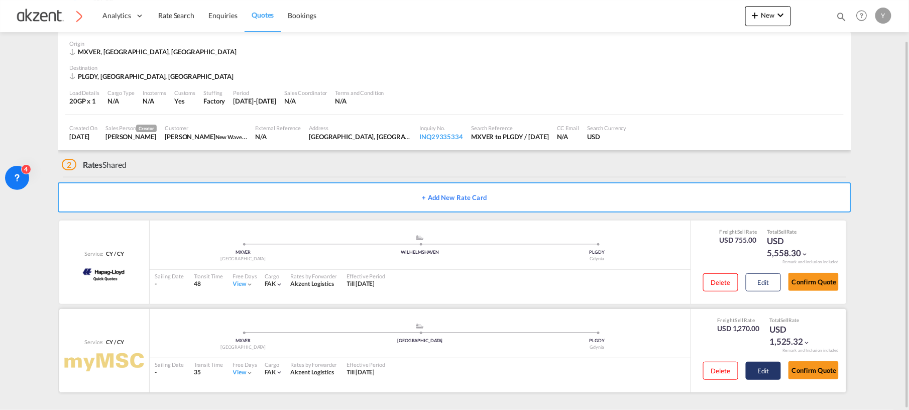
click at [761, 370] on button "Edit" at bounding box center [763, 370] width 35 height 18
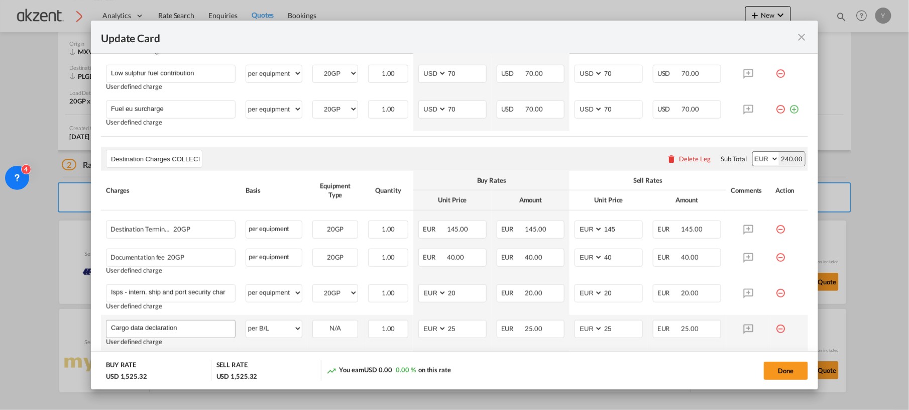
scroll to position [508, 0]
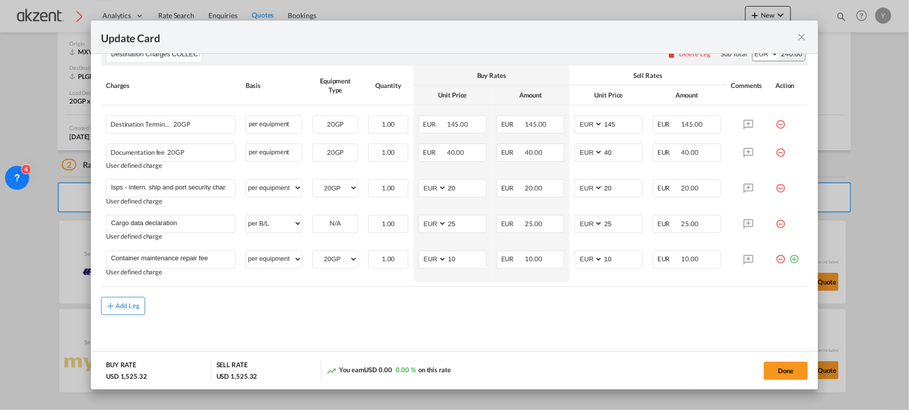
click at [131, 314] on button "Add Leg" at bounding box center [123, 306] width 44 height 18
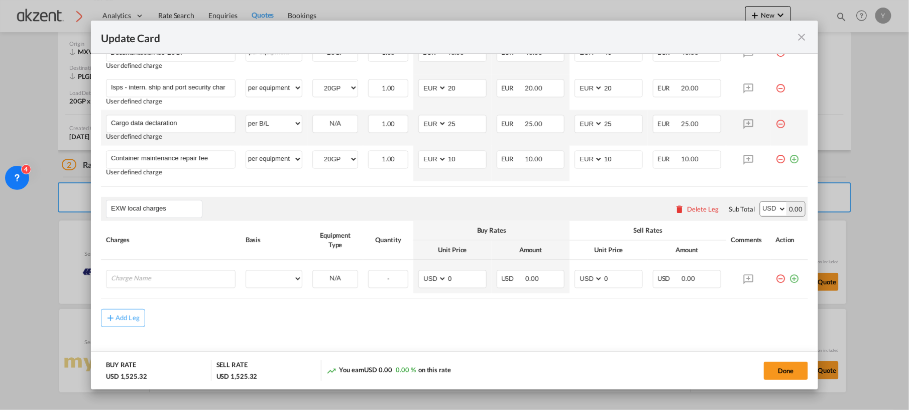
scroll to position [621, 0]
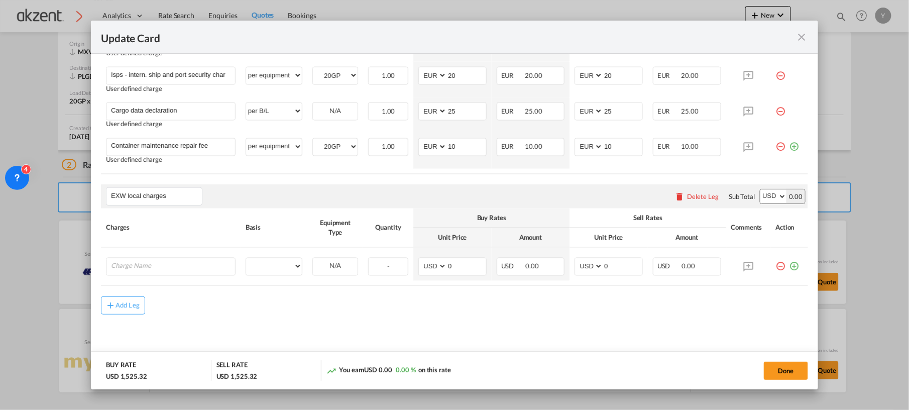
click at [267, 205] on div "EXW local charges Please enter leg name Leg Name Already Exists Delete Leg Sub …" at bounding box center [454, 196] width 707 height 24
click at [185, 271] on input "Charge Name" at bounding box center [173, 265] width 124 height 15
click at [129, 191] on input "EXW local charges" at bounding box center [156, 196] width 91 height 15
type input "EXW Origin charges"
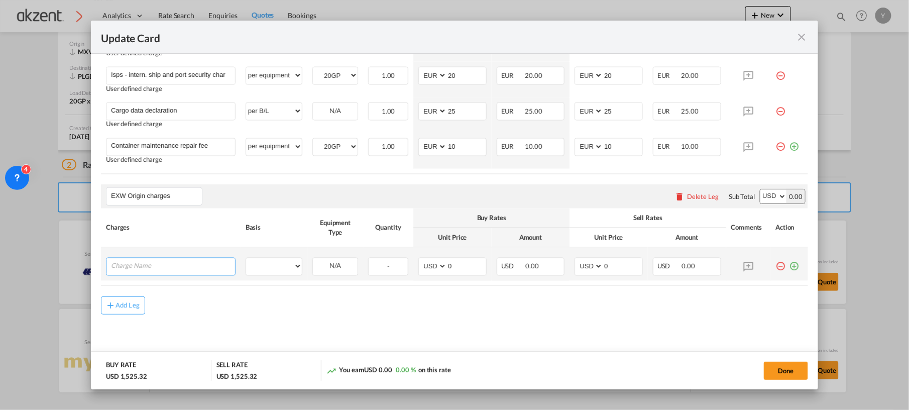
click at [123, 261] on input "Charge Name" at bounding box center [173, 265] width 124 height 15
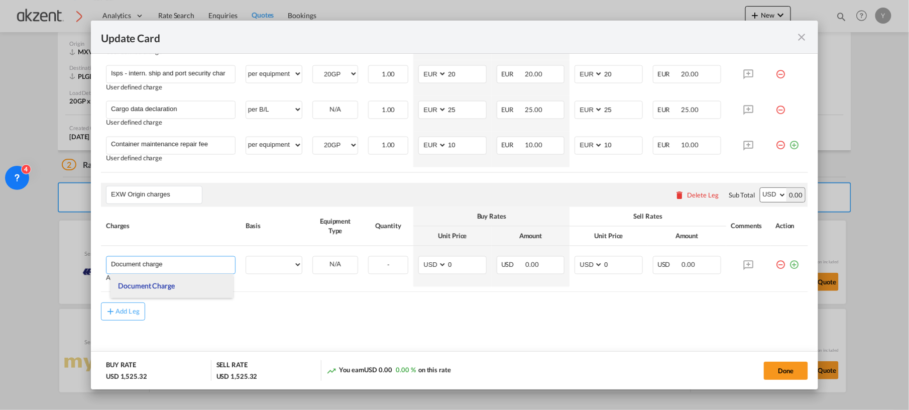
click at [195, 287] on li "Document Charge" at bounding box center [171, 286] width 122 height 24
type input "Document Charge"
select select "per B/L"
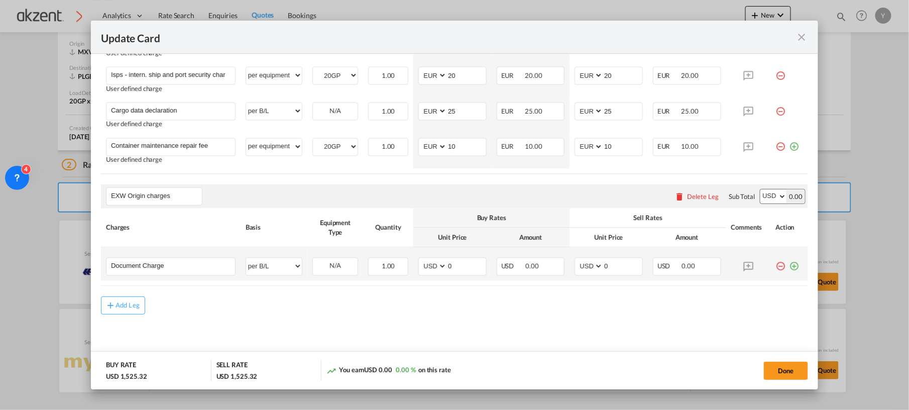
click at [789, 266] on md-icon "icon-plus-circle-outline green-400-fg" at bounding box center [794, 263] width 10 height 10
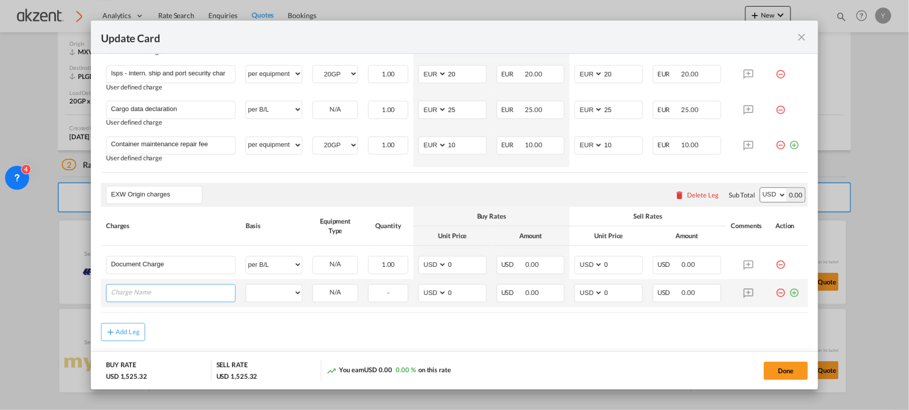
paste input "Security Manifest Documentation fee"
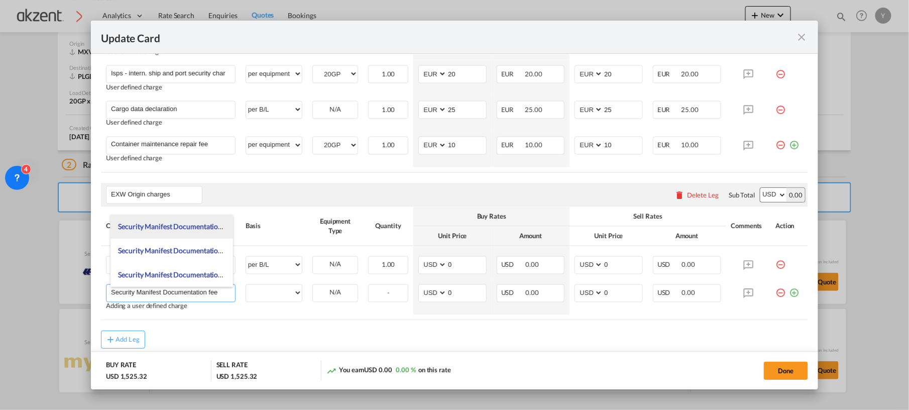
click at [200, 229] on span "Security Manifest Documentation Fee" at bounding box center [176, 226] width 116 height 9
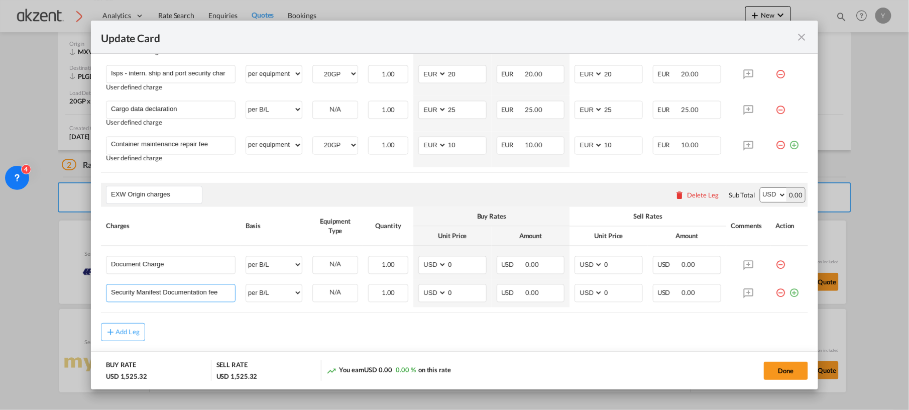
type input "Security Manifest Documentation Fee"
select select "per B/L"
click at [789, 294] on md-icon "icon-plus-circle-outline green-400-fg" at bounding box center [794, 289] width 10 height 10
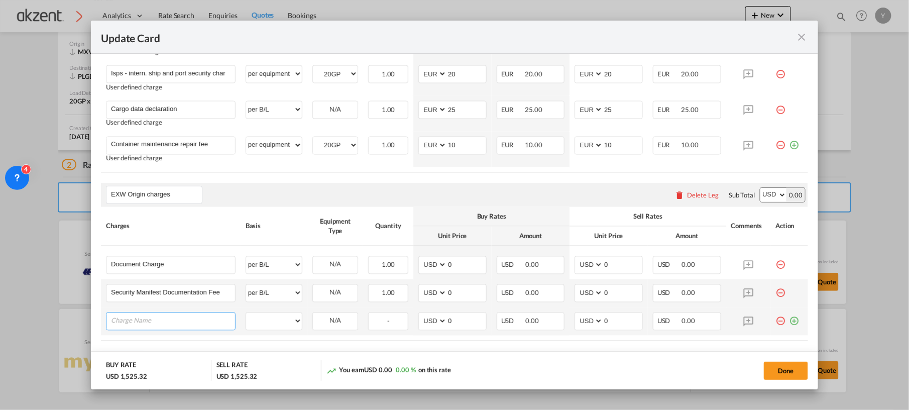
click at [176, 322] on input "Charge Name" at bounding box center [173, 320] width 124 height 15
paste input "Precarriage *single basis OW"
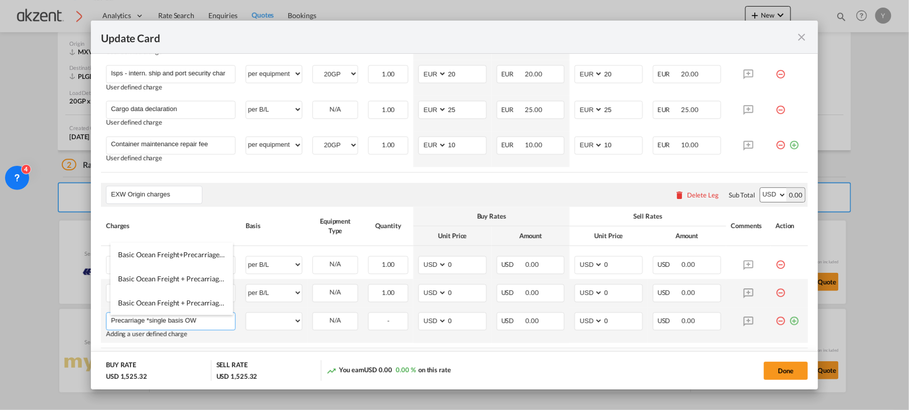
type input "Precarriage *single basis OW"
click at [789, 322] on md-icon "icon-plus-circle-outline green-400-fg" at bounding box center [794, 317] width 10 height 10
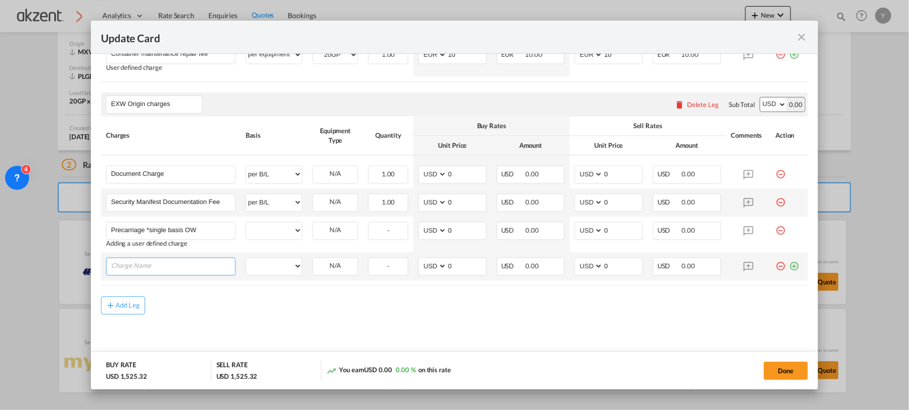
click at [168, 262] on input "Charge Name" at bounding box center [173, 265] width 124 height 15
paste input "Customs Clearance"
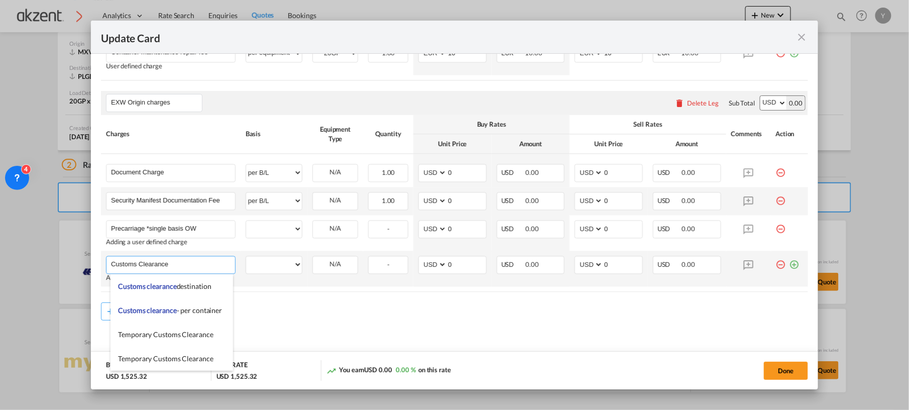
type input "Customs Clearance"
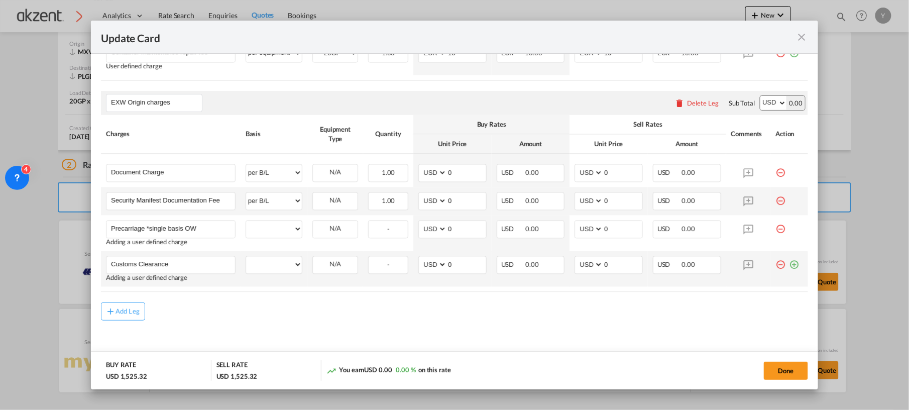
click at [789, 266] on md-icon "icon-plus-circle-outline green-400-fg" at bounding box center [794, 261] width 10 height 10
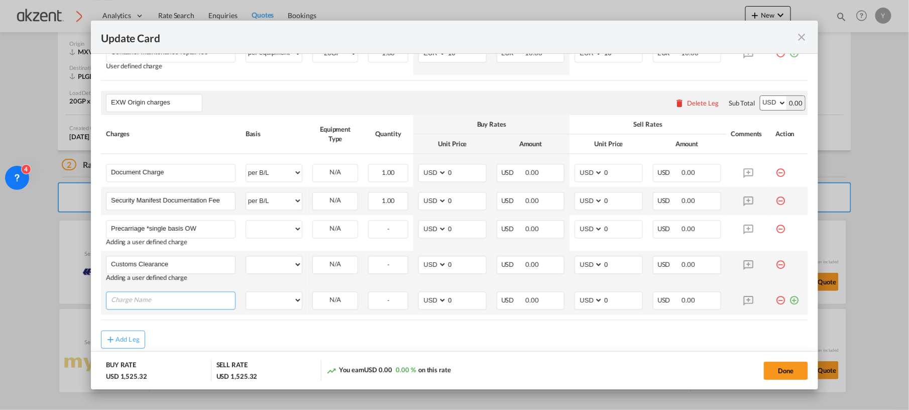
click at [193, 306] on input "Charge Name" at bounding box center [173, 299] width 124 height 15
paste input "Port maneuvers approx"
type input "Port maneuvers approx"
click at [789, 300] on md-icon "icon-plus-circle-outline green-400-fg" at bounding box center [794, 297] width 10 height 10
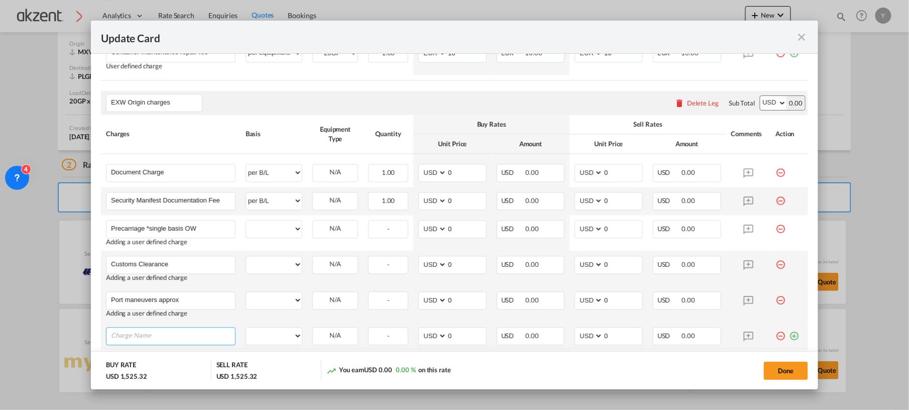
paste input "CAAT"
type input "CAAT"
click at [789, 337] on md-icon "icon-plus-circle-outline green-400-fg" at bounding box center [794, 332] width 10 height 10
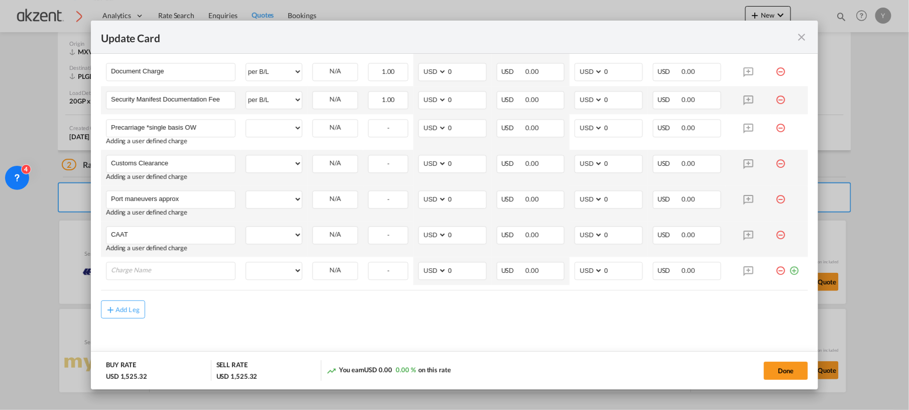
scroll to position [815, 0]
click at [183, 271] on input "Charge Name" at bounding box center [173, 268] width 124 height 15
paste input "Admon + Handling fee"
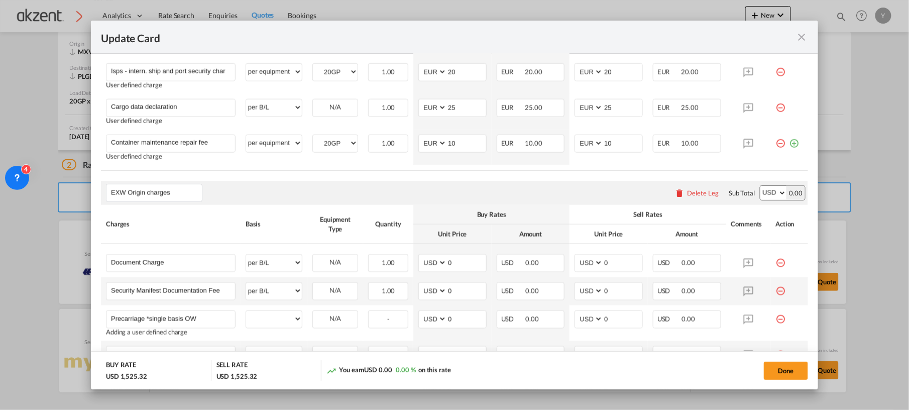
scroll to position [624, 0]
type input "Admon + Handling fee"
drag, startPoint x: 456, startPoint y: 187, endPoint x: 456, endPoint y: 221, distance: 34.1
click at [456, 221] on div "EXW Origin charges Please enter leg name Leg Name Already Exists Delete Leg Sub…" at bounding box center [454, 334] width 707 height 309
drag, startPoint x: 456, startPoint y: 221, endPoint x: 401, endPoint y: 205, distance: 57.5
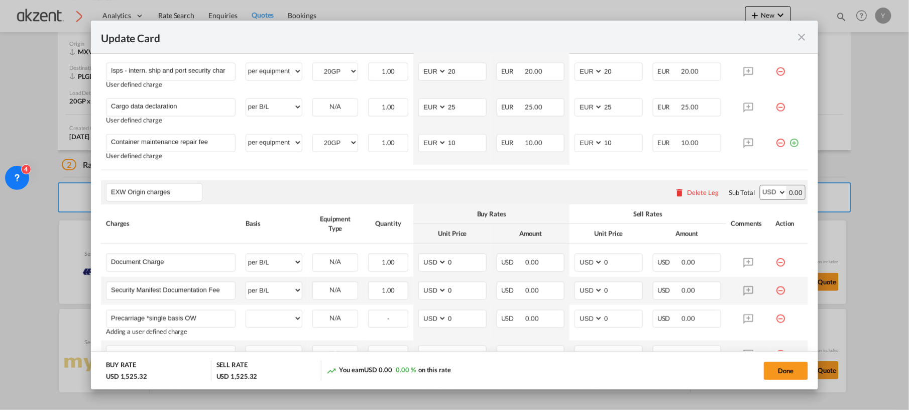
click at [401, 204] on div "EXW Origin charges Please enter leg name Leg Name Already Exists Delete Leg Sub…" at bounding box center [454, 192] width 707 height 24
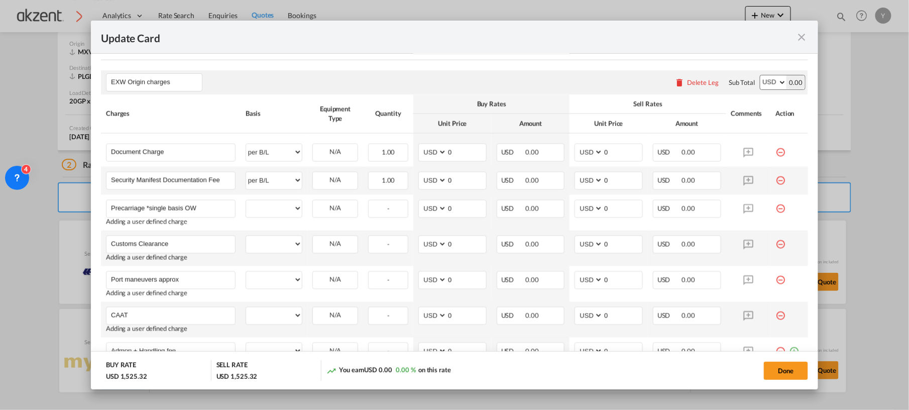
scroll to position [774, 0]
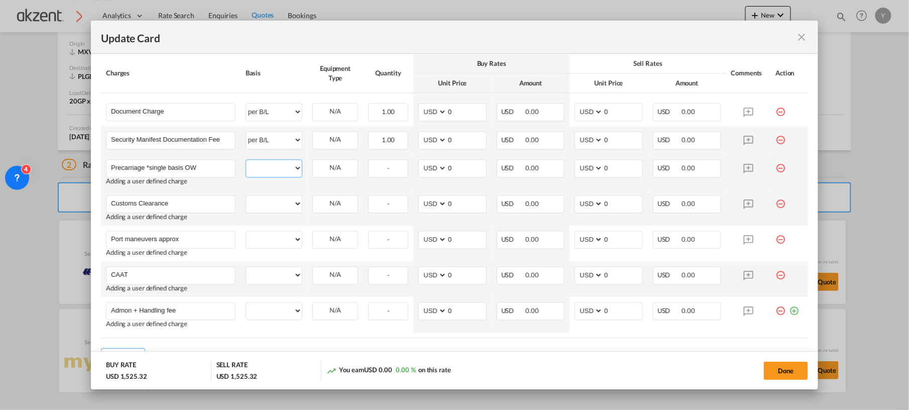
click at [289, 169] on select "per equipment per container per B/L per shipping bill per shipment per pallet p…" at bounding box center [274, 168] width 56 height 16
select select "per equipment"
click at [246, 161] on select "per equipment per container per B/L per shipping bill per shipment per pallet p…" at bounding box center [274, 168] width 56 height 16
click at [286, 202] on select "per equipment per container per B/L per shipping bill per shipment per pallet p…" at bounding box center [274, 203] width 56 height 16
select select "per equipment"
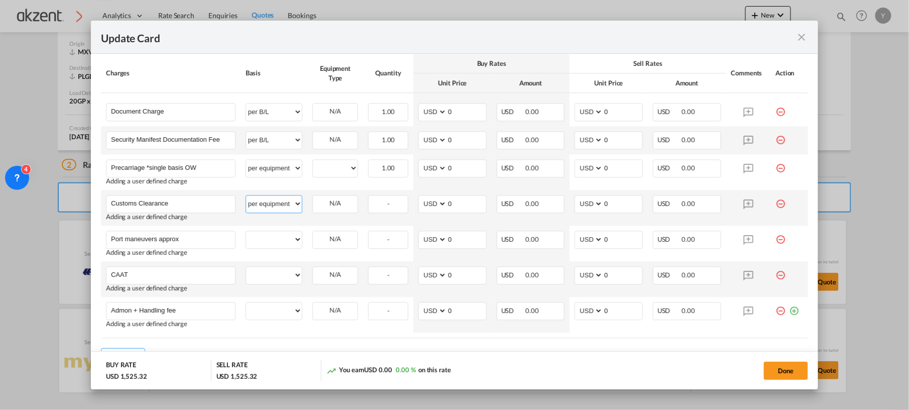
click at [246, 197] on select "per equipment per container per B/L per shipping bill per shipment per pallet p…" at bounding box center [274, 203] width 56 height 16
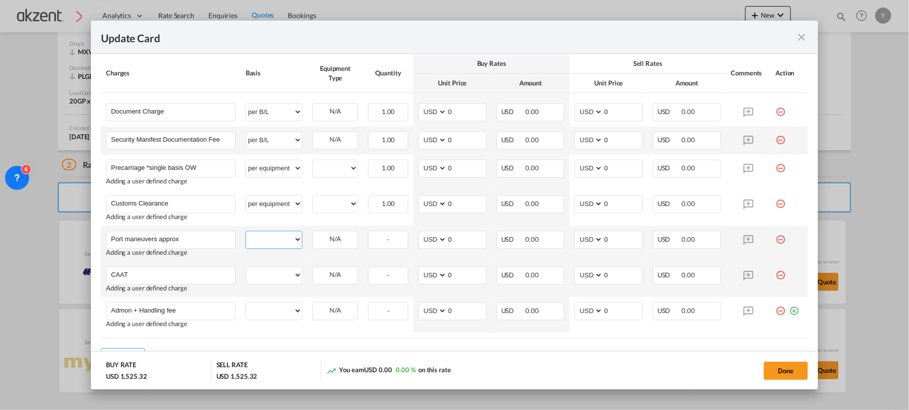
click at [288, 240] on select "per equipment per container per B/L per shipping bill per shipment per pallet p…" at bounding box center [274, 239] width 56 height 16
select select "per equipment"
click at [246, 232] on select "per equipment per container per B/L per shipping bill per shipment per pallet p…" at bounding box center [274, 239] width 56 height 16
click at [272, 282] on select "per equipment per container per B/L per shipping bill per shipment per pallet p…" at bounding box center [274, 275] width 56 height 16
select select "per_hbl"
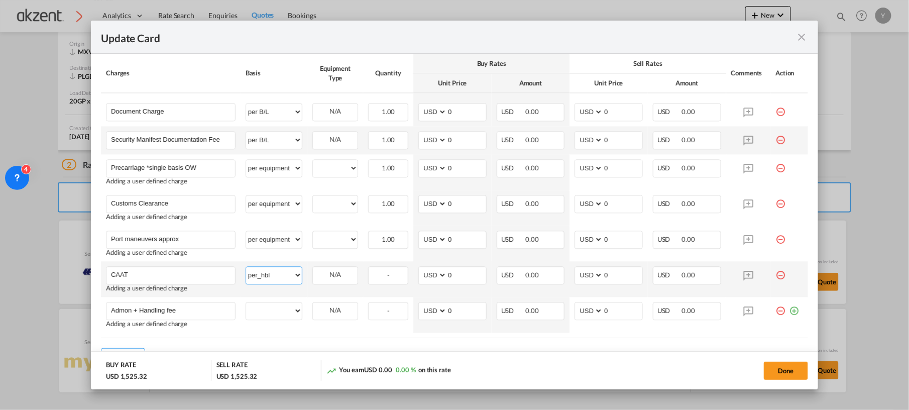
click at [246, 268] on select "per equipment per container per B/L per shipping bill per shipment per pallet p…" at bounding box center [274, 275] width 56 height 16
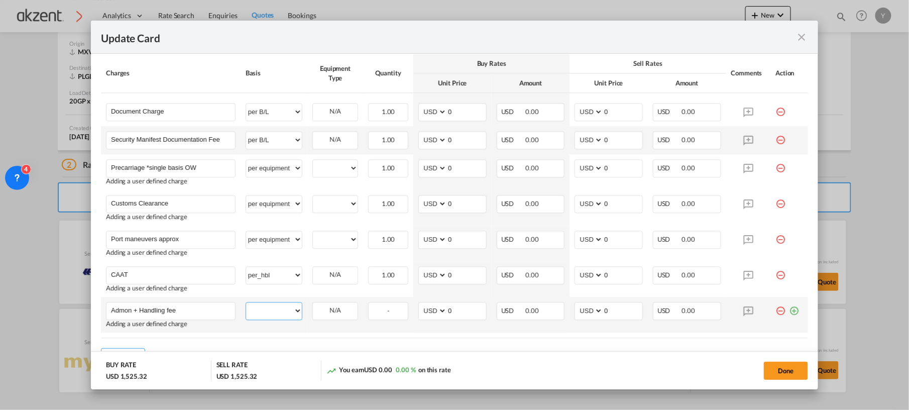
click at [270, 313] on select "per equipment per container per B/L per shipping bill per shipment per pallet p…" at bounding box center [274, 310] width 56 height 16
select select "per equipment"
click at [246, 304] on select "per equipment per container per B/L per shipping bill per shipment per pallet p…" at bounding box center [274, 310] width 56 height 16
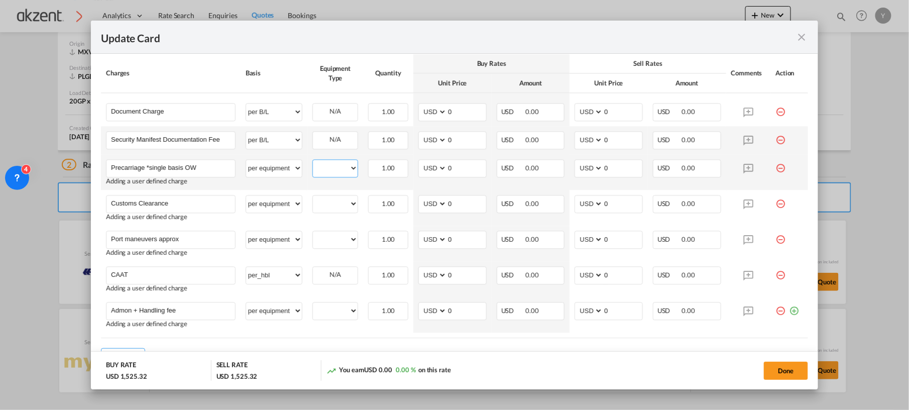
click at [334, 174] on select "20GP" at bounding box center [335, 168] width 45 height 14
select select "20GP"
click at [313, 163] on select "20GP" at bounding box center [335, 168] width 45 height 14
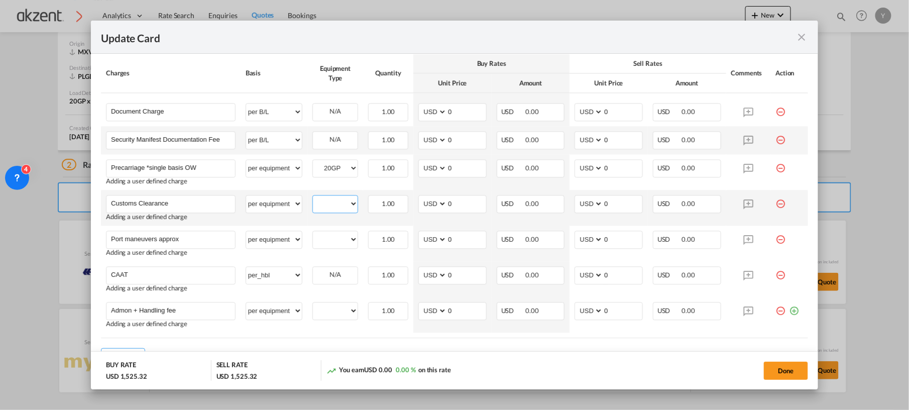
click at [340, 203] on select "20GP" at bounding box center [335, 204] width 45 height 14
select select "20GP"
click at [313, 198] on select "20GP" at bounding box center [335, 204] width 45 height 14
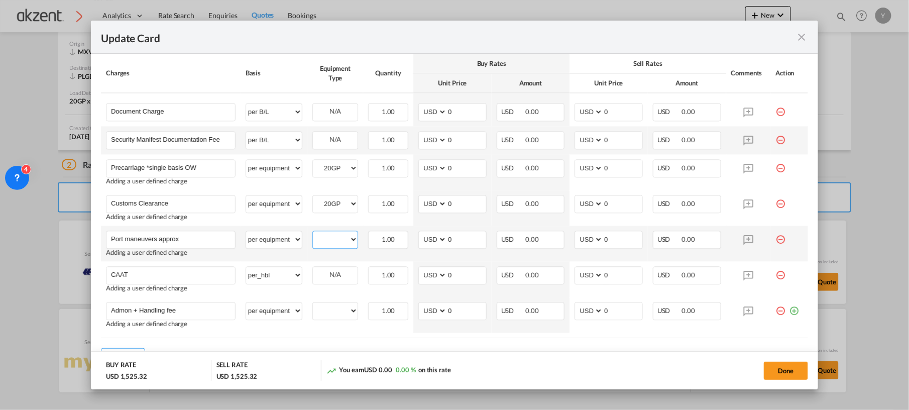
click at [342, 241] on select "20GP" at bounding box center [335, 239] width 45 height 14
select select "20GP"
click at [313, 234] on select "20GP" at bounding box center [335, 239] width 45 height 14
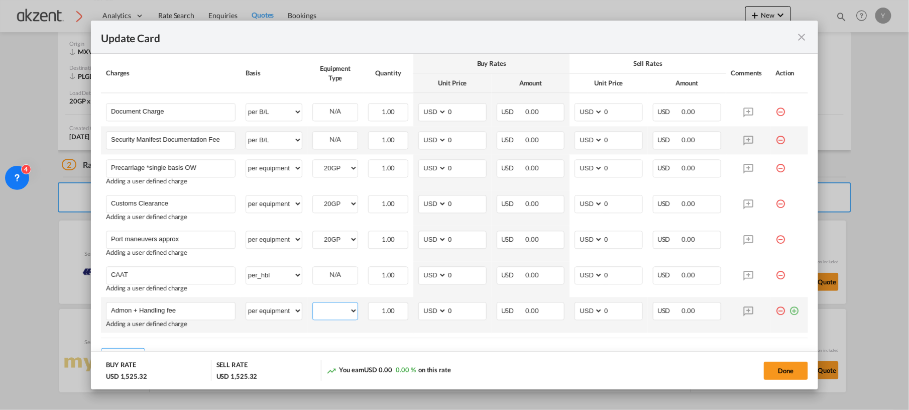
click at [333, 312] on select "20GP" at bounding box center [335, 311] width 45 height 14
select select "20GP"
click at [313, 305] on select "20GP" at bounding box center [335, 311] width 45 height 14
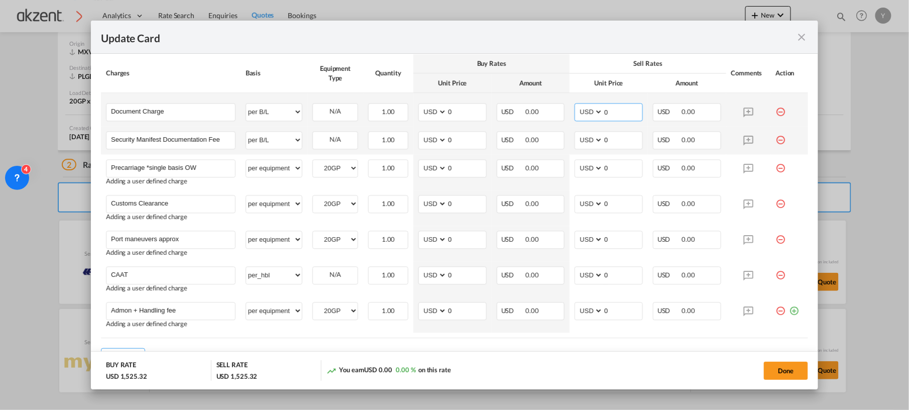
click at [625, 113] on input "0" at bounding box center [622, 110] width 39 height 15
type input "75"
click at [623, 131] on td "AED AFN ALL AMD ANG AOA ARS AUD AWG AZN BAM BBD BDT BGN BHD BIF BMD BND [PERSON…" at bounding box center [608, 140] width 78 height 28
click at [625, 143] on input "0" at bounding box center [622, 139] width 39 height 15
type input "35"
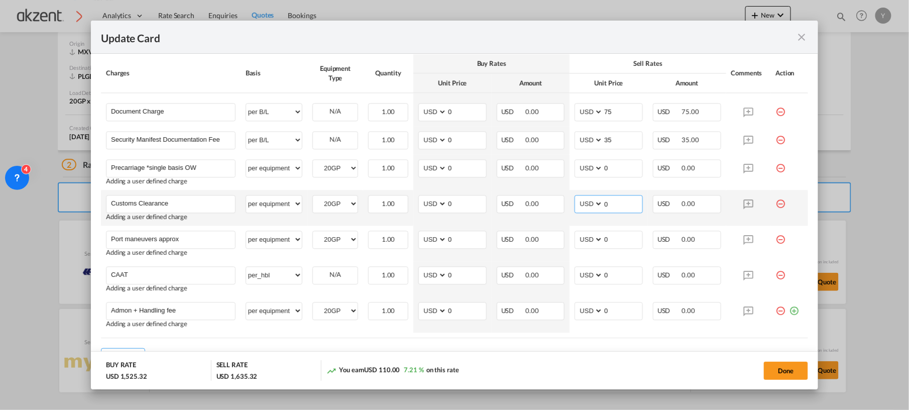
click at [616, 210] on input "0" at bounding box center [622, 202] width 39 height 15
type input "320"
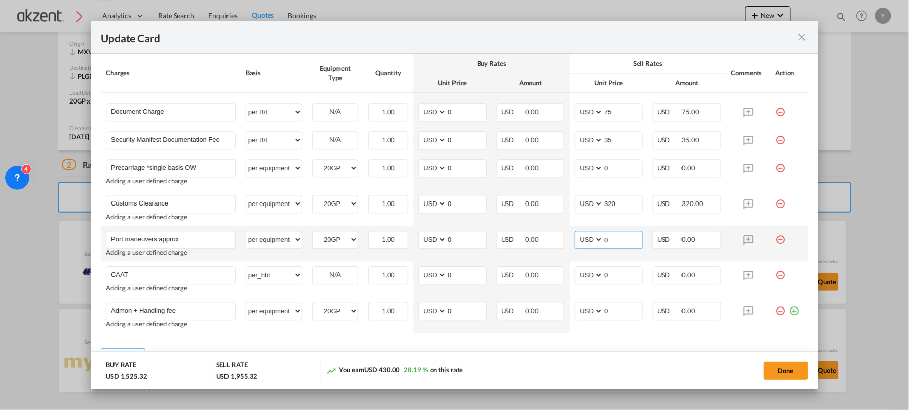
click at [613, 239] on input "0" at bounding box center [622, 238] width 39 height 15
type input "400"
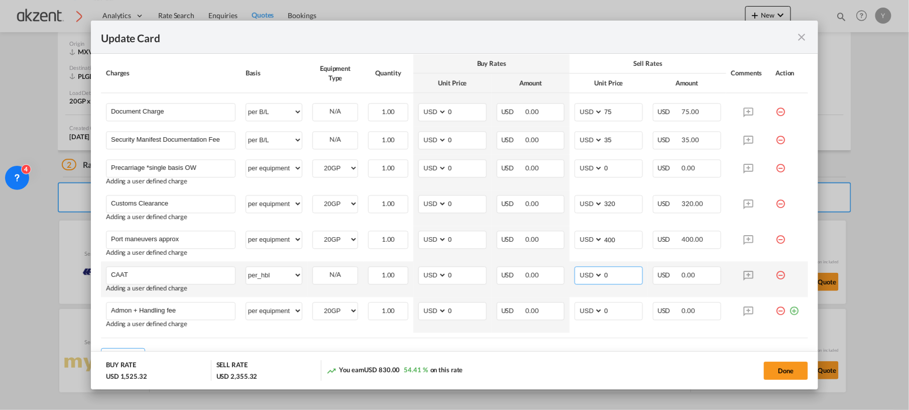
click at [610, 280] on input "0" at bounding box center [622, 274] width 39 height 15
type input "35"
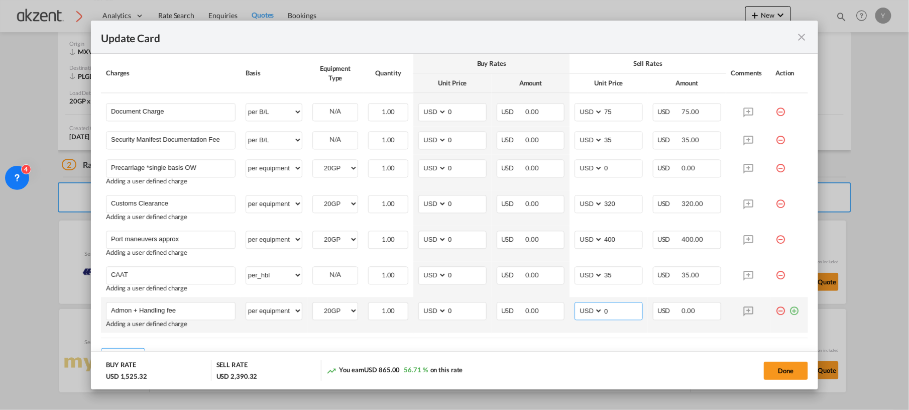
click at [611, 310] on input "0" at bounding box center [622, 309] width 39 height 15
type input "100"
click at [605, 334] on table "Charges Basis Equipment Type Quantity Buy Rates Sell Rates Comments Action Unit…" at bounding box center [454, 196] width 707 height 284
click at [783, 374] on button "Done" at bounding box center [786, 370] width 44 height 18
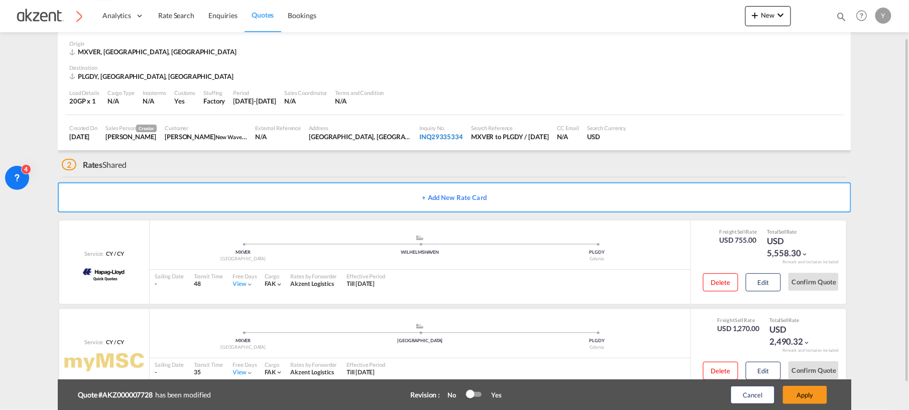
click at [419, 135] on div "INQ29335334" at bounding box center [441, 136] width 44 height 9
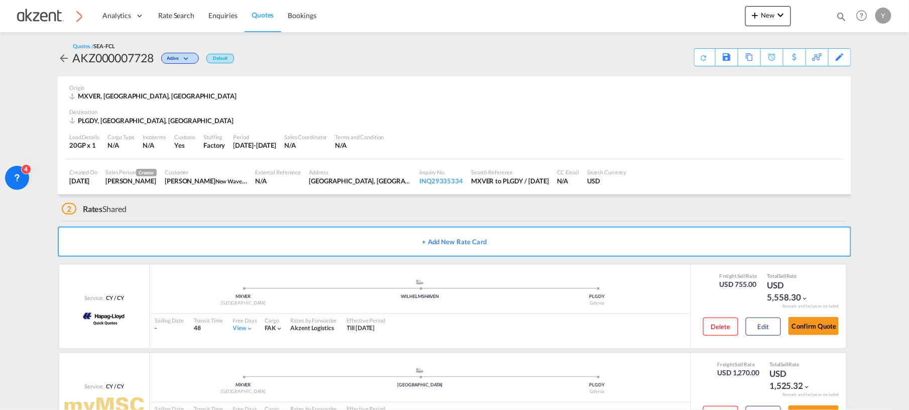
scroll to position [44, 0]
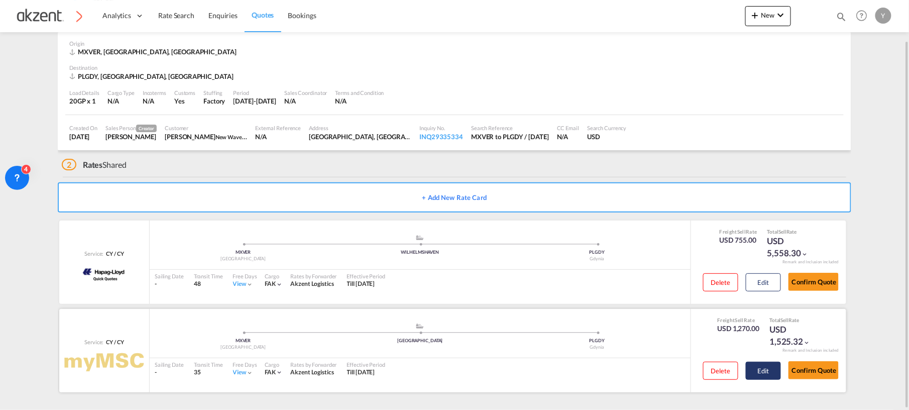
click at [761, 370] on button "Edit" at bounding box center [763, 370] width 35 height 18
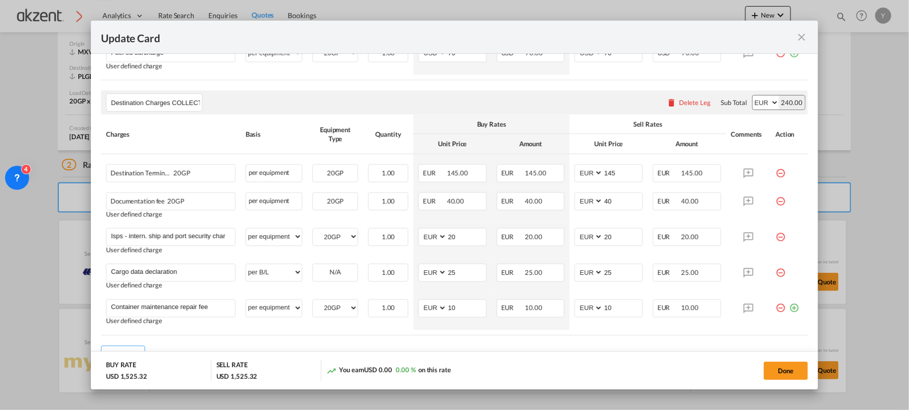
scroll to position [508, 0]
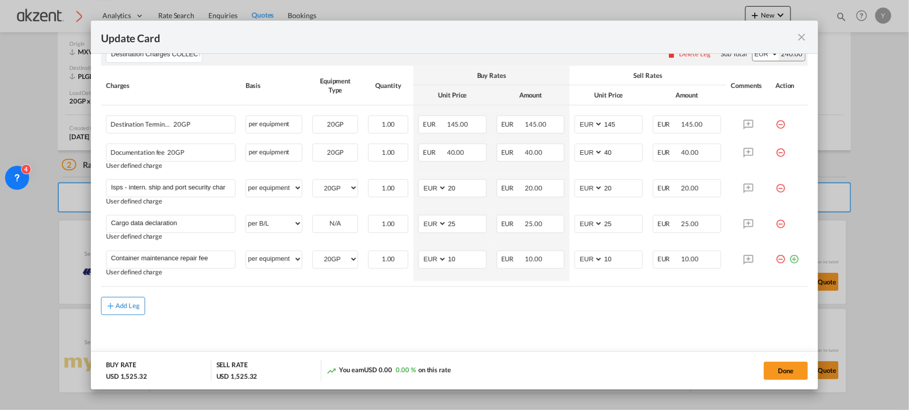
click at [123, 311] on button "Add Leg" at bounding box center [123, 306] width 44 height 18
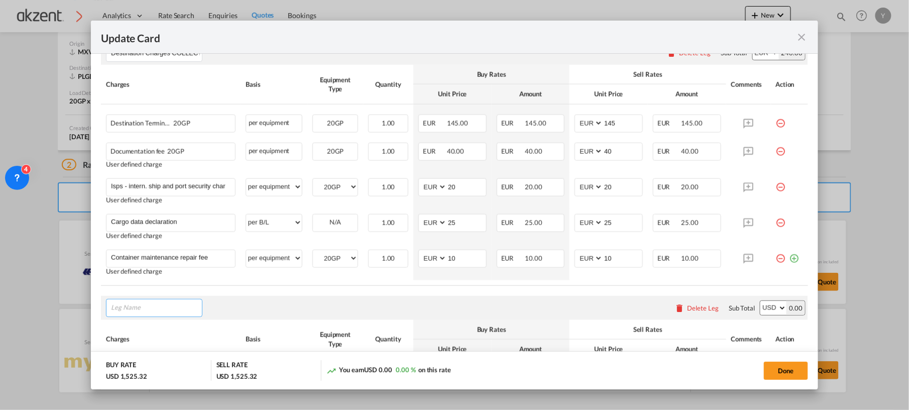
click at [170, 310] on input "Leg Name" at bounding box center [156, 307] width 91 height 15
paste input "EXW Origin Charges"
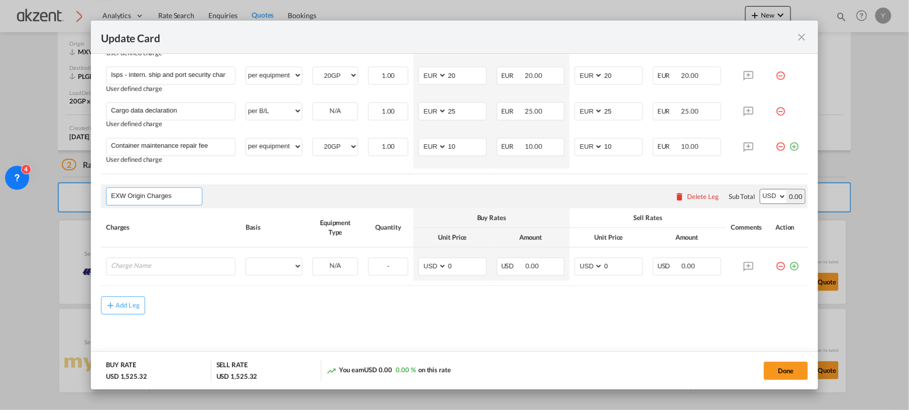
type input "EXW Origin Charges"
click at [155, 268] on input "Charge Name" at bounding box center [173, 265] width 124 height 15
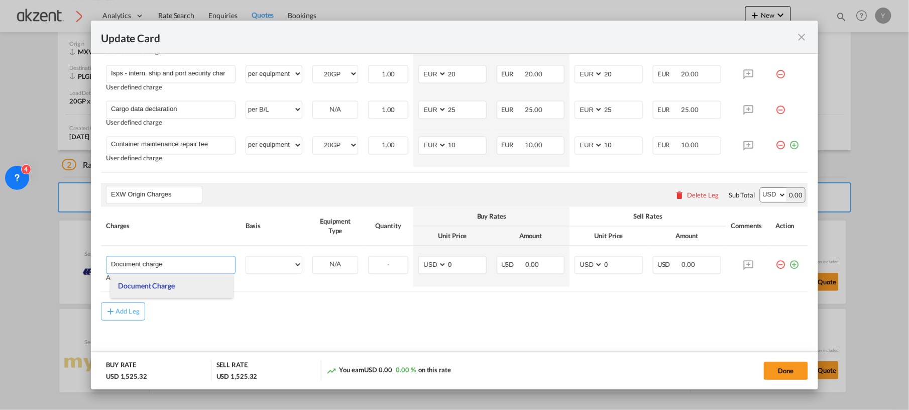
click at [149, 286] on span "Document Charge" at bounding box center [146, 285] width 57 height 9
type input "Document Charge"
select select "per B/L"
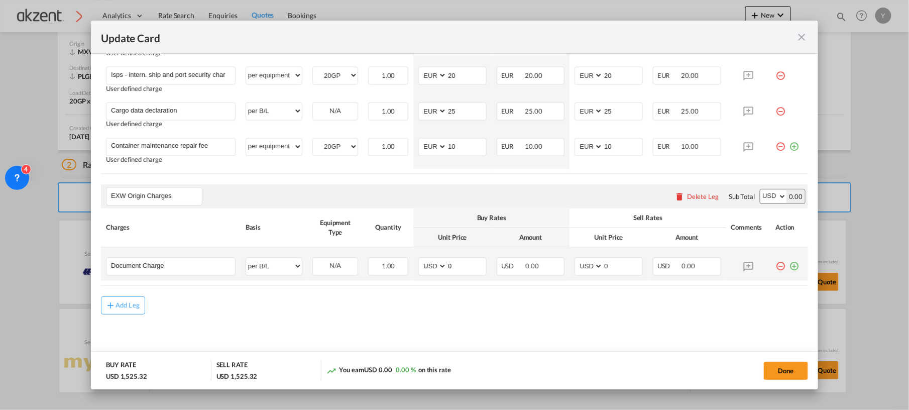
click at [789, 268] on md-icon "icon-plus-circle-outline green-400-fg" at bounding box center [794, 263] width 10 height 10
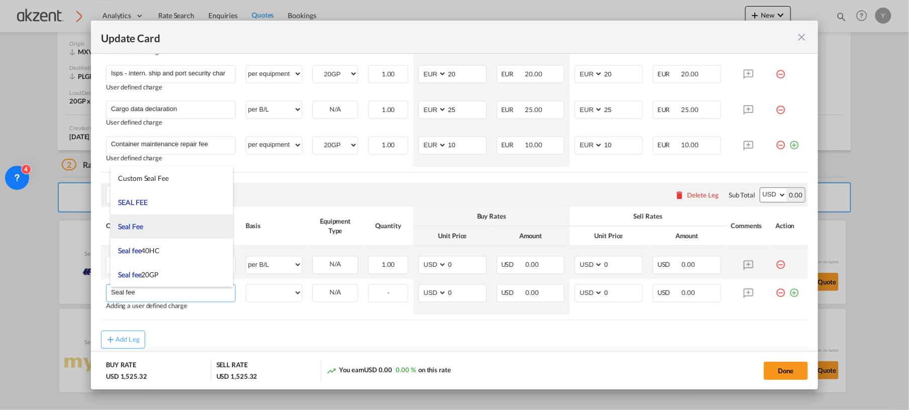
click at [169, 220] on li "Seal Fee" at bounding box center [171, 226] width 122 height 24
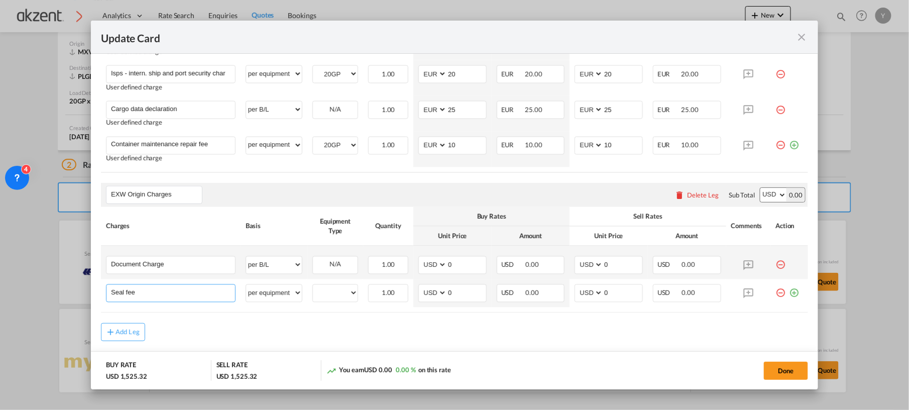
type input "Seal Fee"
select select "per equipment"
click at [789, 294] on md-icon "icon-plus-circle-outline green-400-fg" at bounding box center [794, 289] width 10 height 10
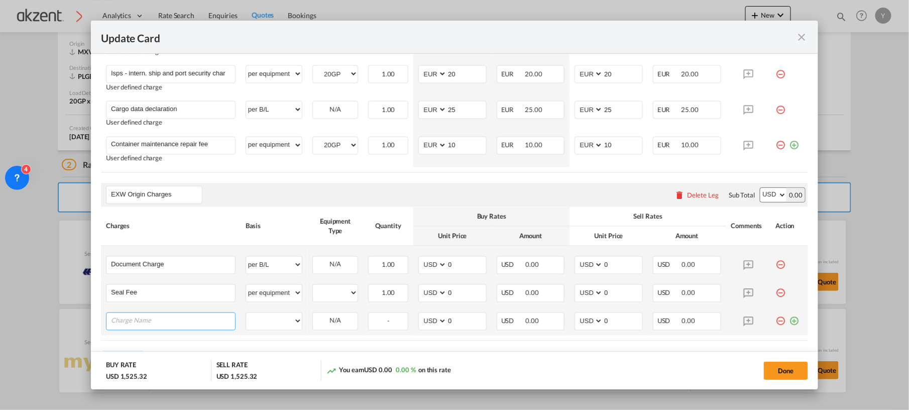
paste input "Precarriage *single basis OW"
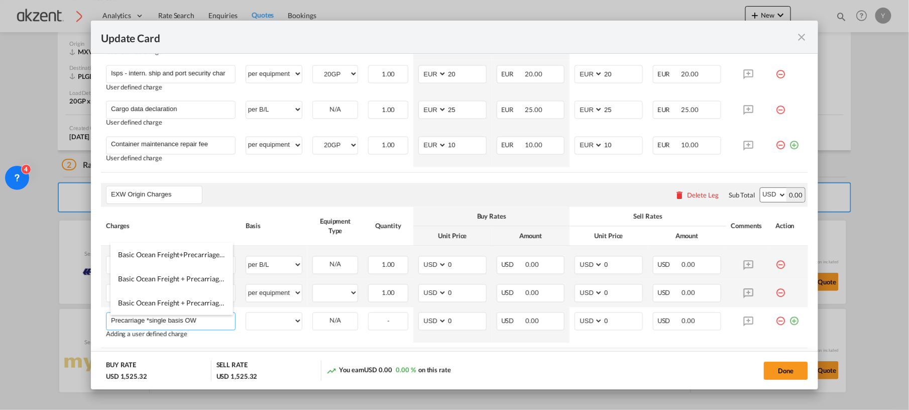
type input "Precarriage *single basis OW"
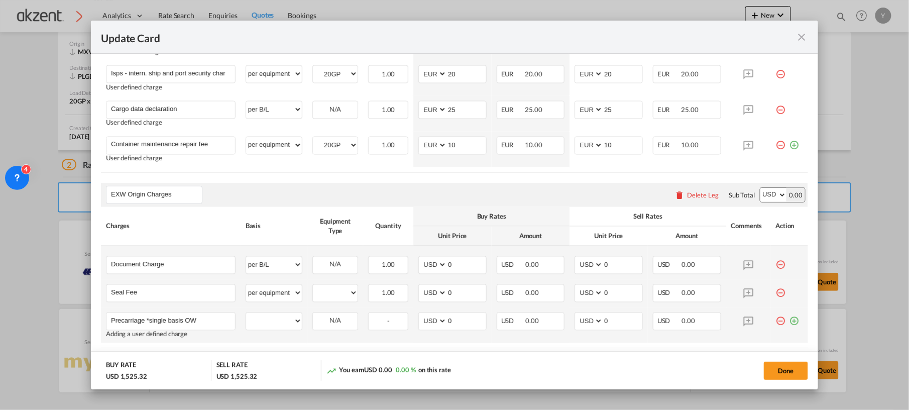
click at [789, 322] on md-icon "icon-plus-circle-outline green-400-fg" at bounding box center [794, 317] width 10 height 10
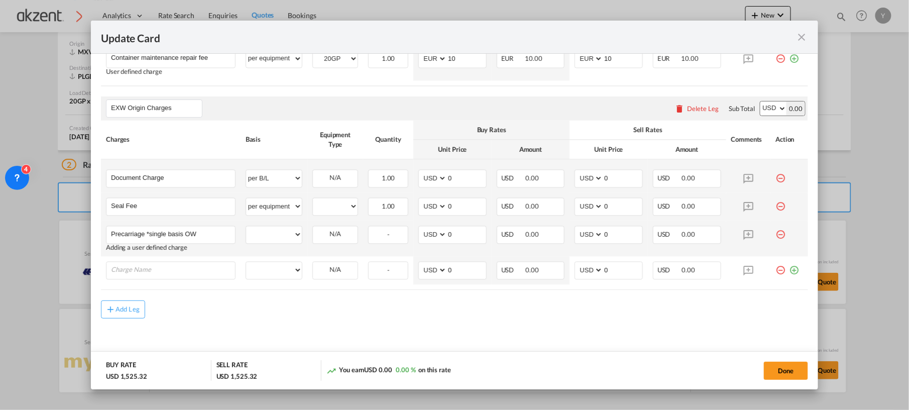
scroll to position [713, 0]
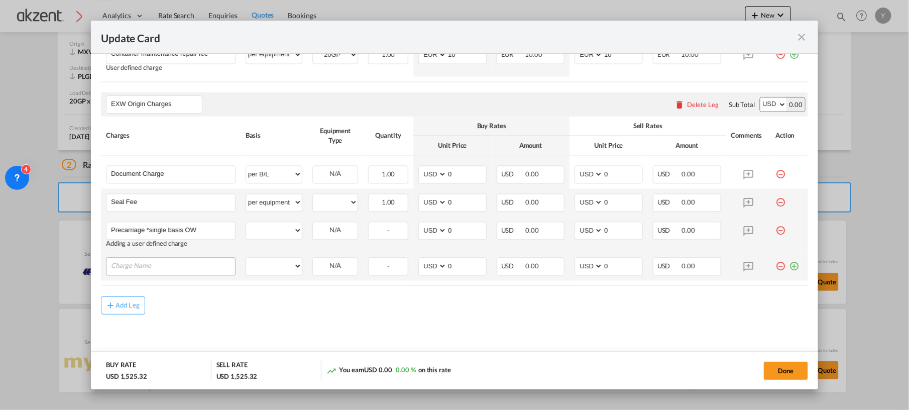
click at [181, 266] on input "Charge Name" at bounding box center [173, 265] width 124 height 15
type input "Customs Clearance"
click at [274, 310] on div "Add Leg" at bounding box center [454, 311] width 707 height 18
click at [789, 264] on md-icon "icon-plus-circle-outline green-400-fg" at bounding box center [794, 261] width 10 height 10
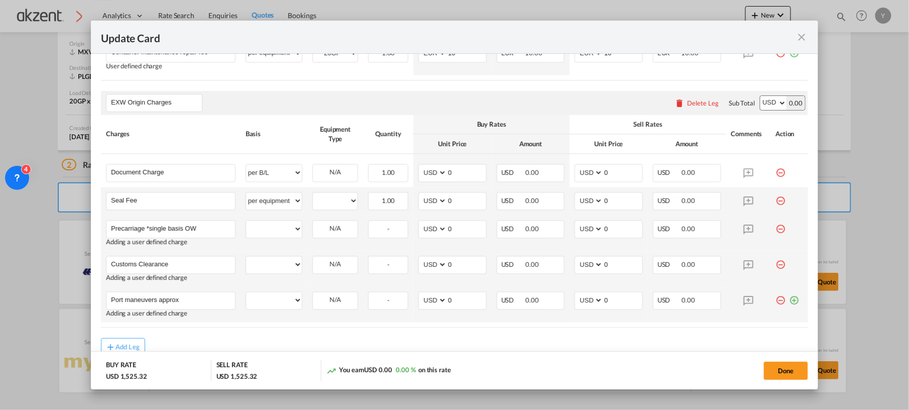
type input "Port maneuvers approx"
click at [790, 304] on td "Update Card Port ..." at bounding box center [790, 305] width 38 height 36
click at [789, 302] on md-icon "icon-plus-circle-outline green-400-fg" at bounding box center [794, 297] width 10 height 10
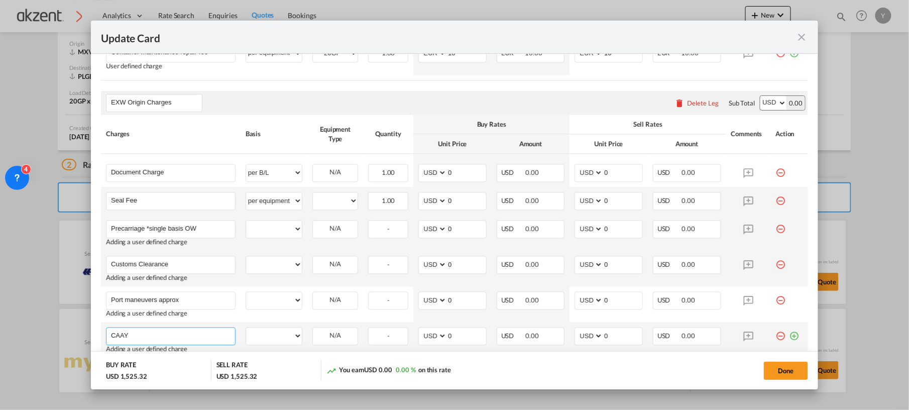
click at [207, 336] on input "CAAY" at bounding box center [173, 335] width 124 height 15
type input "CAAT"
click at [789, 337] on md-icon "icon-plus-circle-outline green-400-fg" at bounding box center [794, 332] width 10 height 10
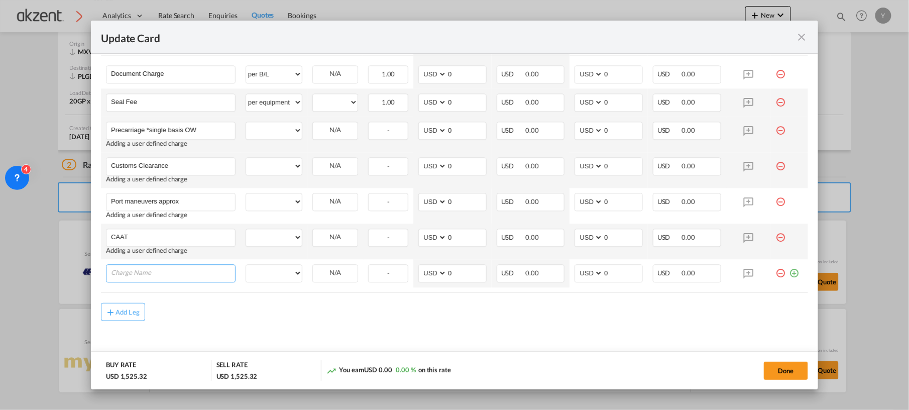
scroll to position [820, 0]
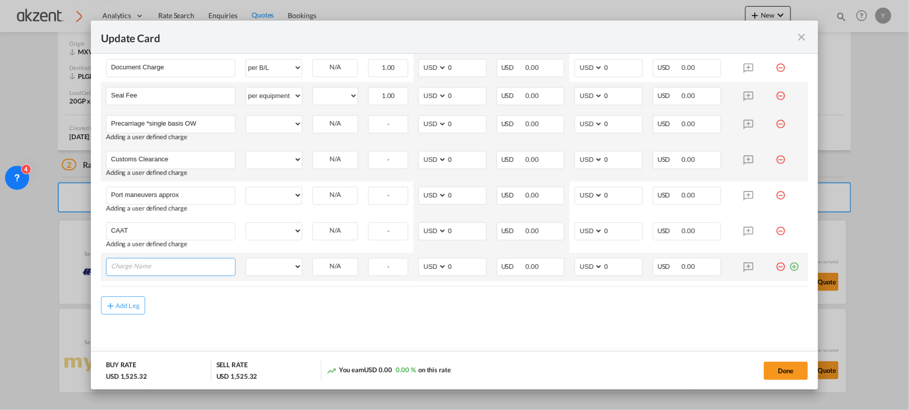
paste input "Admon + Handling fee"
type input "Admon + Handling fee"
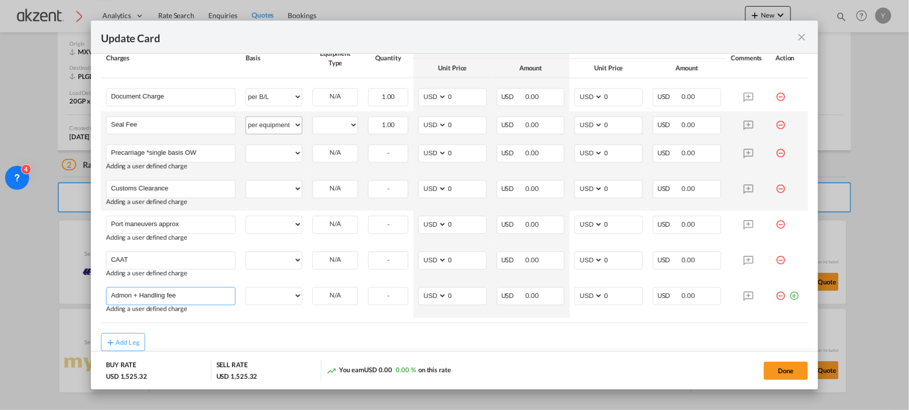
scroll to position [788, 0]
click at [262, 130] on select "per equipment per container per B/L per shipping bill per shipment per pallet p…" at bounding box center [274, 125] width 56 height 16
select select "per B/L"
click at [246, 119] on select "per equipment per container per B/L per shipping bill per shipment per pallet p…" at bounding box center [274, 125] width 56 height 16
click at [271, 150] on select "per equipment per container per B/L per shipping bill per shipment per pallet p…" at bounding box center [274, 154] width 56 height 16
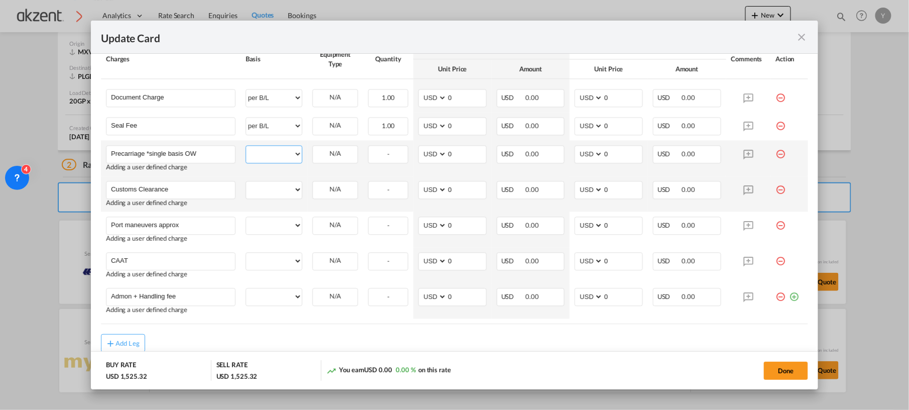
select select "per equipment"
click at [246, 147] on select "per equipment per container per B/L per shipping bill per shipment per pallet p…" at bounding box center [274, 154] width 56 height 16
click at [278, 192] on select "per equipment per container per B/L per shipping bill per shipment per pallet p…" at bounding box center [274, 189] width 56 height 16
select select "per equipment"
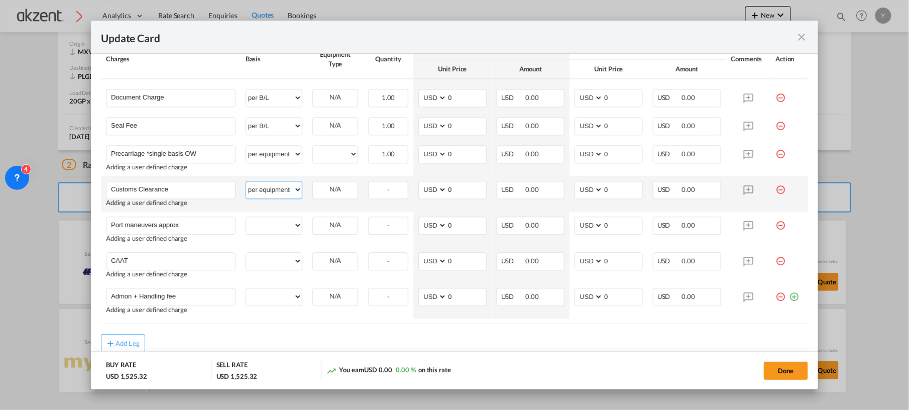
click at [246, 183] on select "per equipment per container per B/L per shipping bill per shipment per pallet p…" at bounding box center [274, 189] width 56 height 16
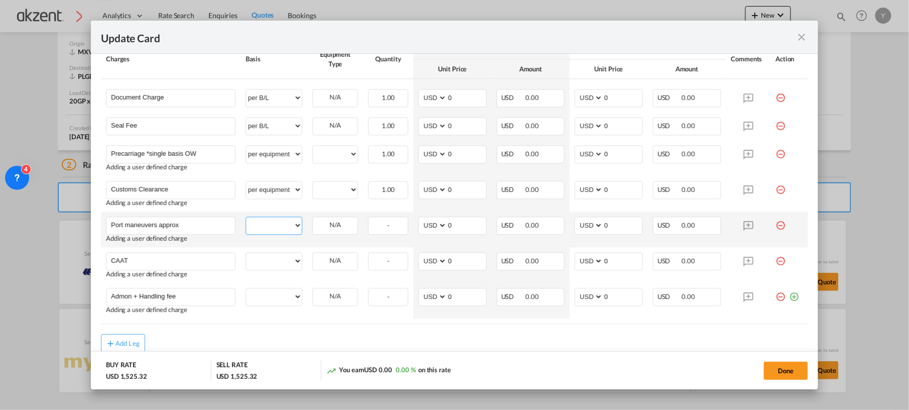
click at [284, 226] on select "per equipment per container per B/L per shipping bill per shipment per pallet p…" at bounding box center [274, 225] width 56 height 16
select select "per equipment"
click at [246, 218] on select "per equipment per container per B/L per shipping bill per shipment per pallet p…" at bounding box center [274, 225] width 56 height 16
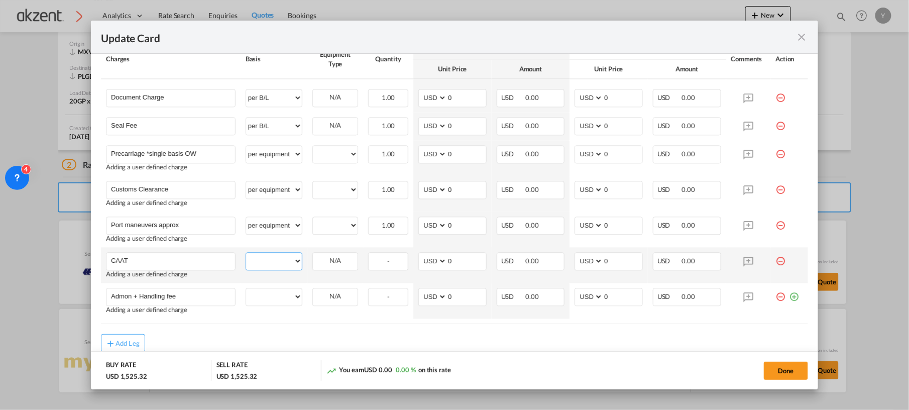
click at [284, 258] on select "per equipment per container per B/L per shipping bill per shipment per pallet p…" at bounding box center [274, 261] width 56 height 16
select select "per_hbl"
click at [246, 254] on select "per equipment per container per B/L per shipping bill per shipment per pallet p…" at bounding box center [274, 261] width 56 height 16
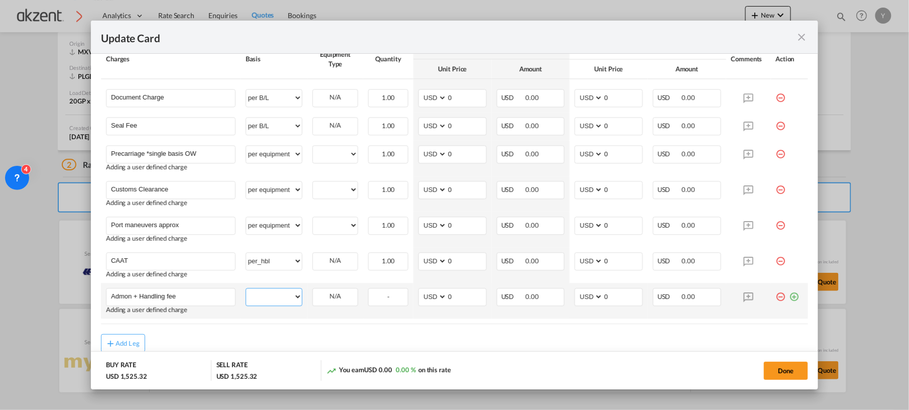
click at [279, 298] on select "per equipment per container per B/L per shipping bill per shipment per pallet p…" at bounding box center [274, 296] width 56 height 16
select select "per equipment"
click at [246, 290] on select "per equipment per container per B/L per shipping bill per shipment per pallet p…" at bounding box center [274, 296] width 56 height 16
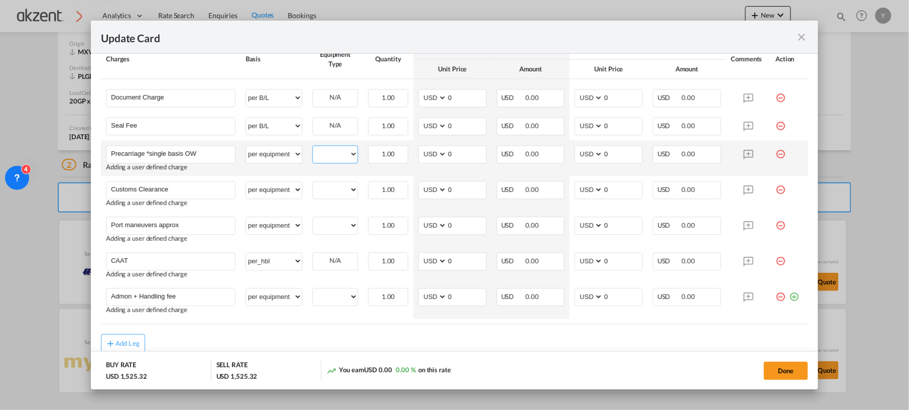
click at [341, 157] on select "20GP" at bounding box center [335, 154] width 45 height 14
select select "20GP"
click at [313, 149] on select "20GP" at bounding box center [335, 154] width 45 height 14
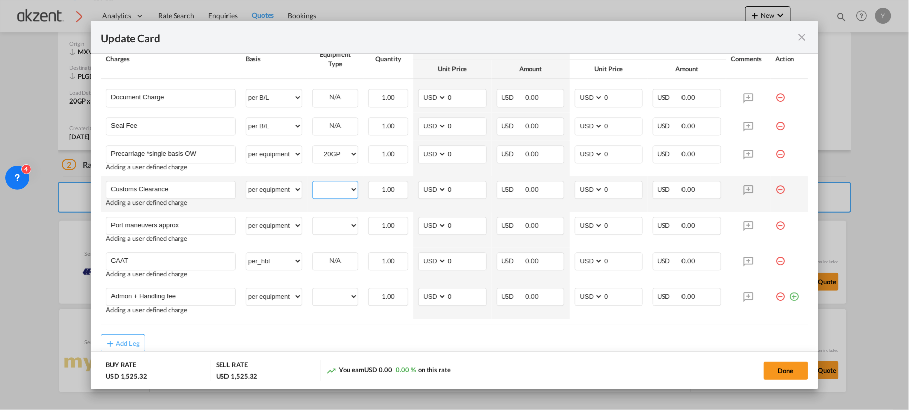
click at [338, 187] on select "20GP" at bounding box center [335, 190] width 45 height 14
select select "20GP"
click at [313, 184] on select "20GP" at bounding box center [335, 190] width 45 height 14
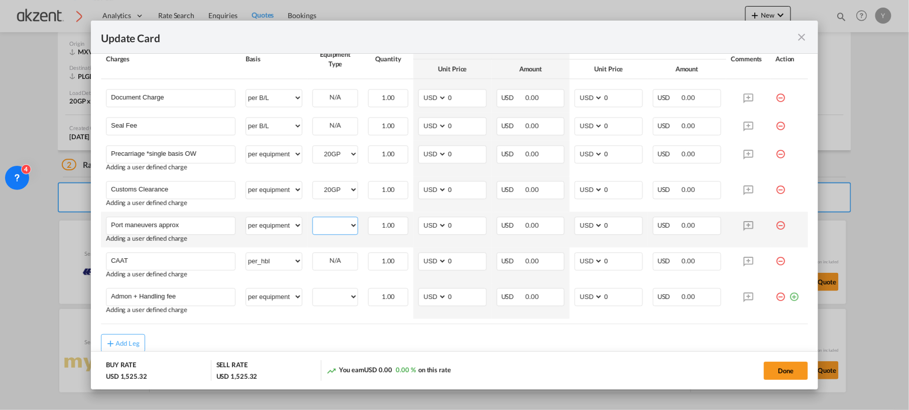
click at [339, 221] on select "20GP" at bounding box center [335, 225] width 45 height 14
select select "20GP"
click at [313, 220] on select "20GP" at bounding box center [335, 225] width 45 height 14
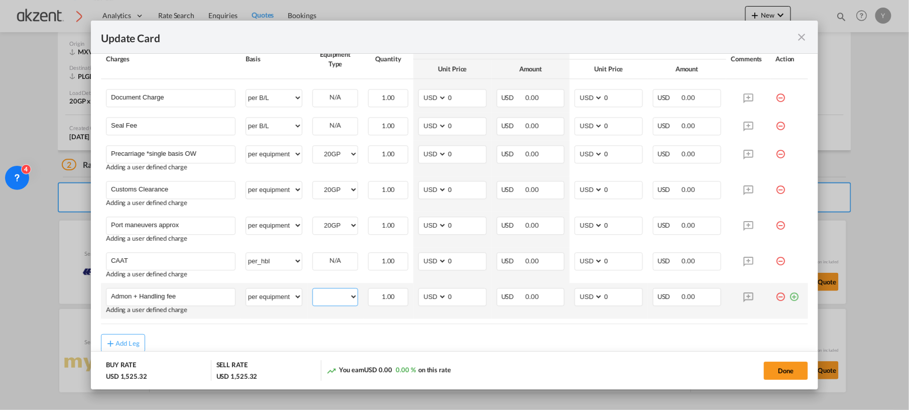
click at [336, 301] on select "20GP" at bounding box center [335, 297] width 45 height 14
select select "20GP"
click at [313, 291] on select "20GP" at bounding box center [335, 297] width 45 height 14
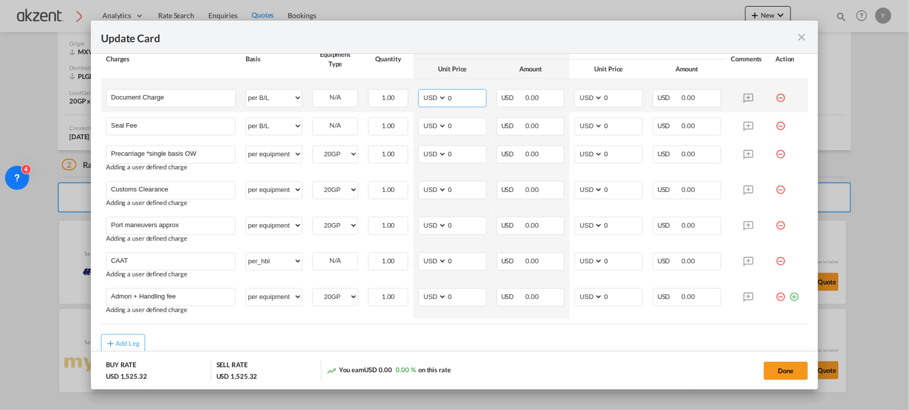
click at [462, 104] on input "0" at bounding box center [466, 96] width 39 height 15
type input "75"
click at [461, 131] on input "0" at bounding box center [466, 124] width 39 height 15
type input "25"
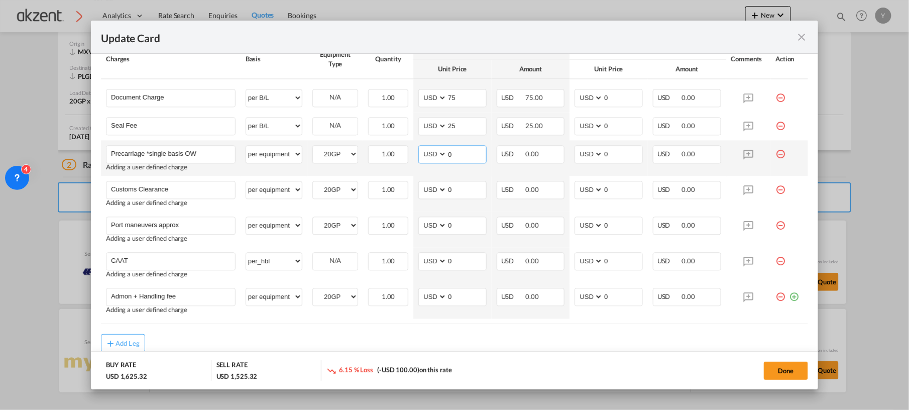
click at [462, 151] on input "0" at bounding box center [466, 153] width 39 height 15
type input "2730"
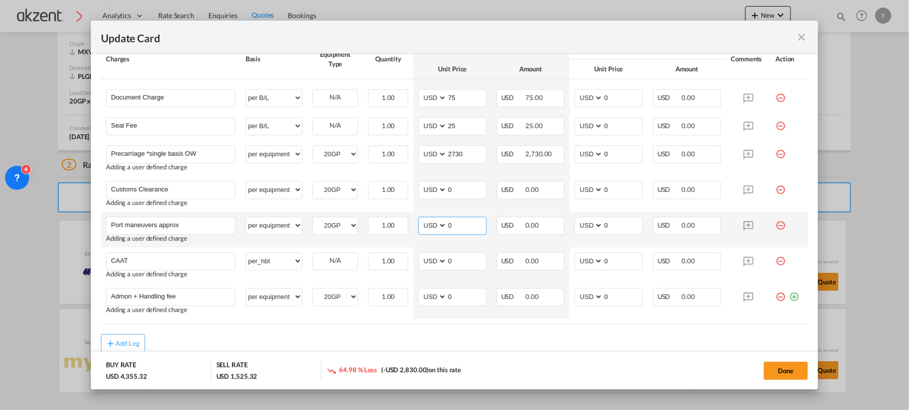
click at [428, 224] on select "AED AFN ALL AMD ANG AOA ARS AUD AWG AZN BAM BBD BDT BGN BHD BIF BMD BND BOB BRL…" at bounding box center [433, 225] width 26 height 14
click at [476, 211] on td "AED AFN ALL AMD ANG AOA ARS AUD AWG AZN BAM BBD BDT BGN BHD BIF BMD BND [PERSON…" at bounding box center [452, 194] width 78 height 36
click at [432, 196] on select "AED AFN ALL AMD ANG AOA ARS AUD AWG AZN BAM BBD BDT BGN BHD BIF BMD BND BOB BRL…" at bounding box center [433, 190] width 26 height 14
select select "string:MXN"
click at [420, 184] on select "AED AFN ALL AMD ANG AOA ARS AUD AWG AZN BAM BBD BDT BGN BHD BIF BMD BND BOB BRL…" at bounding box center [433, 190] width 26 height 14
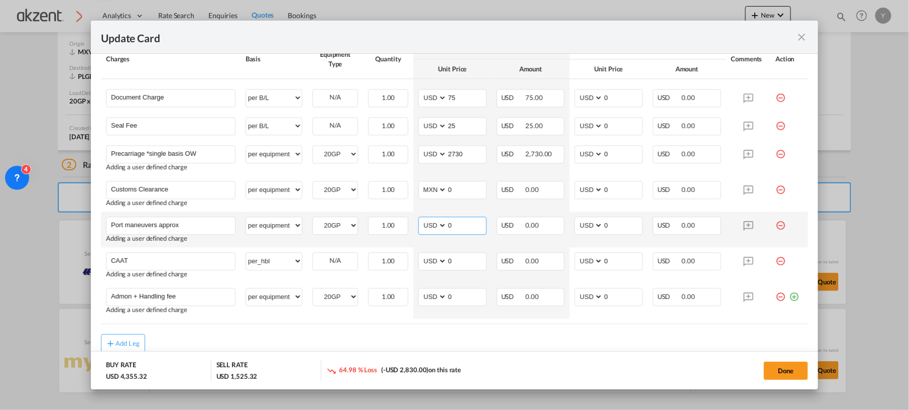
click at [428, 224] on select "AED AFN ALL AMD ANG AOA ARS AUD AWG AZN BAM BBD BDT BGN BHD BIF BMD BND BOB BRL…" at bounding box center [433, 225] width 26 height 14
select select "string:MXN"
click at [420, 220] on select "AED AFN ALL AMD ANG AOA ARS AUD AWG AZN BAM BBD BDT BGN BHD BIF BMD BND BOB BRL…" at bounding box center [433, 225] width 26 height 14
click at [425, 266] on select "AED AFN ALL AMD ANG AOA ARS AUD AWG AZN BAM BBD BDT BGN BHD BIF BMD BND BOB BRL…" at bounding box center [433, 261] width 26 height 14
select select "string:MXN"
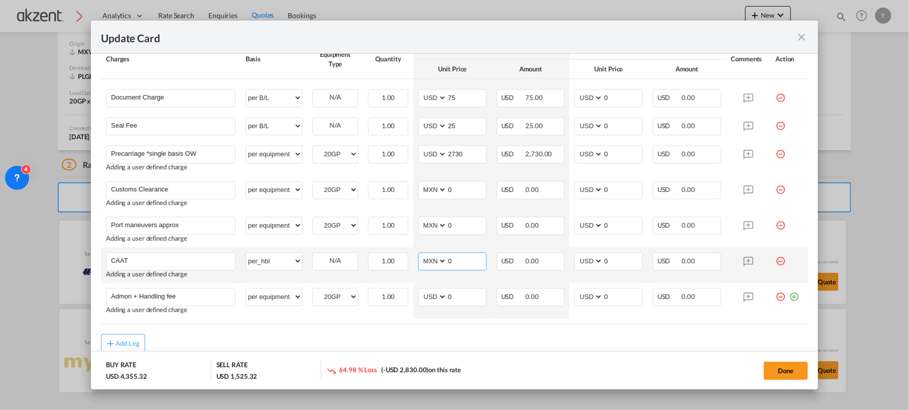
click at [420, 256] on select "AED AFN ALL AMD ANG AOA ARS AUD AWG AZN BAM BBD BDT BGN BHD BIF BMD BND BOB BRL…" at bounding box center [433, 261] width 26 height 14
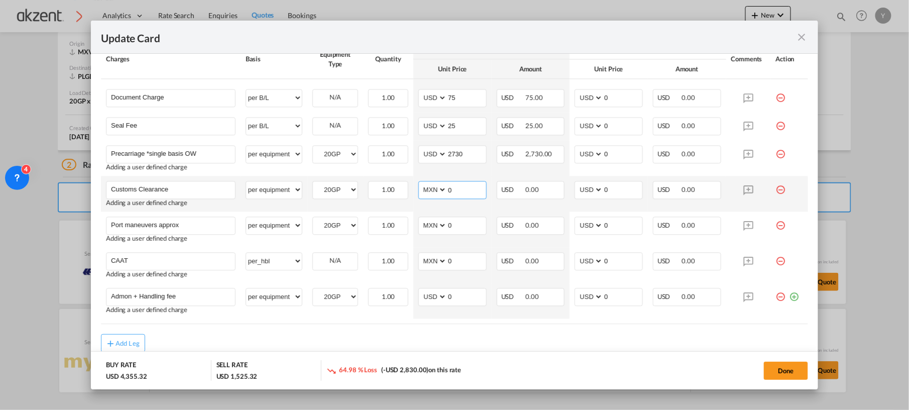
click at [457, 190] on input "0" at bounding box center [466, 188] width 39 height 15
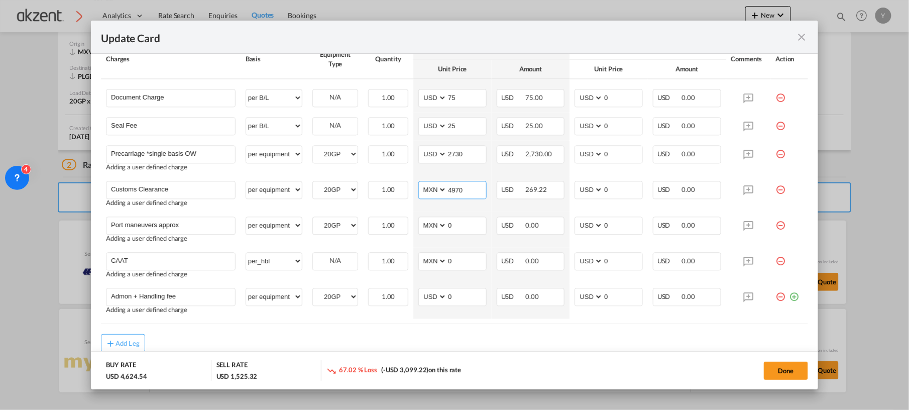
type input "4970"
click at [474, 231] on input "0" at bounding box center [466, 224] width 39 height 15
type input "2130"
click at [460, 265] on input "0" at bounding box center [466, 260] width 39 height 15
click at [460, 265] on input "6" at bounding box center [466, 260] width 39 height 15
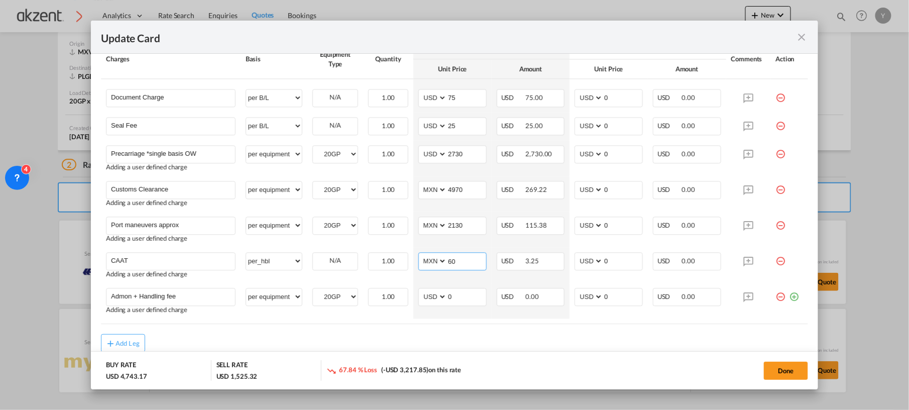
type input "60"
click at [626, 97] on input "0" at bounding box center [622, 96] width 39 height 15
type input "75"
click at [631, 125] on input "0" at bounding box center [622, 124] width 39 height 15
type input "25"
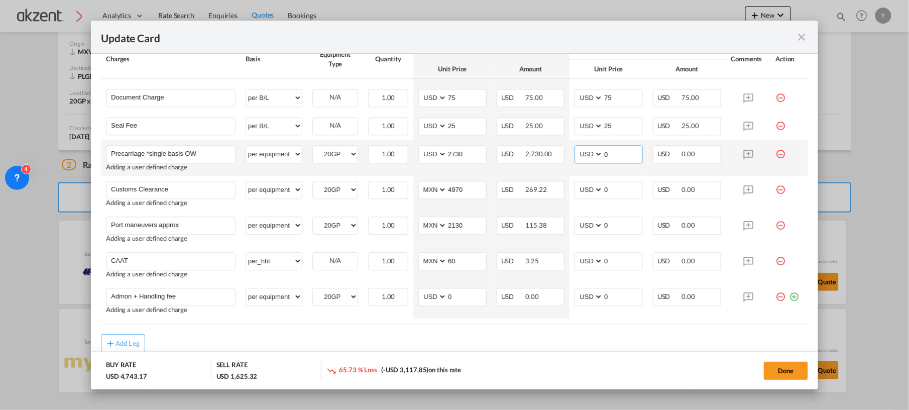
click at [613, 159] on input "0" at bounding box center [622, 153] width 39 height 15
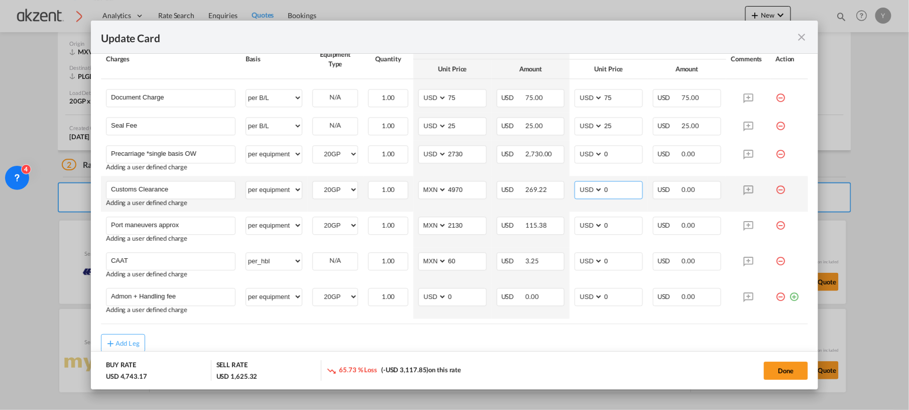
click at [581, 185] on select "AED AFN ALL AMD ANG AOA ARS AUD AWG AZN BAM BBD BDT BGN BHD BIF BMD BND BOB BRL…" at bounding box center [589, 190] width 26 height 14
click at [614, 192] on input "0" at bounding box center [622, 188] width 39 height 15
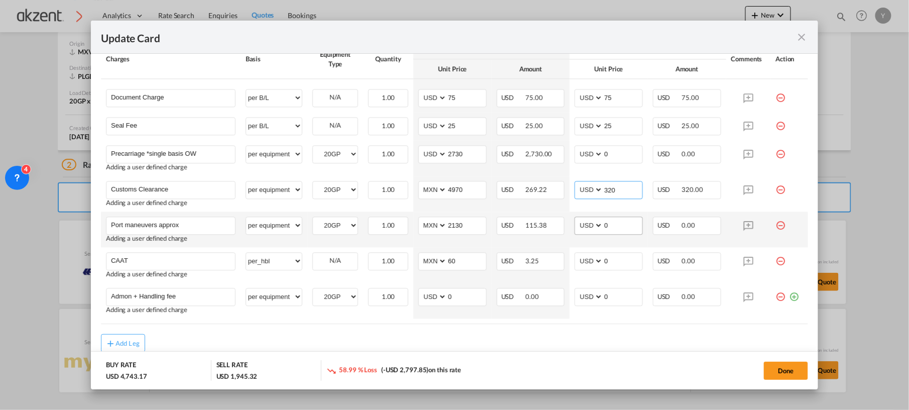
type input "320"
click at [615, 232] on input "0" at bounding box center [622, 224] width 39 height 15
type input "400"
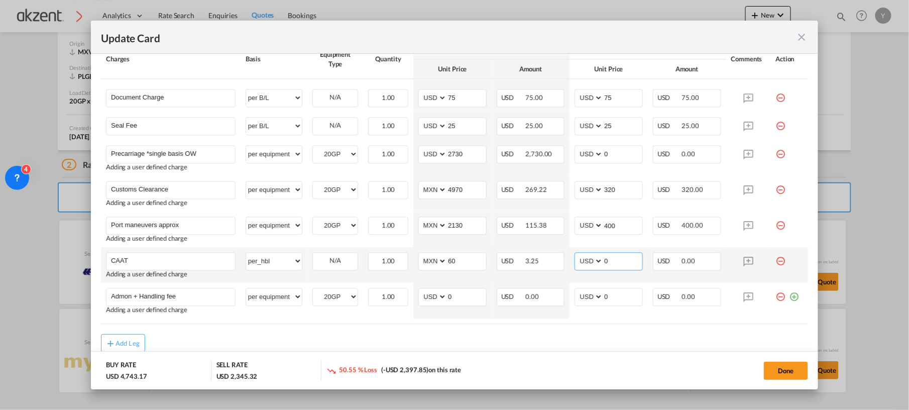
click at [625, 268] on input "0" at bounding box center [622, 260] width 39 height 15
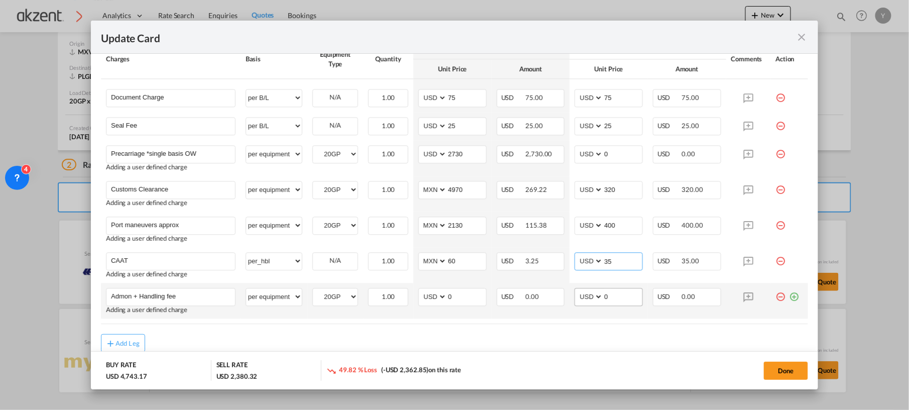
type input "35"
click at [623, 303] on input "0" at bounding box center [622, 295] width 39 height 15
type input "100"
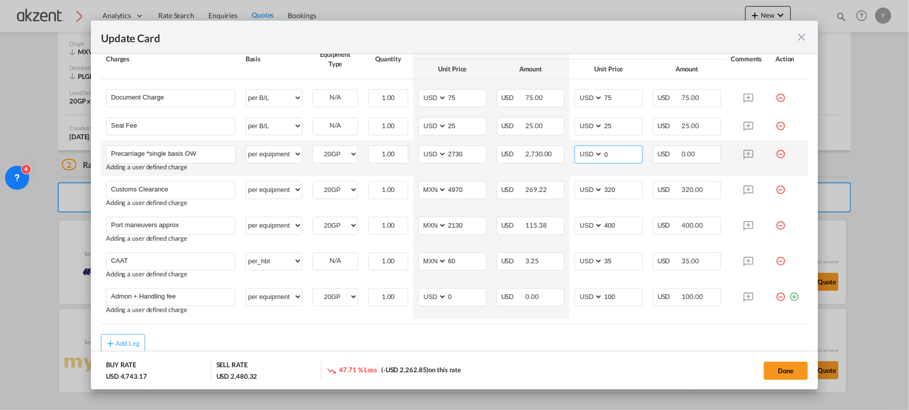
click at [613, 151] on input "0" at bounding box center [622, 153] width 39 height 15
click at [613, 151] on input "Update Card Port ..." at bounding box center [622, 153] width 39 height 15
type input "3030"
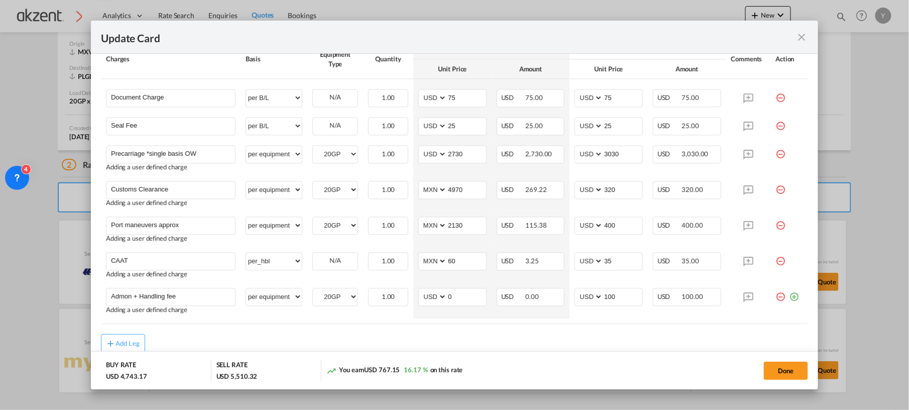
click at [478, 338] on div "Add Leg" at bounding box center [454, 343] width 707 height 18
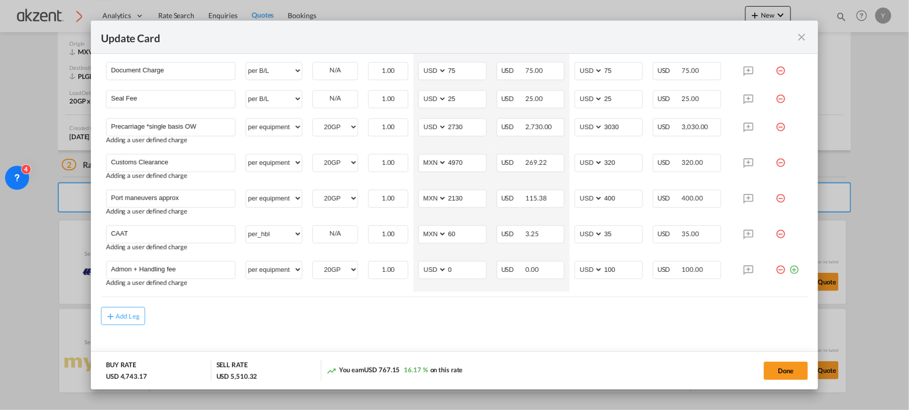
scroll to position [827, 0]
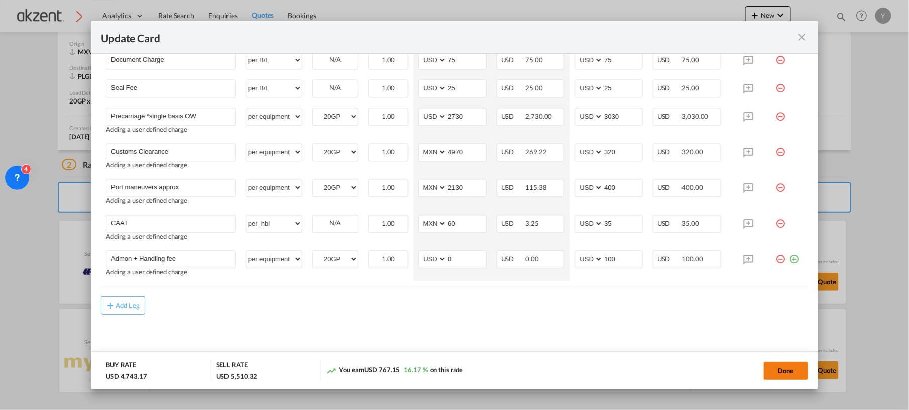
click at [775, 369] on button "Done" at bounding box center [786, 370] width 44 height 18
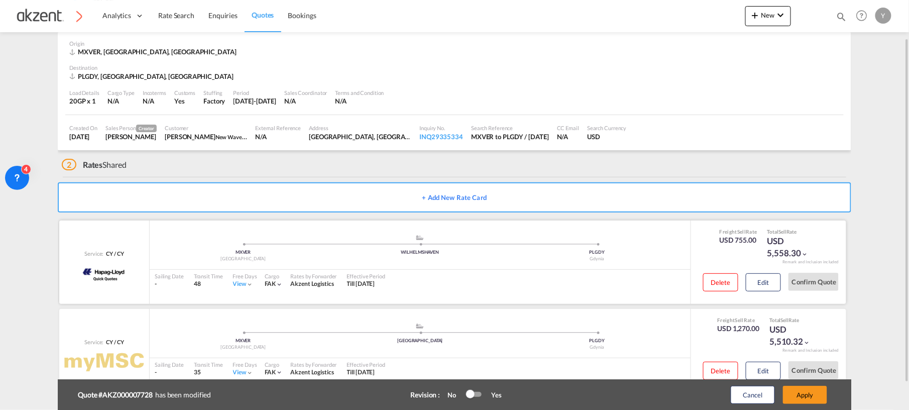
scroll to position [75, 0]
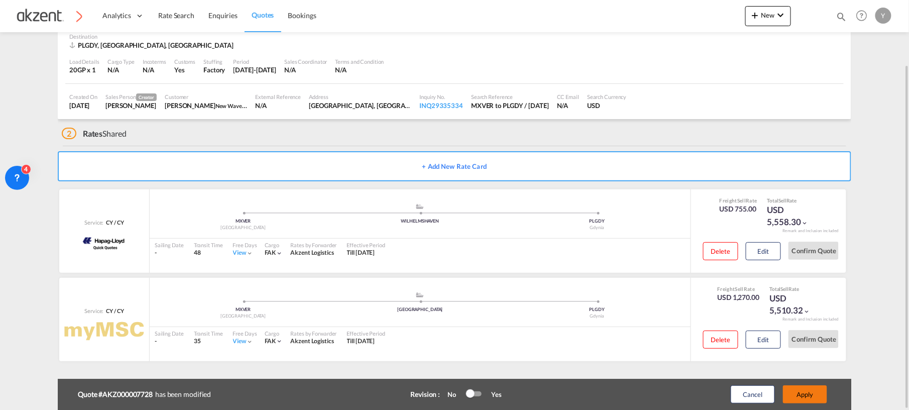
click at [812, 396] on button "Apply" at bounding box center [805, 394] width 44 height 18
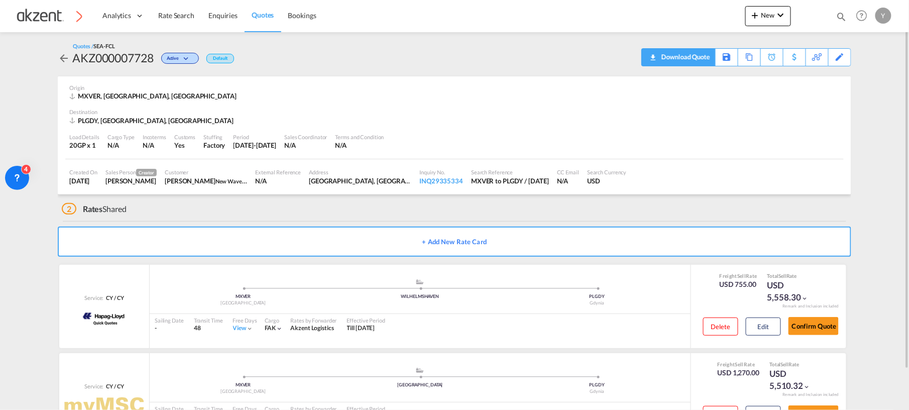
click at [697, 57] on div "Download Quote" at bounding box center [684, 57] width 51 height 16
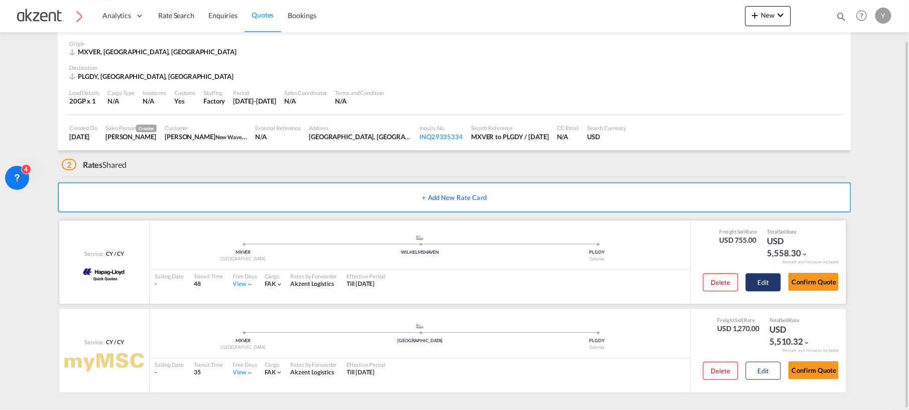
click at [768, 284] on button "Edit" at bounding box center [763, 282] width 35 height 18
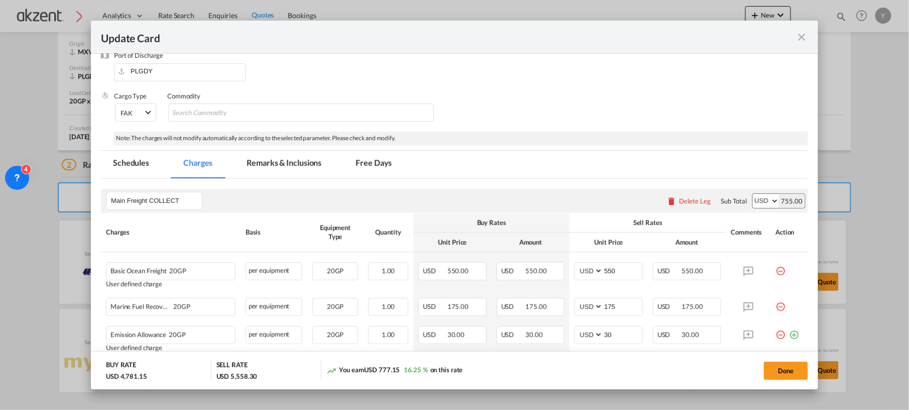
scroll to position [201, 0]
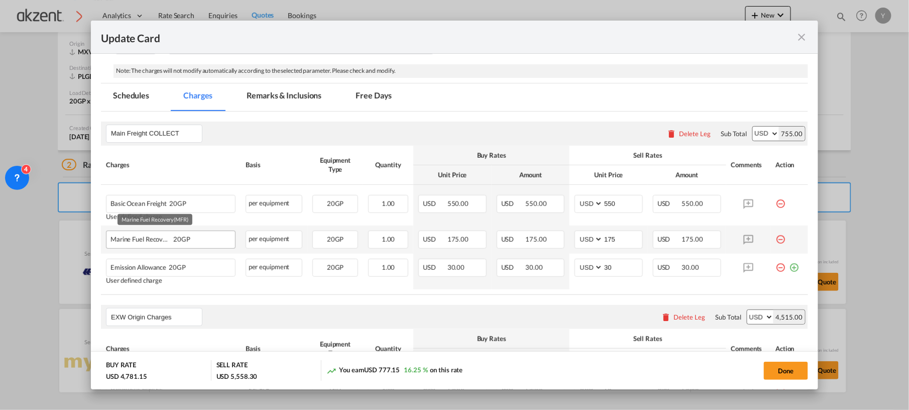
click at [165, 242] on div "Marine Fuel Recovery(MFR) 20GP" at bounding box center [155, 237] width 90 height 12
drag, startPoint x: 165, startPoint y: 242, endPoint x: 155, endPoint y: 242, distance: 10.0
copy span "Marine Fuel Recovery(MFR)"
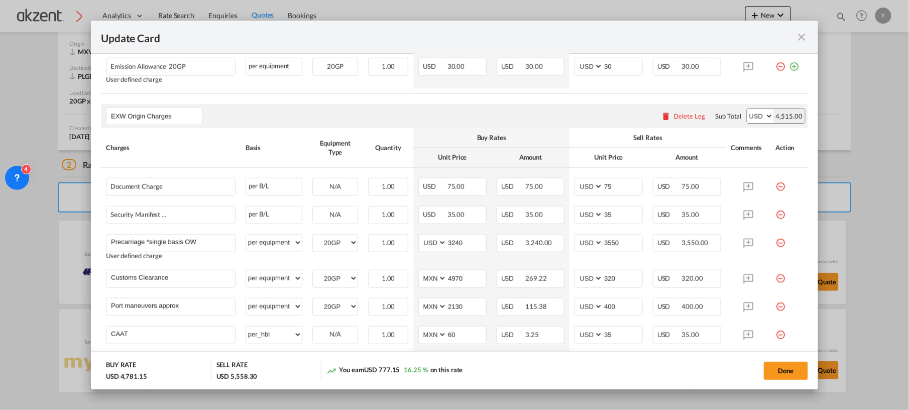
scroll to position [675, 0]
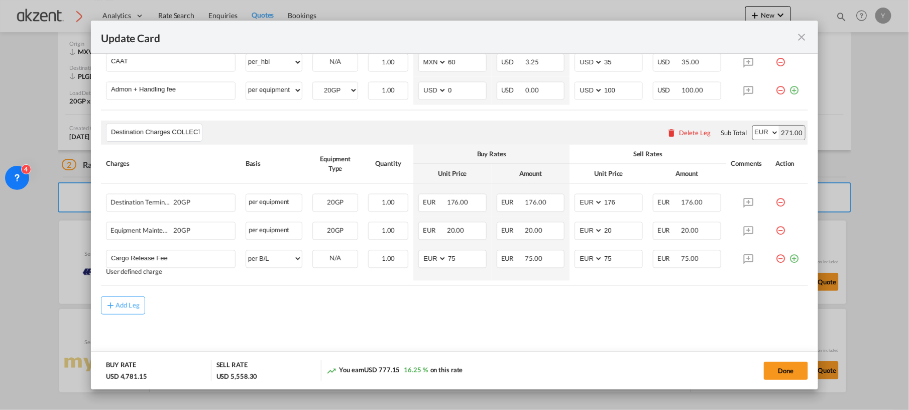
click at [683, 130] on div "Delete Leg" at bounding box center [695, 133] width 32 height 8
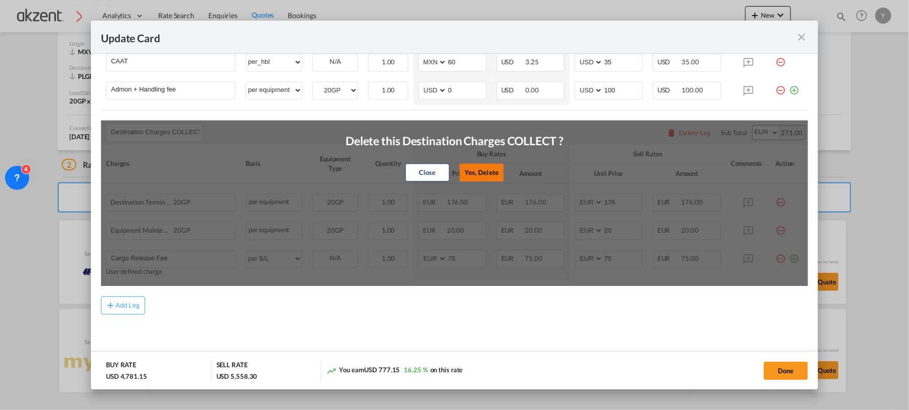
click at [482, 172] on button "Yes, Delete" at bounding box center [481, 173] width 44 height 18
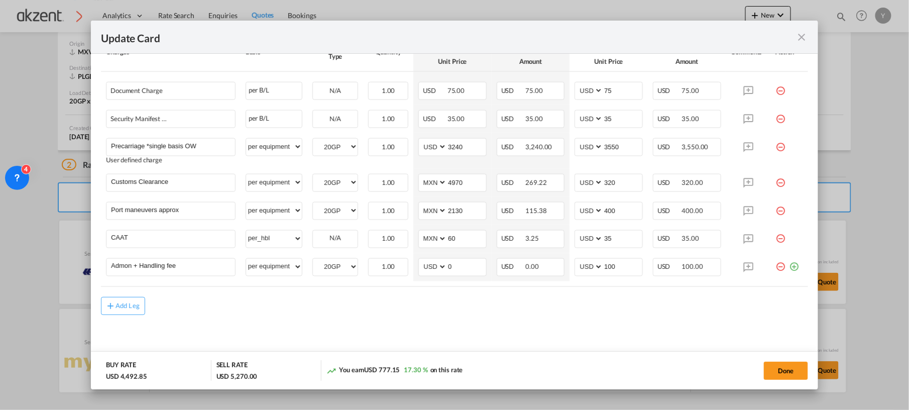
scroll to position [97, 0]
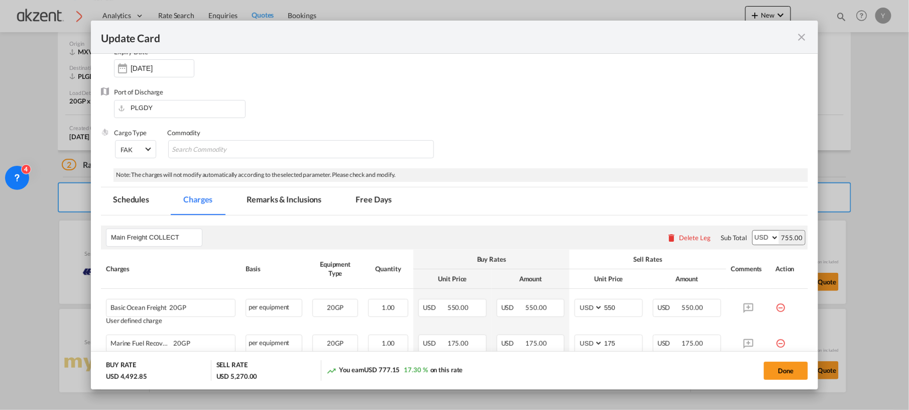
click at [803, 35] on md-icon "icon-close fg-AAA8AD m-0 pointer" at bounding box center [802, 37] width 12 height 12
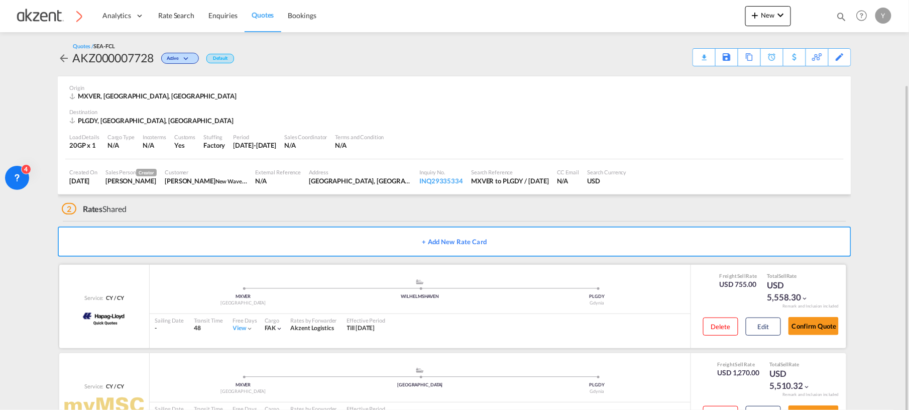
scroll to position [44, 0]
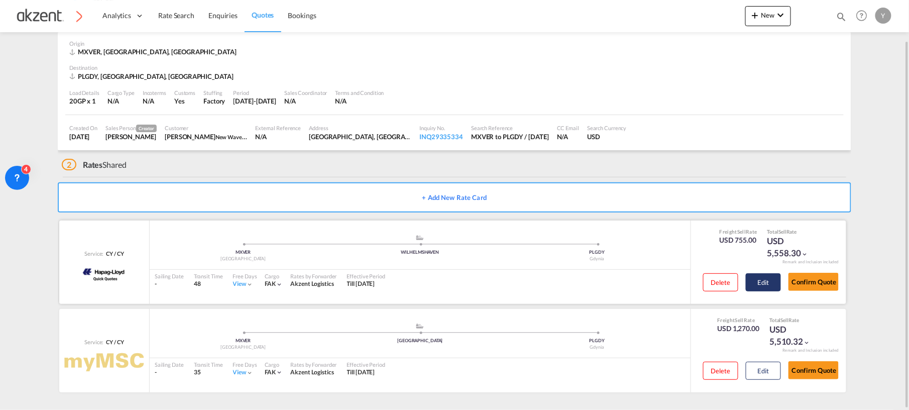
click at [764, 286] on button "Edit" at bounding box center [763, 282] width 35 height 18
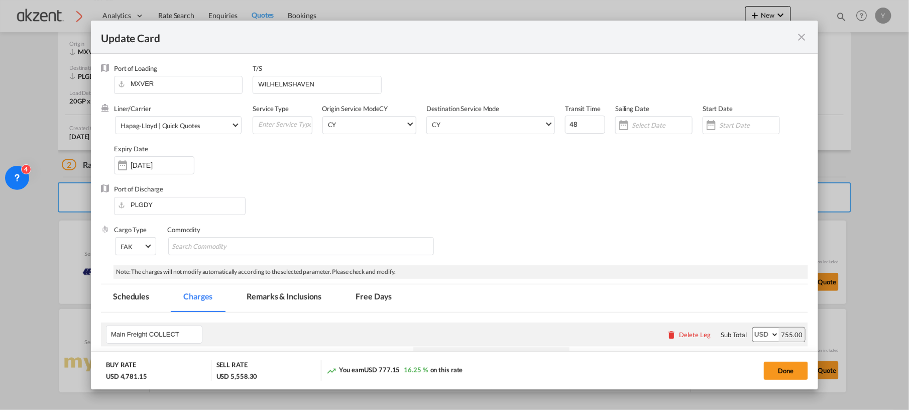
click at [795, 43] on div "Update Card" at bounding box center [448, 37] width 695 height 13
click at [798, 36] on md-icon "icon-close fg-AAA8AD m-0 pointer" at bounding box center [802, 37] width 12 height 12
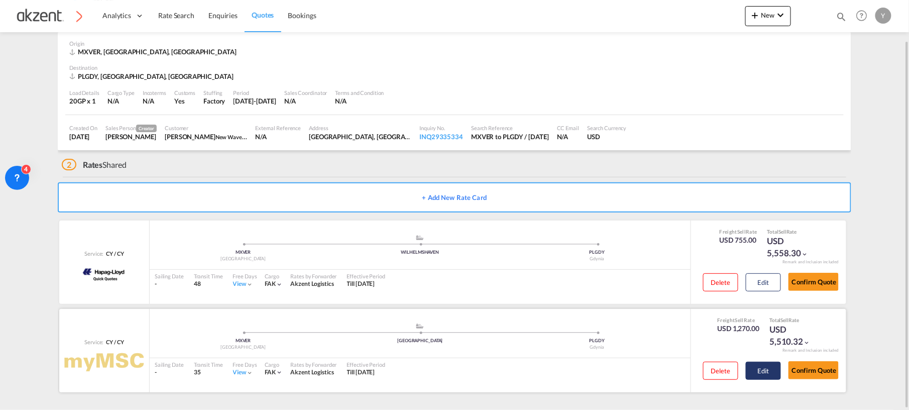
click at [755, 374] on button "Edit" at bounding box center [763, 370] width 35 height 18
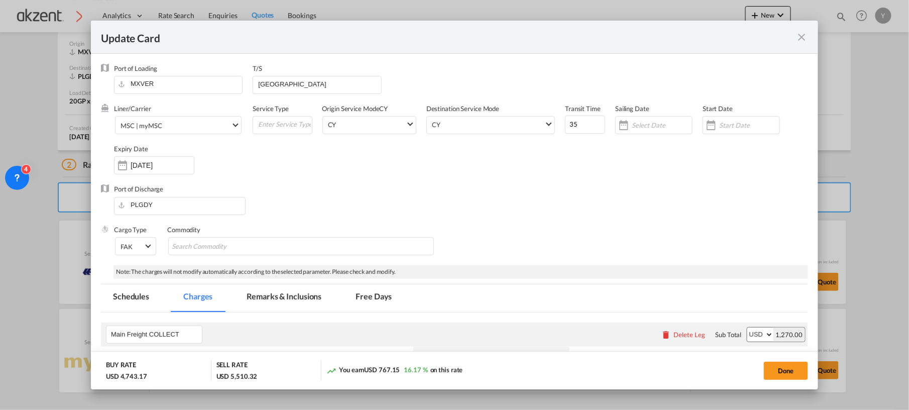
click at [804, 39] on md-icon "icon-close fg-AAA8AD m-0 pointer" at bounding box center [802, 37] width 12 height 12
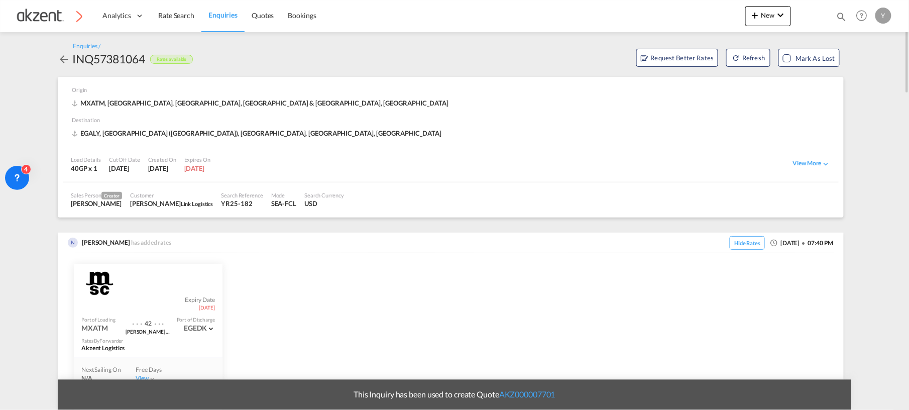
click at [209, 11] on span "Enquiries" at bounding box center [222, 15] width 29 height 9
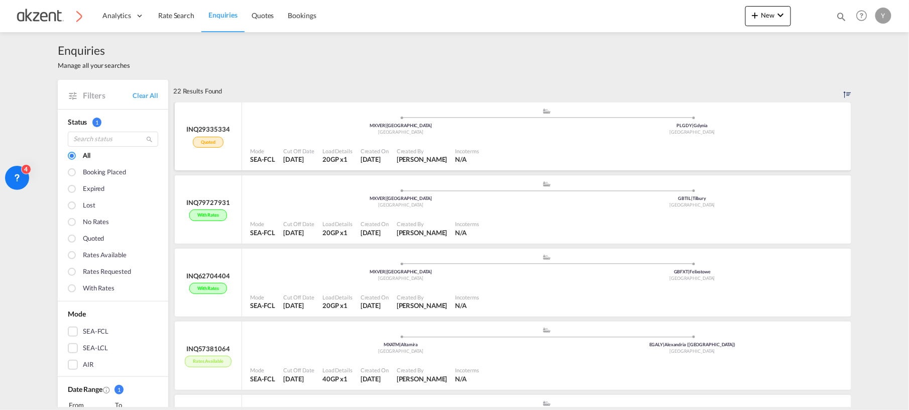
click at [250, 137] on div ".a{fill:#aaa8ad;} .a{fill:#aaa8ad;} MXVER | Veracruz Mexico PLGDY | Gdynia Pola…" at bounding box center [546, 122] width 593 height 30
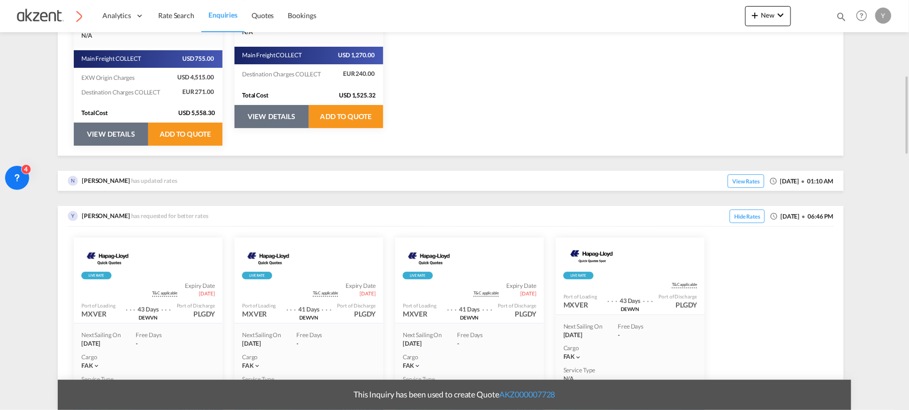
scroll to position [387, 0]
click at [728, 178] on span "View Rates" at bounding box center [746, 181] width 37 height 14
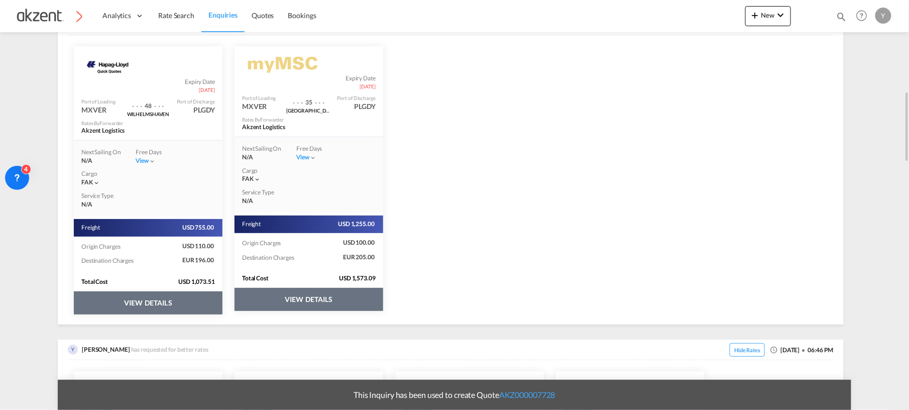
scroll to position [541, 0]
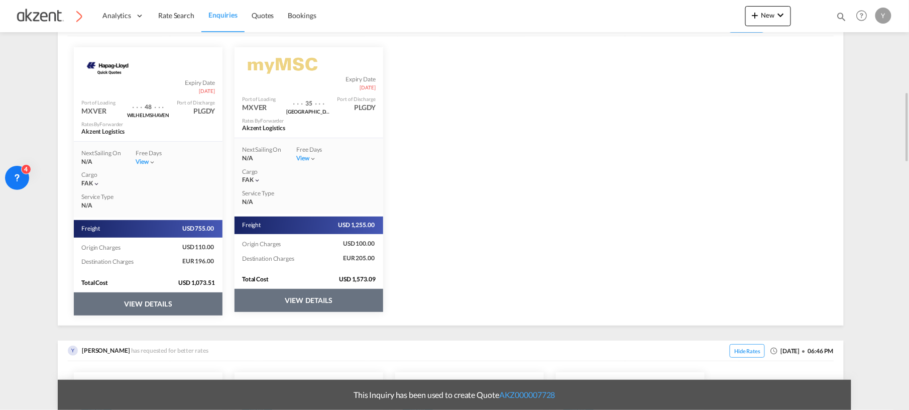
click at [256, 290] on button "VIEW DETAILS" at bounding box center [308, 300] width 149 height 23
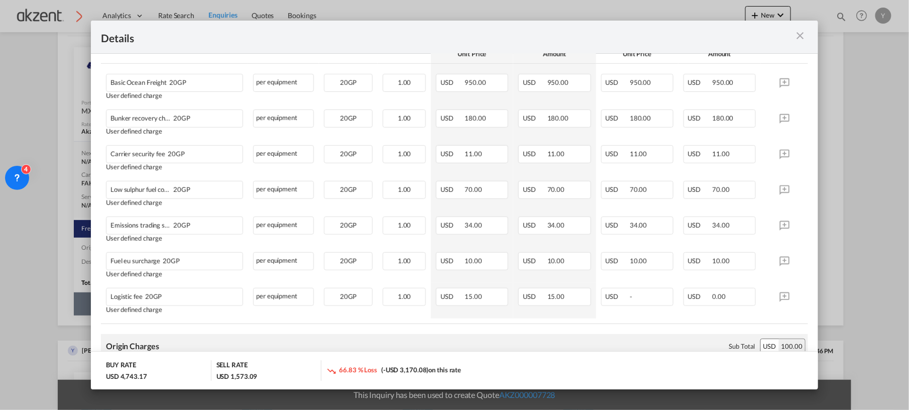
scroll to position [229, 0]
click at [637, 298] on div "USD -" at bounding box center [637, 296] width 72 height 18
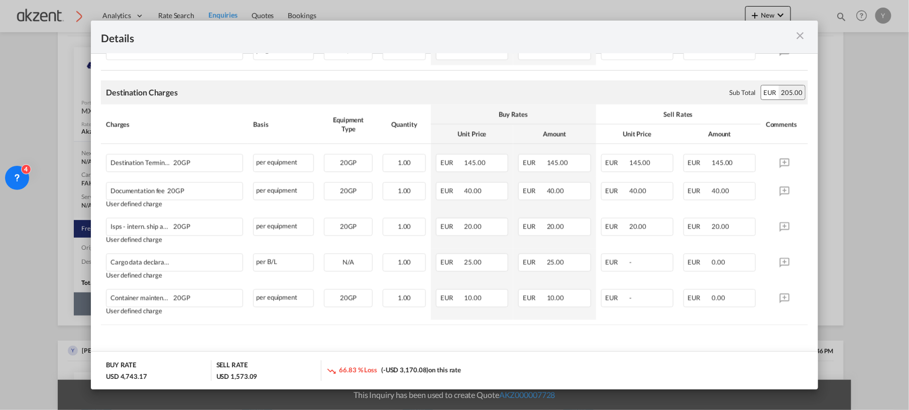
scroll to position [753, 0]
click at [803, 35] on md-icon "icon-close m-3 fg-AAA8AD cursor" at bounding box center [800, 36] width 12 height 12
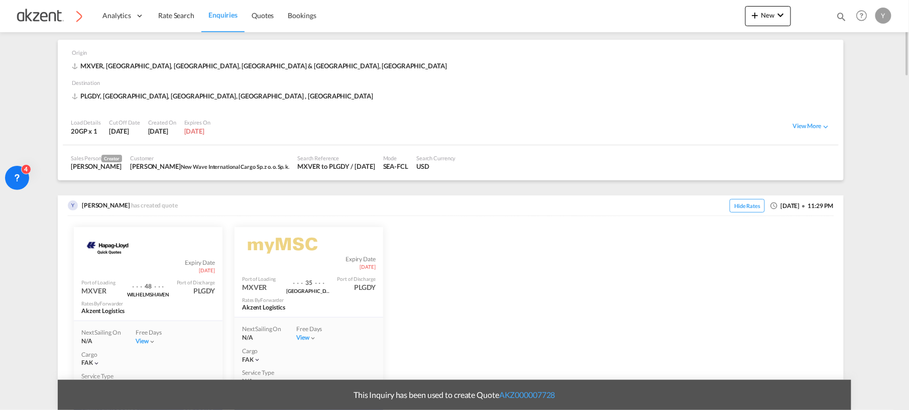
scroll to position [36, 0]
